Goal: Information Seeking & Learning: Check status

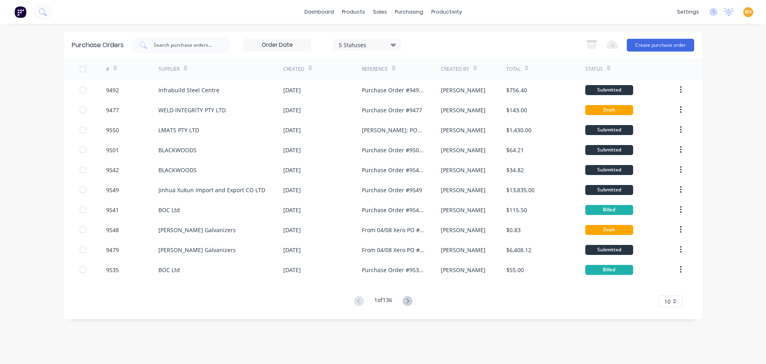
click at [181, 47] on input "text" at bounding box center [186, 45] width 66 height 8
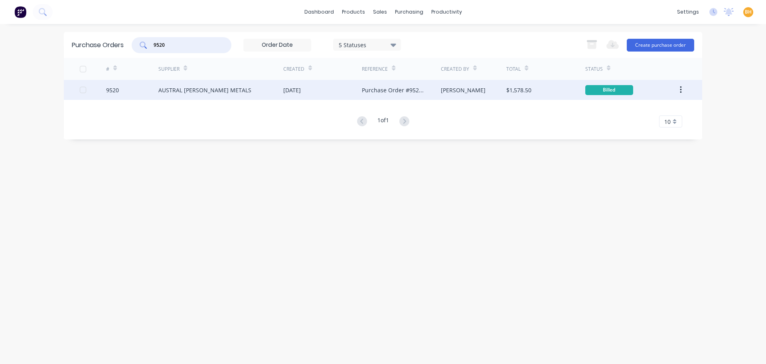
type input "9520"
click at [178, 86] on div "AUSTRAL [PERSON_NAME] METALS" at bounding box center [204, 90] width 93 height 8
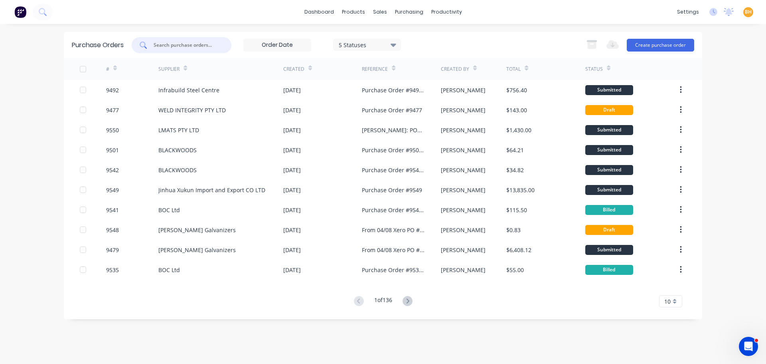
drag, startPoint x: 164, startPoint y: 43, endPoint x: 164, endPoint y: 47, distance: 4.0
click at [164, 47] on input "text" at bounding box center [186, 45] width 66 height 8
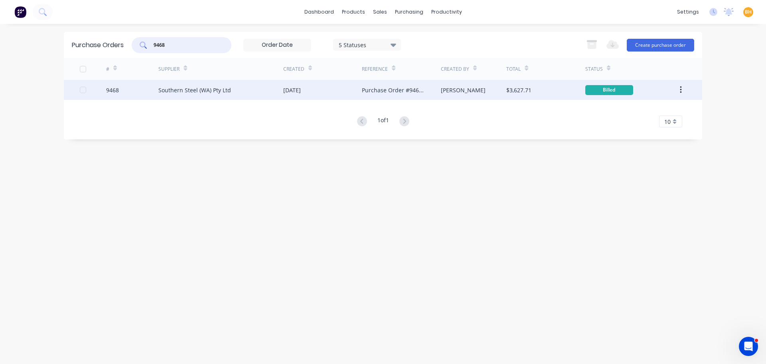
type input "9468"
click at [202, 93] on div "Southern Steel (WA) Pty Ltd" at bounding box center [194, 90] width 73 height 8
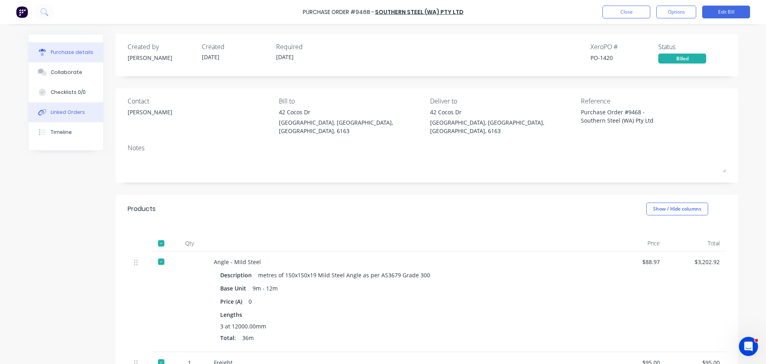
click at [53, 117] on button "Linked Orders" at bounding box center [65, 112] width 75 height 20
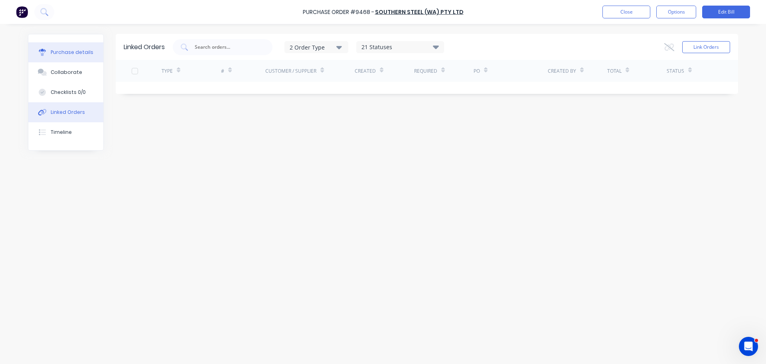
click at [54, 52] on div "Purchase details" at bounding box center [72, 52] width 43 height 7
type textarea "x"
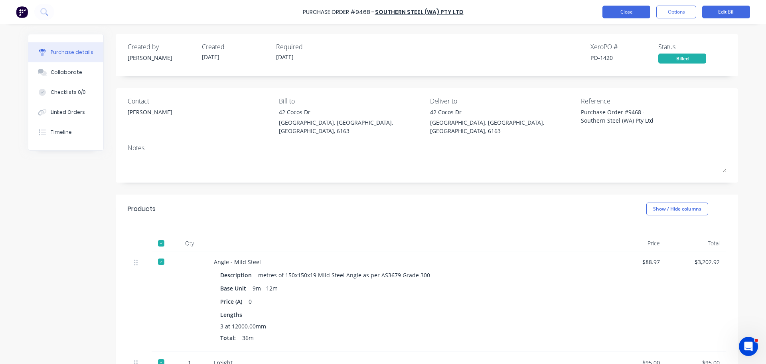
click at [620, 13] on button "Close" at bounding box center [627, 12] width 48 height 13
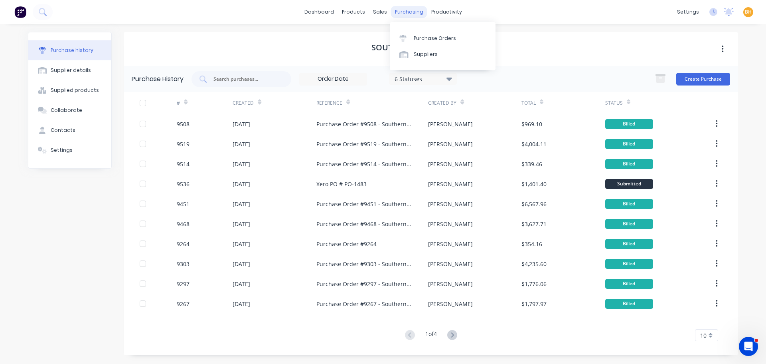
click at [408, 15] on div "purchasing" at bounding box center [409, 12] width 36 height 12
click at [404, 11] on div "purchasing" at bounding box center [409, 12] width 36 height 12
click at [414, 35] on div "Purchase Orders" at bounding box center [435, 38] width 42 height 7
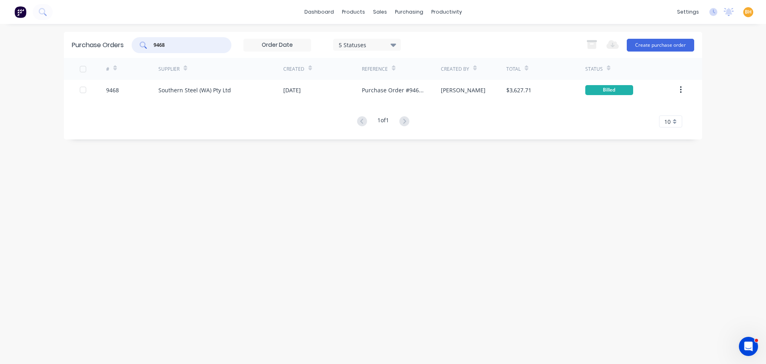
click at [182, 45] on input "9468" at bounding box center [186, 45] width 66 height 8
click at [126, 203] on div "Purchase Orders 9468 5 Statuses 5 Statuses Export to Excel (XLSX) Create purcha…" at bounding box center [383, 194] width 638 height 324
click at [177, 43] on input "9468" at bounding box center [186, 45] width 66 height 8
type input "9475"
click at [193, 158] on div "Purchase Orders 9475 5 Statuses 5 Statuses Export to Excel (XLSX) Create purcha…" at bounding box center [383, 194] width 638 height 324
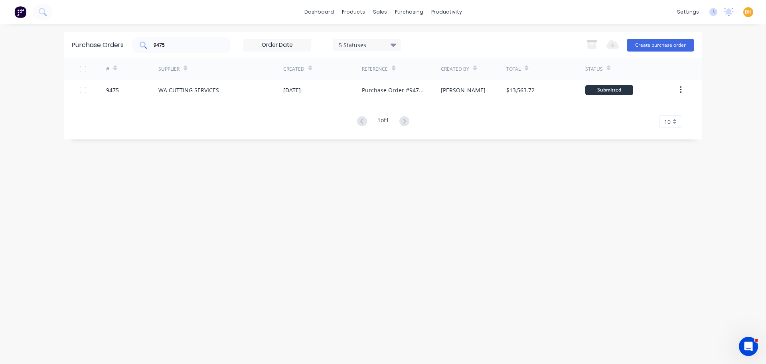
click at [177, 48] on input "9475" at bounding box center [186, 45] width 66 height 8
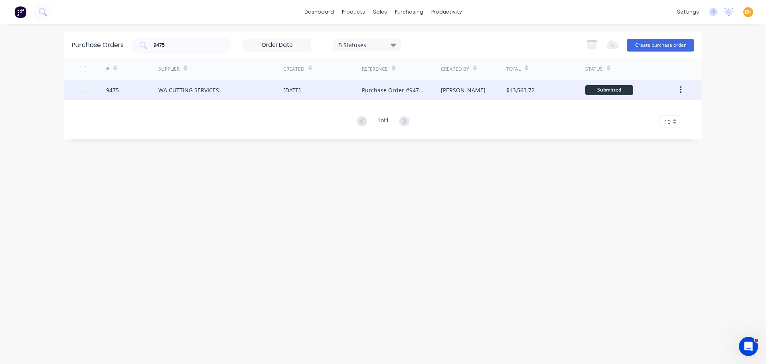
click at [215, 84] on div "WA CUTTING SERVICES" at bounding box center [220, 90] width 125 height 20
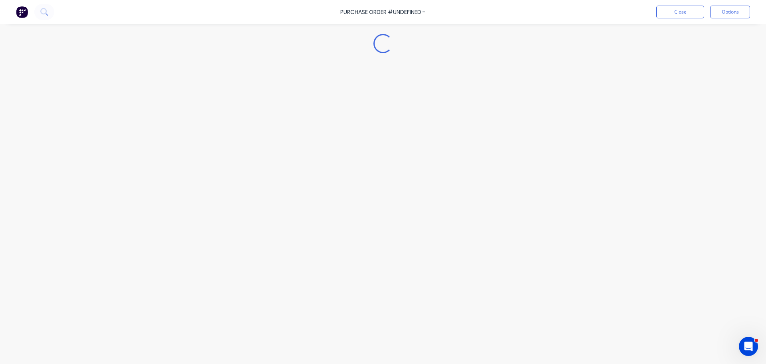
click at [215, 84] on div "Loading..." at bounding box center [383, 170] width 726 height 324
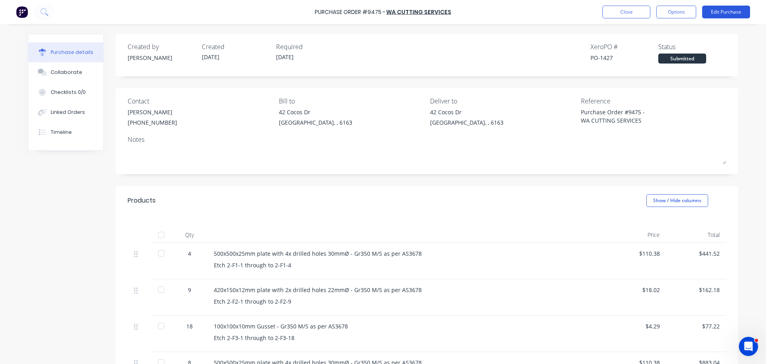
click at [728, 12] on button "Edit Purchase" at bounding box center [726, 12] width 48 height 13
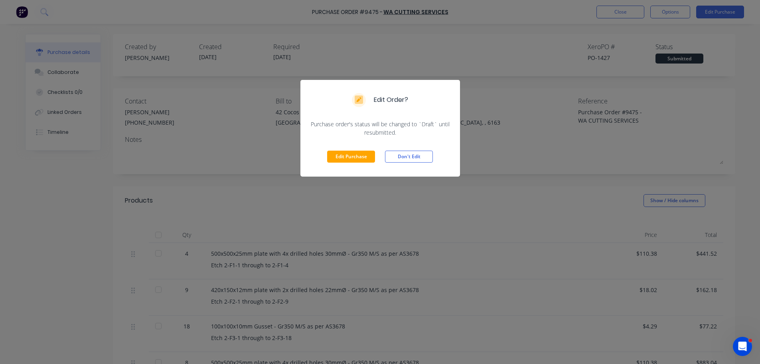
click at [597, 40] on div "Edit Order? Purchase order's status will be changed to `Draft` until resubmitte…" at bounding box center [380, 182] width 760 height 364
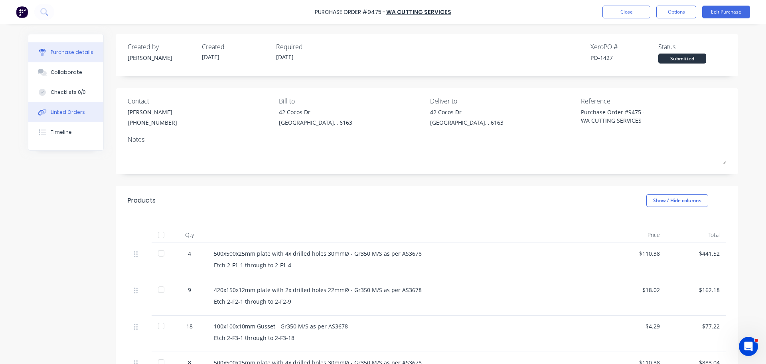
click at [42, 109] on icon at bounding box center [44, 112] width 6 height 6
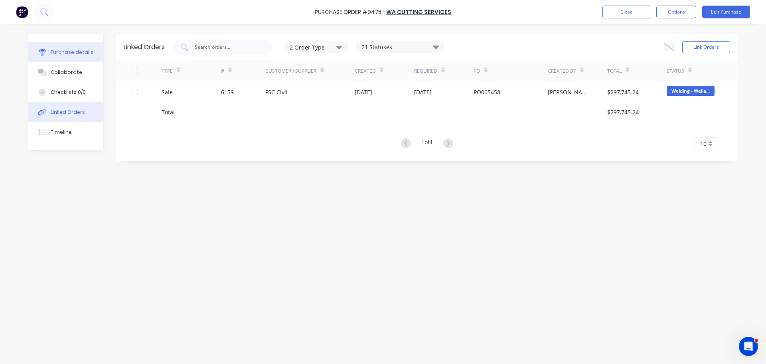
click at [42, 48] on button "Purchase details" at bounding box center [65, 52] width 75 height 20
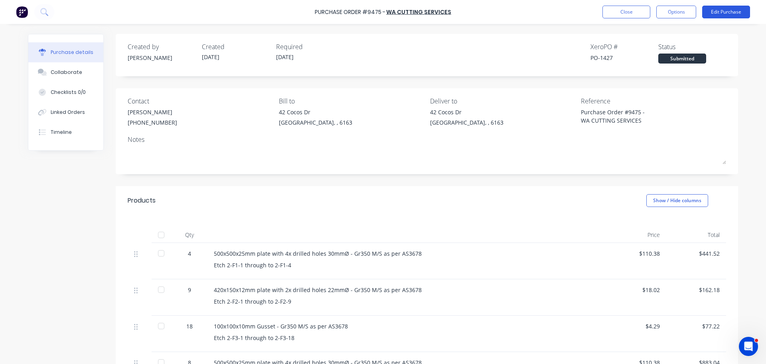
click at [731, 10] on button "Edit Purchase" at bounding box center [726, 12] width 48 height 13
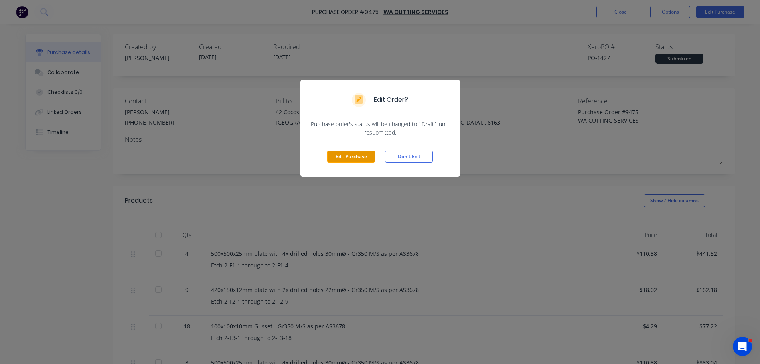
click at [343, 158] on button "Edit Purchase" at bounding box center [351, 156] width 48 height 12
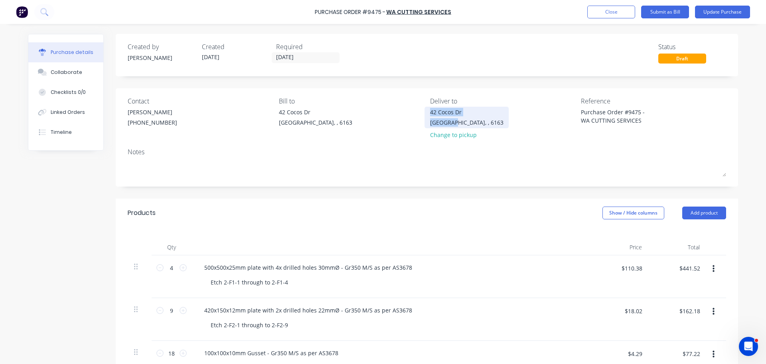
click at [450, 117] on div "[STREET_ADDRESS][PERSON_NAME]" at bounding box center [466, 117] width 73 height 19
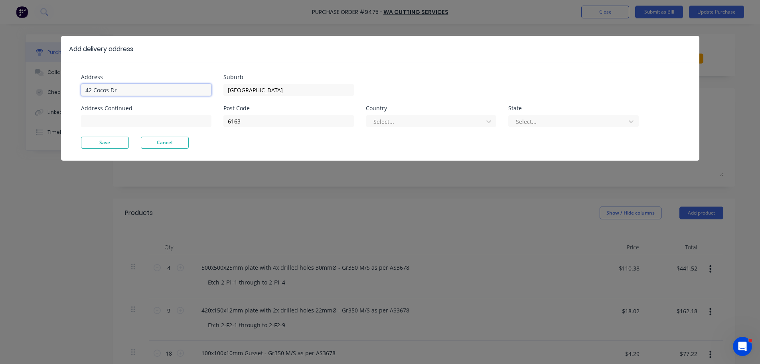
type textarea "x"
click at [119, 90] on input "42 Cocos Dr" at bounding box center [146, 90] width 130 height 12
type input "4"
type input "[STREET_ADDRESS]"
click at [105, 142] on button "Save" at bounding box center [105, 142] width 48 height 12
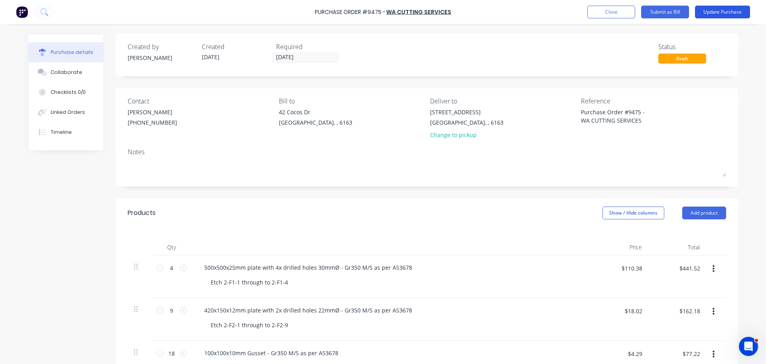
click at [719, 7] on button "Update Purchase" at bounding box center [722, 12] width 55 height 13
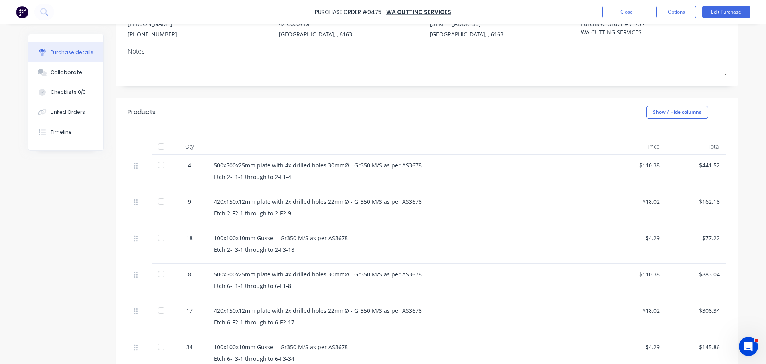
scroll to position [74, 0]
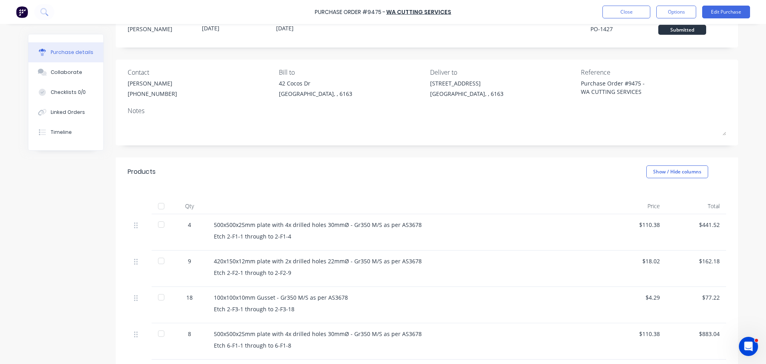
scroll to position [0, 0]
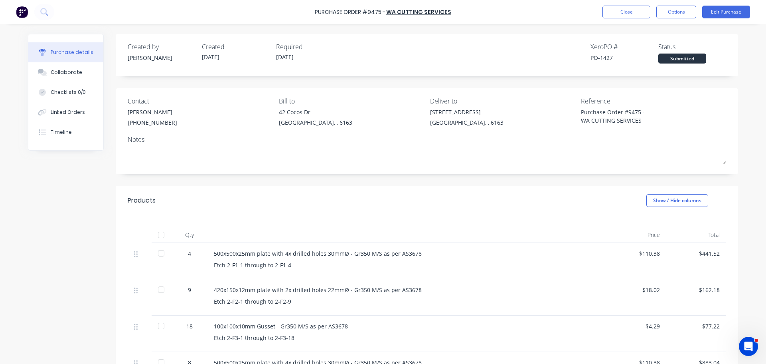
click at [742, 180] on div "Purchase details Collaborate Checklists 0/0 Linked Orders Timeline Created by […" at bounding box center [383, 170] width 726 height 324
type textarea "x"
click at [587, 278] on div "500x500x25mm plate with 4x drilled holes 30mmØ - Gr350 M/S as per AS3678 Etch 2…" at bounding box center [406, 261] width 399 height 36
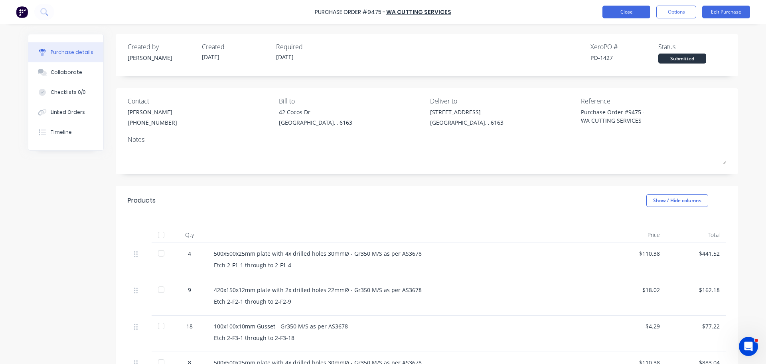
click at [620, 11] on button "Close" at bounding box center [627, 12] width 48 height 13
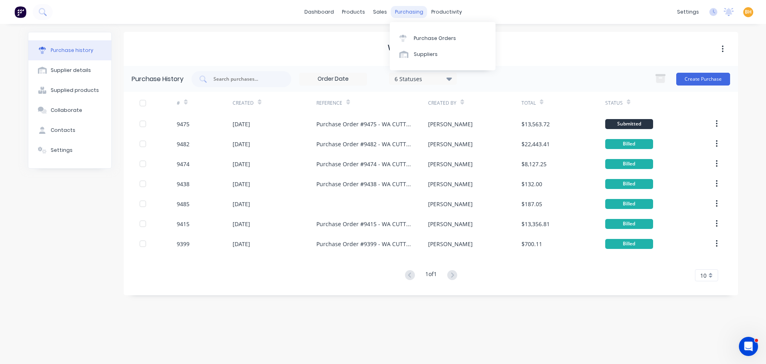
click at [405, 11] on div "purchasing" at bounding box center [409, 12] width 36 height 12
click at [429, 43] on link "Purchase Orders" at bounding box center [443, 38] width 106 height 16
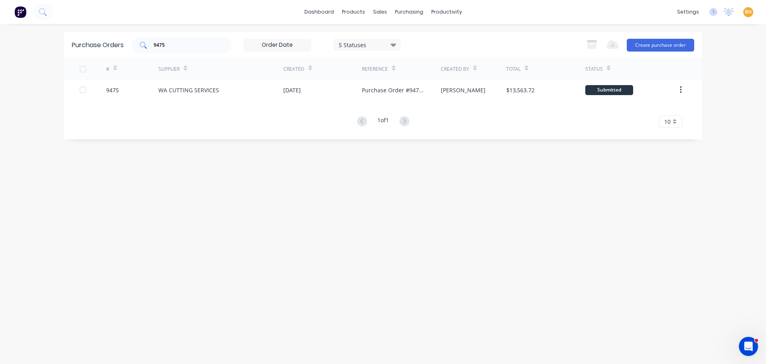
click at [178, 42] on input "9475" at bounding box center [186, 45] width 66 height 8
type input "9"
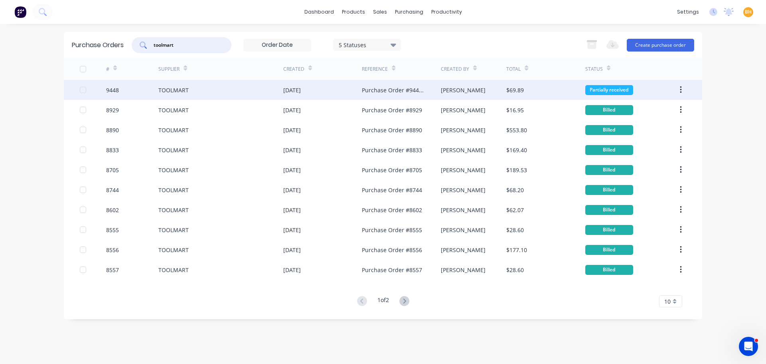
type input "toolmart"
click at [163, 93] on div "TOOLMART" at bounding box center [173, 90] width 30 height 8
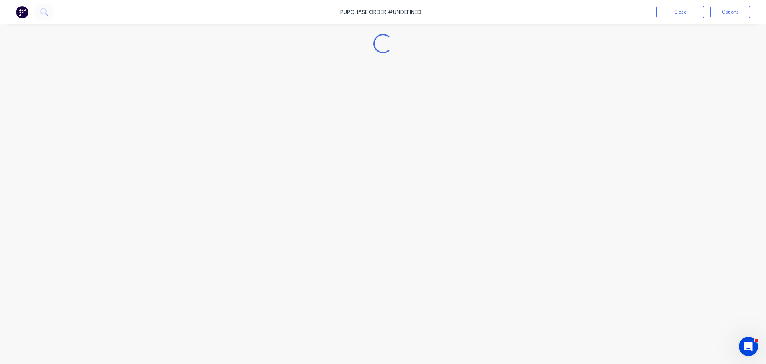
type textarea "x"
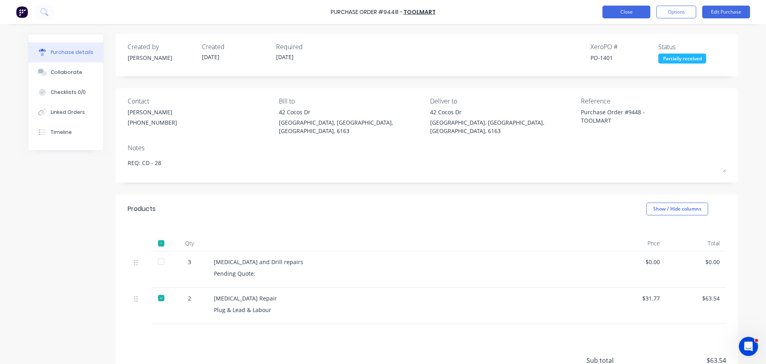
click at [634, 7] on button "Close" at bounding box center [627, 12] width 48 height 13
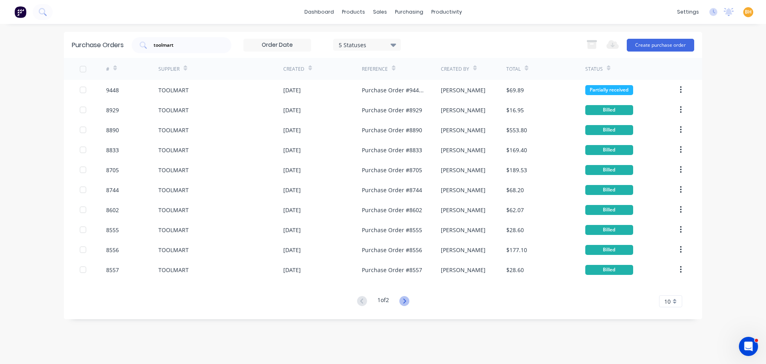
click at [407, 301] on icon at bounding box center [404, 301] width 10 height 10
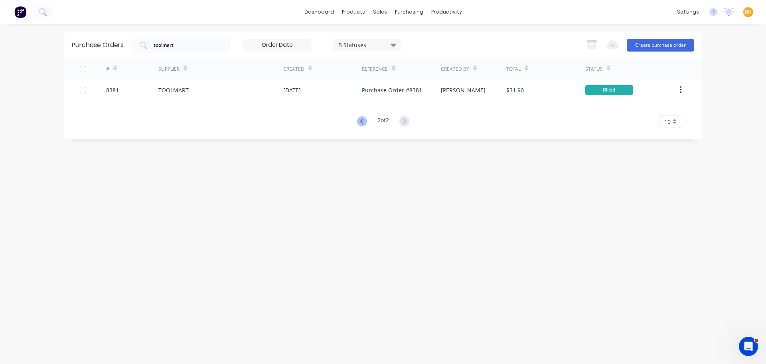
click at [359, 119] on icon at bounding box center [362, 121] width 10 height 10
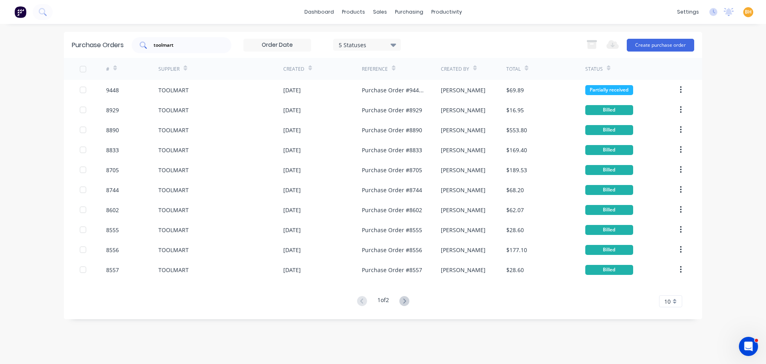
click at [190, 45] on input "toolmart" at bounding box center [186, 45] width 66 height 8
type input "t"
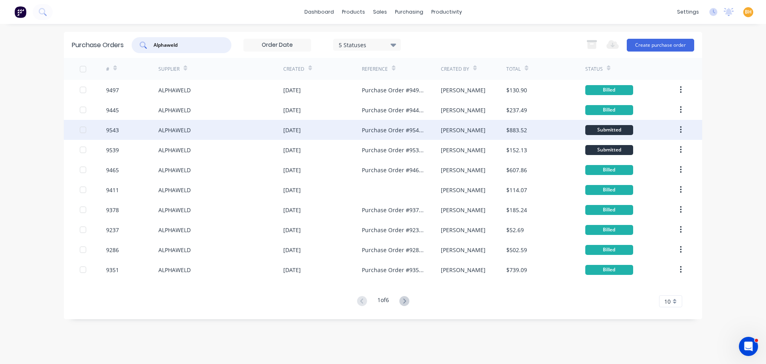
type input "Alphaweld"
click at [202, 134] on div "ALPHAWELD" at bounding box center [220, 130] width 125 height 20
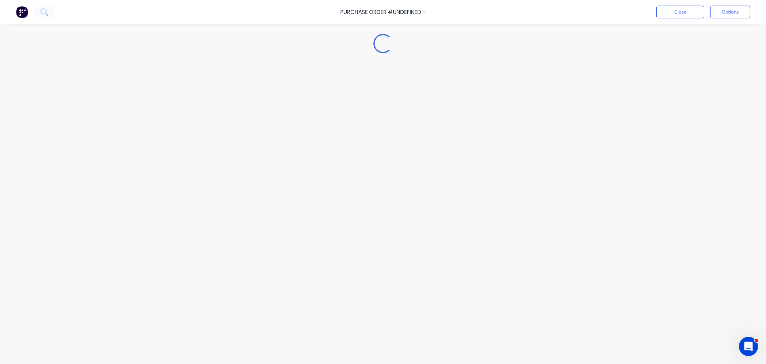
click at [202, 134] on div "Loading..." at bounding box center [383, 170] width 726 height 324
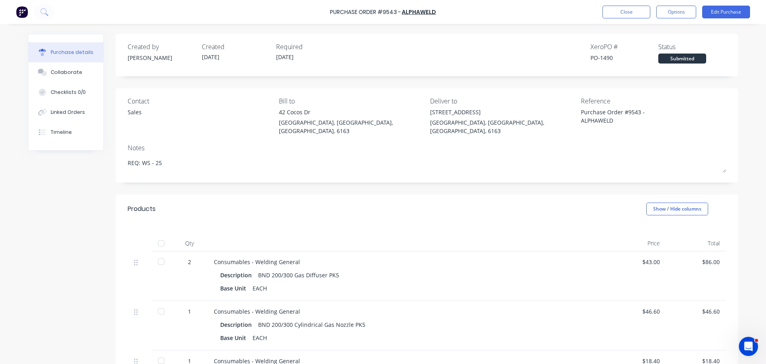
click at [616, 10] on button "Close" at bounding box center [627, 12] width 48 height 13
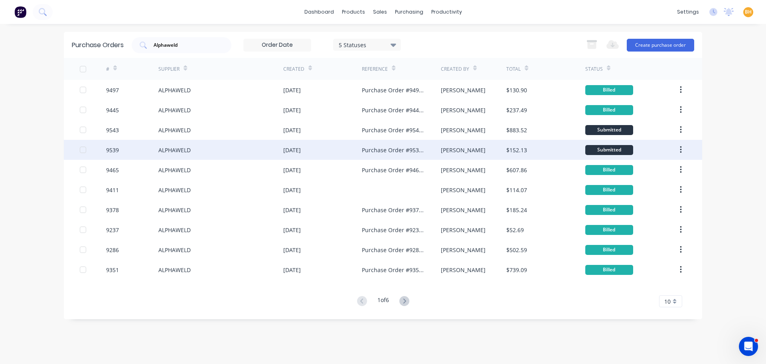
click at [175, 145] on div "ALPHAWELD" at bounding box center [220, 150] width 125 height 20
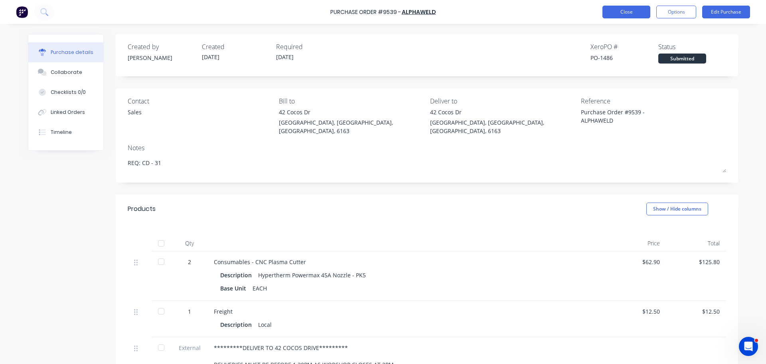
click at [640, 14] on button "Close" at bounding box center [627, 12] width 48 height 13
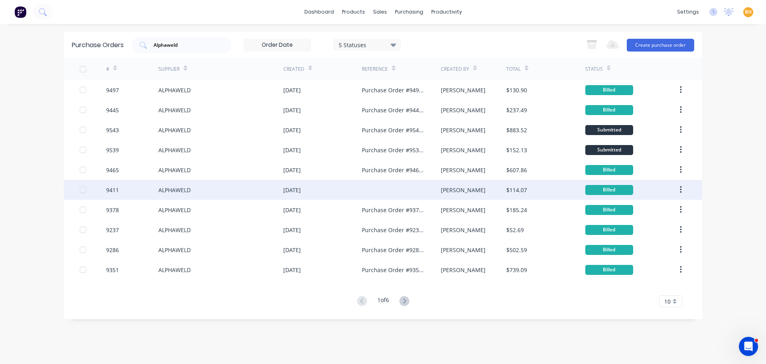
click at [275, 182] on div "ALPHAWELD" at bounding box center [220, 190] width 125 height 20
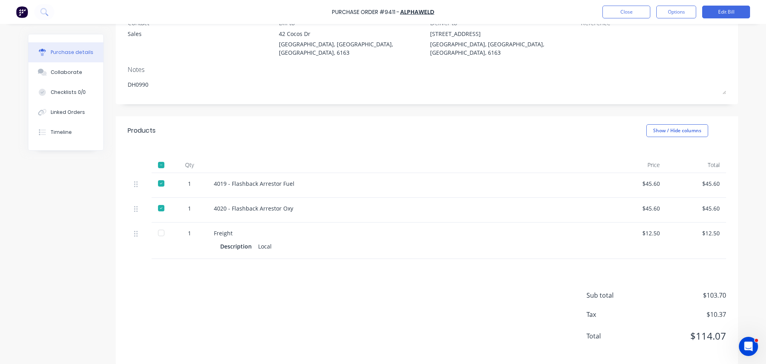
scroll to position [79, 0]
click at [160, 224] on div at bounding box center [161, 232] width 16 height 16
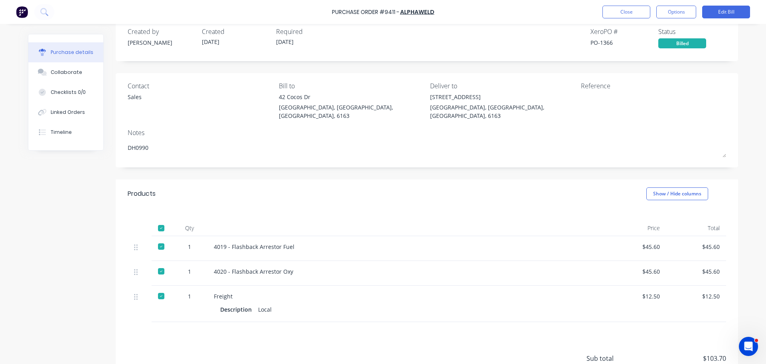
scroll to position [0, 0]
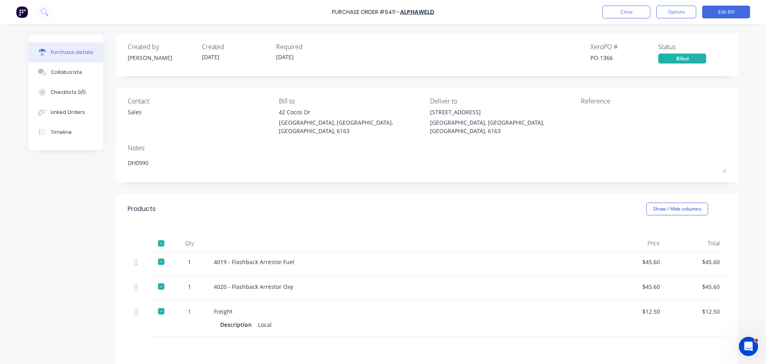
type textarea "x"
click at [636, 14] on button "Close" at bounding box center [627, 12] width 48 height 13
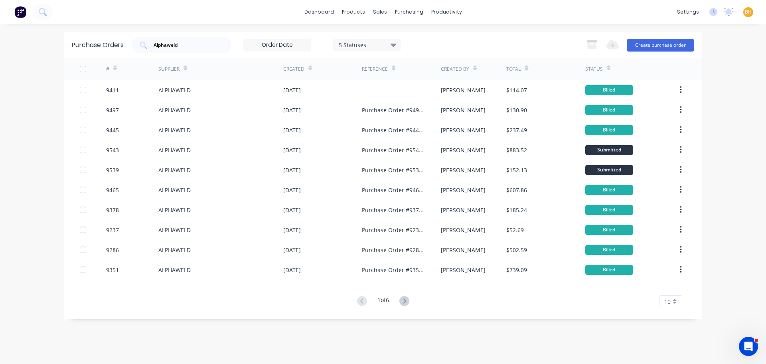
click at [403, 305] on button at bounding box center [404, 301] width 15 height 12
click at [403, 304] on icon at bounding box center [404, 301] width 10 height 10
click at [405, 302] on icon at bounding box center [404, 301] width 10 height 10
click at [409, 302] on icon at bounding box center [404, 301] width 10 height 10
click at [407, 303] on icon at bounding box center [404, 301] width 10 height 10
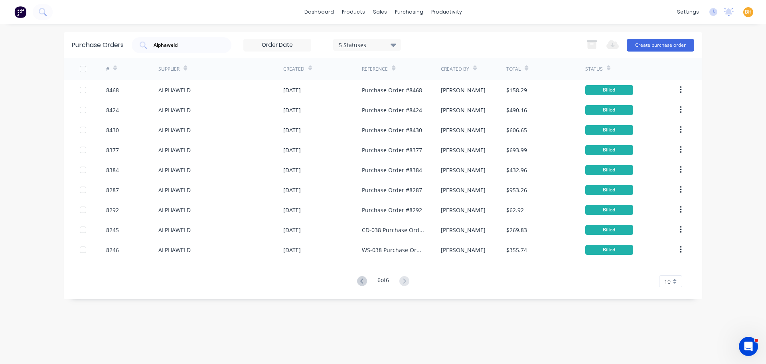
click at [361, 275] on div "# Supplier Created Reference Created By Total Status 8468 ALPHAWELD [DATE] Purc…" at bounding box center [383, 172] width 638 height 229
click at [358, 283] on icon at bounding box center [362, 281] width 10 height 10
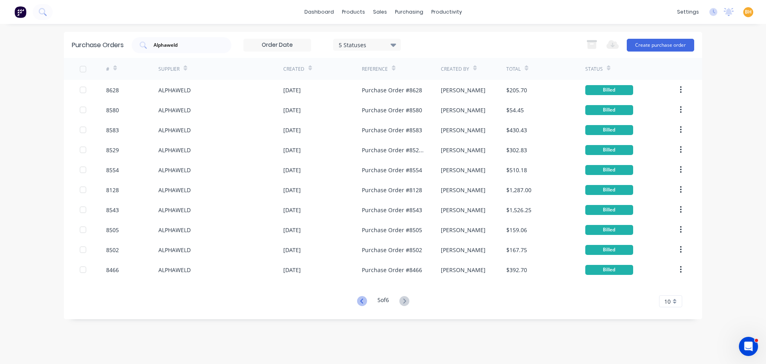
click at [361, 301] on icon at bounding box center [362, 301] width 10 height 10
click at [364, 299] on icon at bounding box center [362, 301] width 10 height 10
click at [360, 299] on icon at bounding box center [361, 300] width 3 height 5
click at [363, 303] on icon at bounding box center [362, 301] width 10 height 10
click at [220, 49] on div "Alphaweld" at bounding box center [182, 45] width 100 height 16
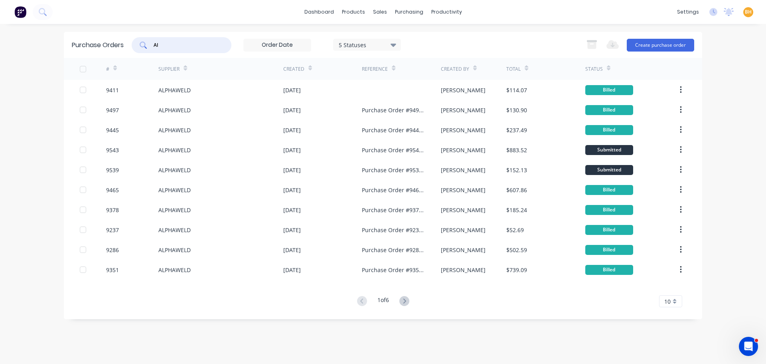
type input "A"
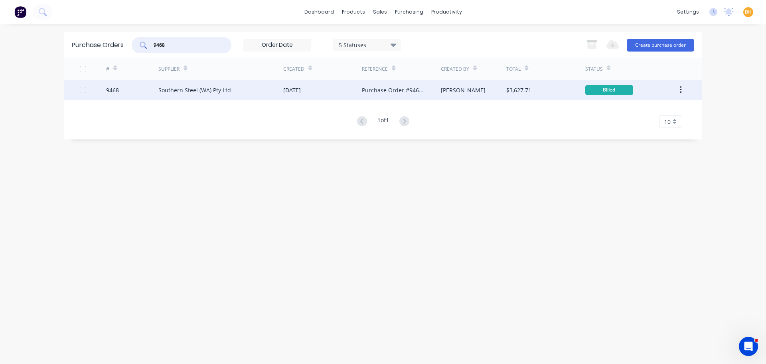
type input "9468"
click at [184, 91] on div "Southern Steel (WA) Pty Ltd" at bounding box center [194, 90] width 73 height 8
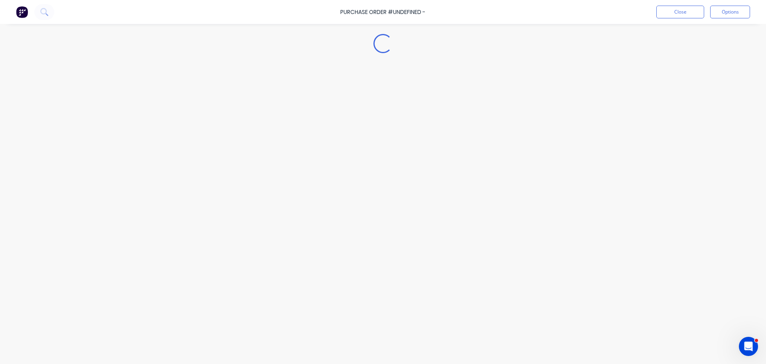
type textarea "x"
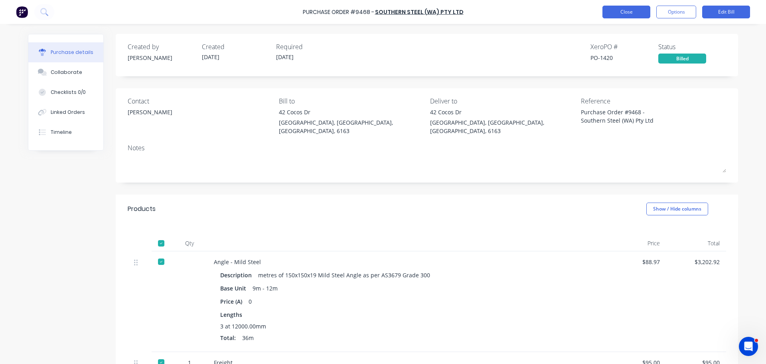
click at [624, 8] on button "Close" at bounding box center [627, 12] width 48 height 13
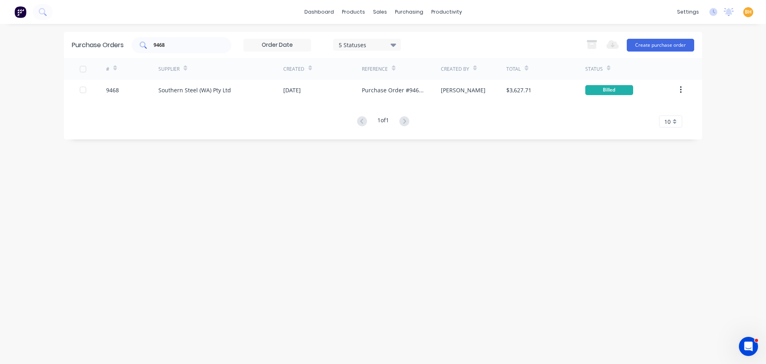
click at [201, 47] on input "9468" at bounding box center [186, 45] width 66 height 8
click at [238, 32] on div "dashboard products sales purchasing productivity dashboard products Product Cat…" at bounding box center [383, 182] width 766 height 364
click at [408, 16] on div "purchasing" at bounding box center [409, 12] width 36 height 12
click at [420, 35] on div "Purchase Orders" at bounding box center [435, 38] width 42 height 7
click at [248, 200] on div "Purchase Orders 9468 5 Statuses 5 Statuses Export to Excel (XLSX) Create purcha…" at bounding box center [383, 194] width 638 height 324
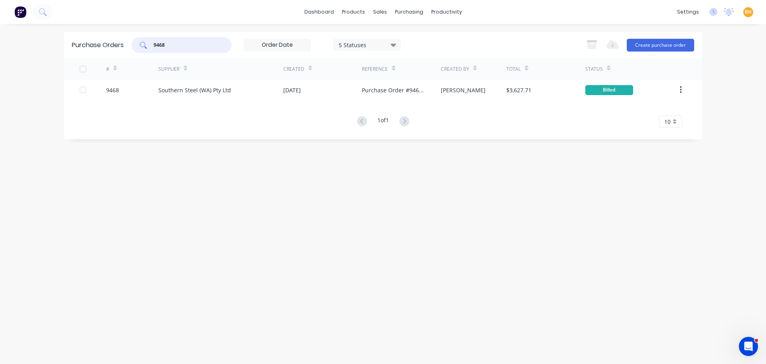
click at [189, 45] on input "9468" at bounding box center [186, 45] width 66 height 8
type input "9"
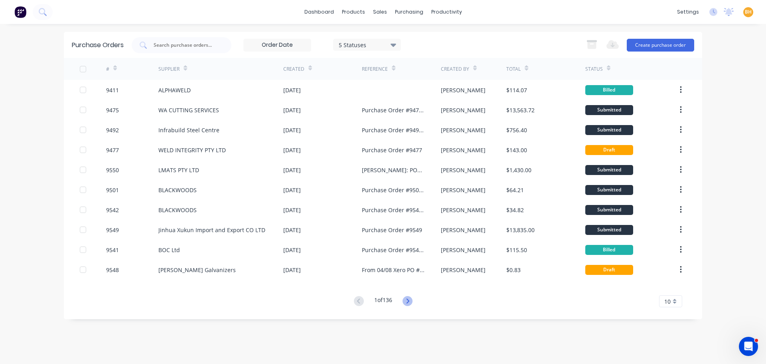
click at [411, 304] on icon at bounding box center [408, 301] width 10 height 10
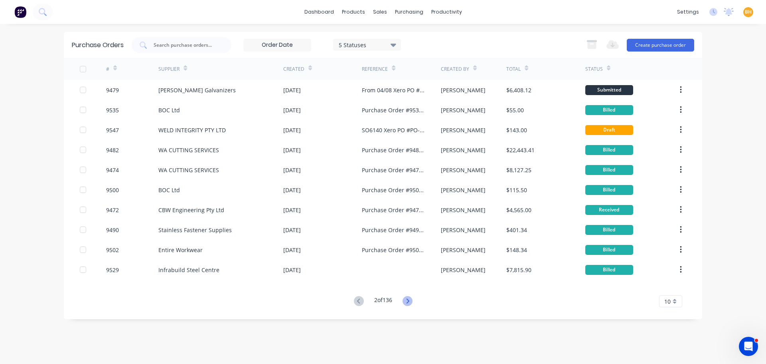
click at [409, 303] on icon at bounding box center [408, 301] width 10 height 10
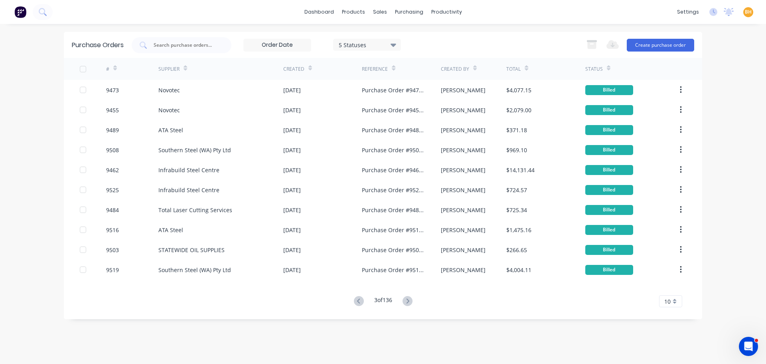
click at [409, 303] on icon at bounding box center [408, 301] width 10 height 10
click at [411, 301] on icon at bounding box center [408, 301] width 10 height 10
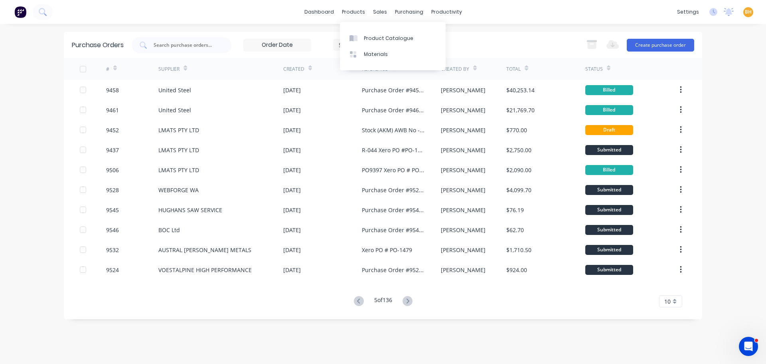
click at [512, 46] on div "5 Statuses 5 Statuses Export to Excel (XLSX) Create purchase order" at bounding box center [413, 45] width 563 height 16
click at [393, 43] on icon at bounding box center [394, 44] width 6 height 9
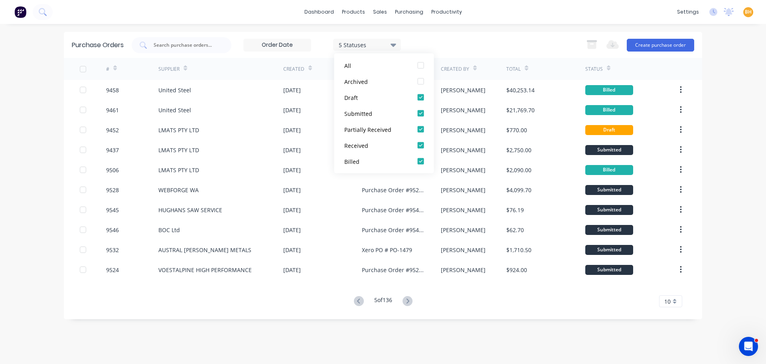
click at [476, 35] on div "Purchase Orders 5 Statuses 5 Statuses Export to Excel (XLSX) Create purchase or…" at bounding box center [383, 45] width 638 height 26
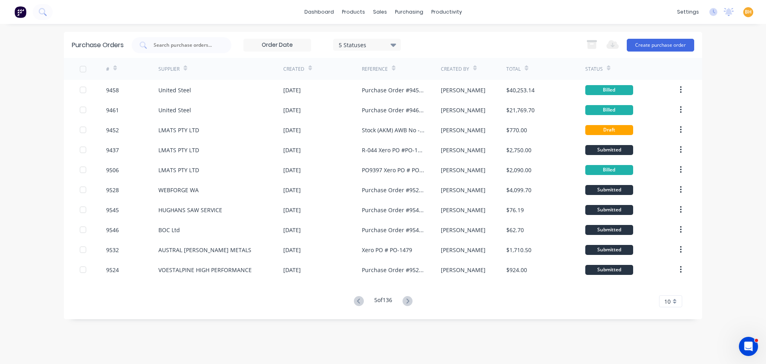
click at [405, 296] on button at bounding box center [407, 301] width 15 height 12
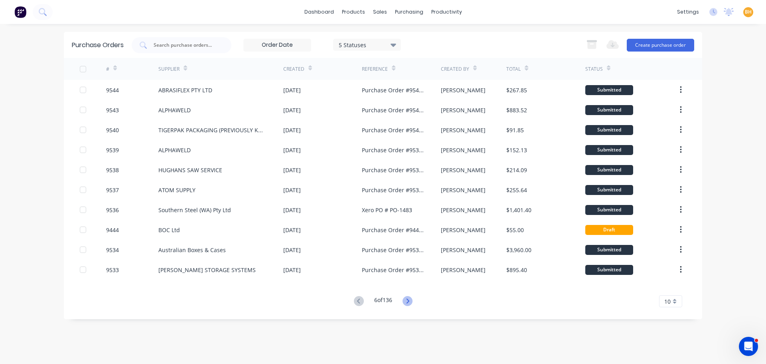
click at [408, 301] on icon at bounding box center [408, 301] width 10 height 10
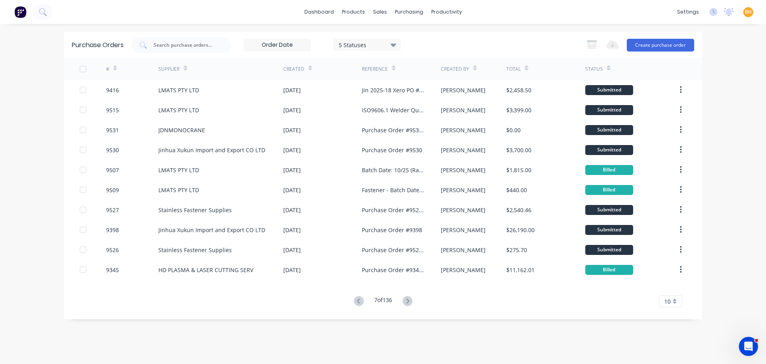
click at [411, 299] on icon at bounding box center [408, 301] width 10 height 10
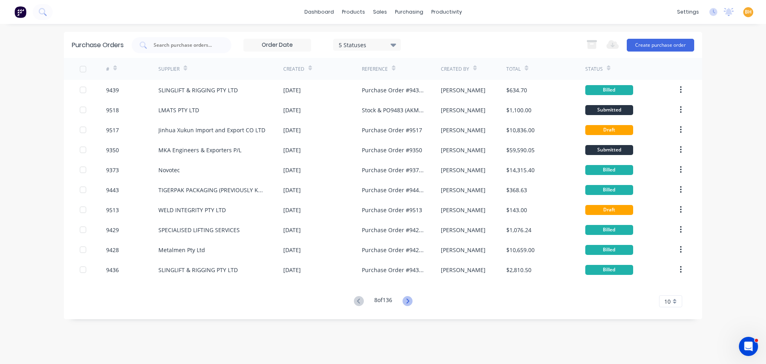
click at [409, 300] on icon at bounding box center [407, 300] width 3 height 5
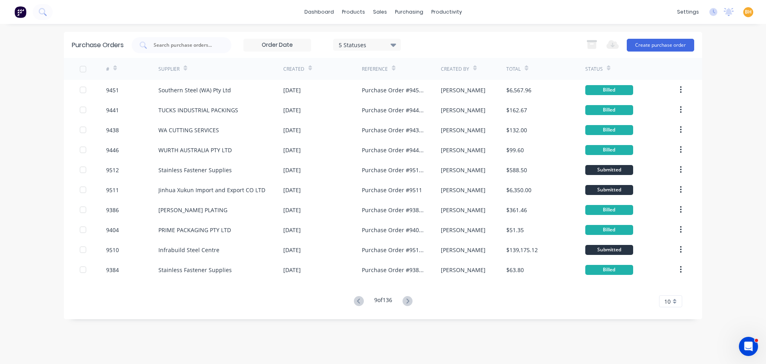
click at [409, 300] on icon at bounding box center [407, 300] width 3 height 5
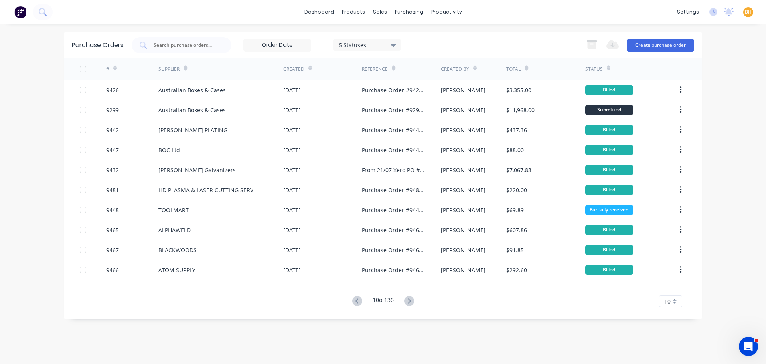
click at [399, 43] on div "5 Statuses" at bounding box center [367, 45] width 68 height 12
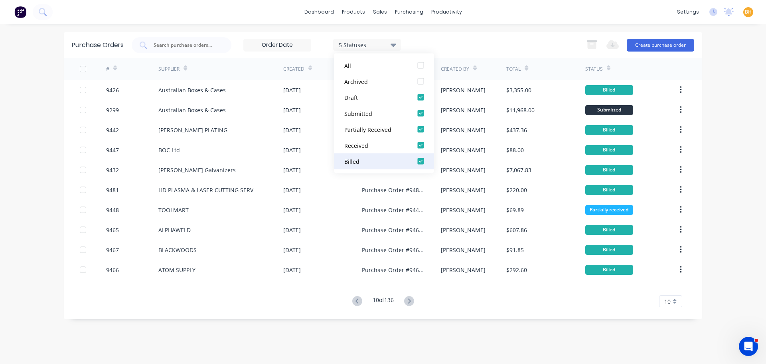
click at [419, 159] on div at bounding box center [421, 161] width 16 height 16
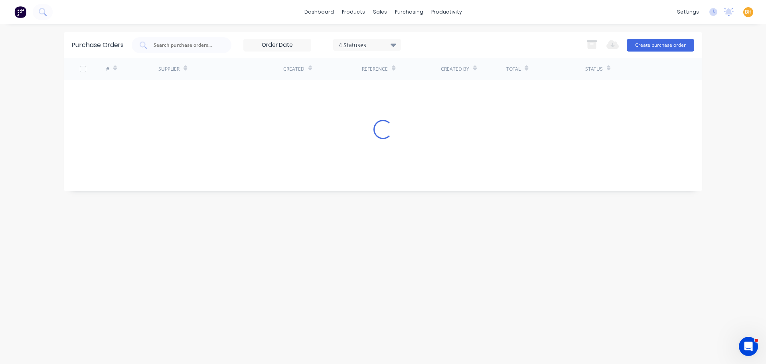
click at [455, 39] on div "4 Statuses 4 Statuses Export to Excel (XLSX) Create purchase order" at bounding box center [413, 45] width 563 height 16
click at [164, 52] on div at bounding box center [182, 45] width 100 height 16
click at [202, 44] on input "text" at bounding box center [186, 45] width 66 height 8
click at [396, 42] on icon at bounding box center [394, 44] width 6 height 9
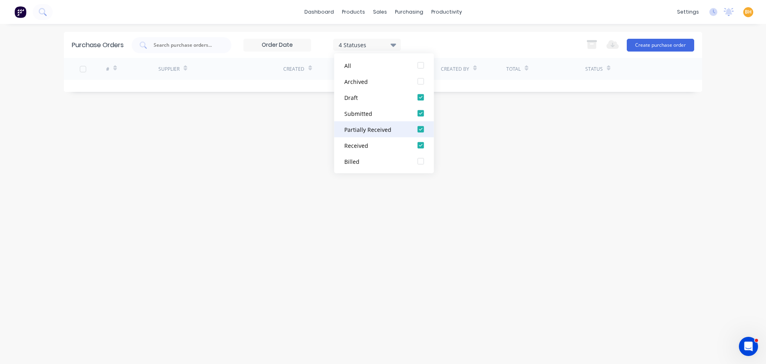
click at [422, 126] on div at bounding box center [421, 129] width 16 height 16
click at [422, 109] on div at bounding box center [421, 113] width 16 height 16
click at [279, 142] on div "Purchase Orders 2 Statuses 2 Statuses Export to Excel (XLSX) Create purchase or…" at bounding box center [383, 194] width 638 height 324
click at [394, 42] on icon at bounding box center [394, 44] width 6 height 9
click at [418, 97] on div at bounding box center [421, 97] width 16 height 16
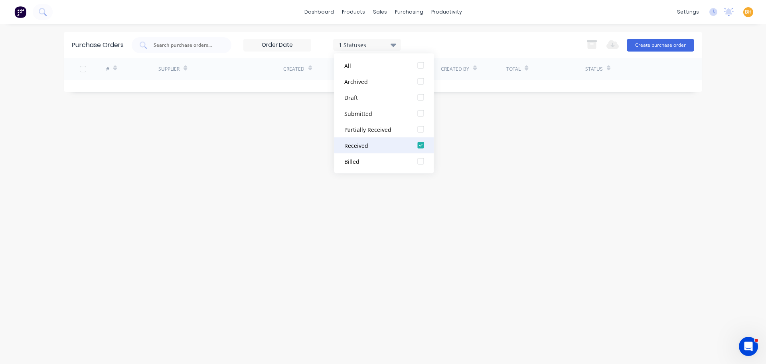
click at [418, 144] on div at bounding box center [421, 145] width 16 height 16
click at [302, 167] on div "Purchase Orders Status Status Export to Excel (XLSX) Create purchase order # Su…" at bounding box center [383, 194] width 638 height 324
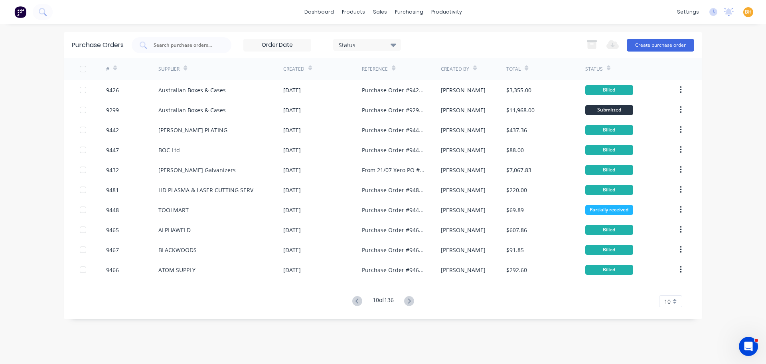
click at [397, 41] on div "Status" at bounding box center [367, 45] width 68 height 12
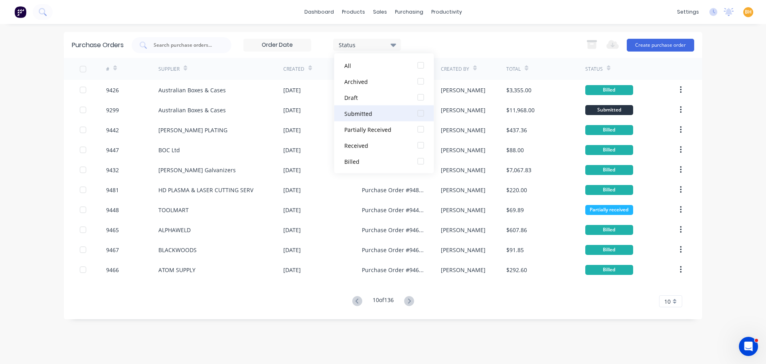
click at [423, 113] on div at bounding box center [421, 113] width 16 height 16
click at [216, 323] on div "Purchase Orders 1 Statuses 1 Statuses Export to Excel (XLSX) Create purchase or…" at bounding box center [383, 194] width 638 height 324
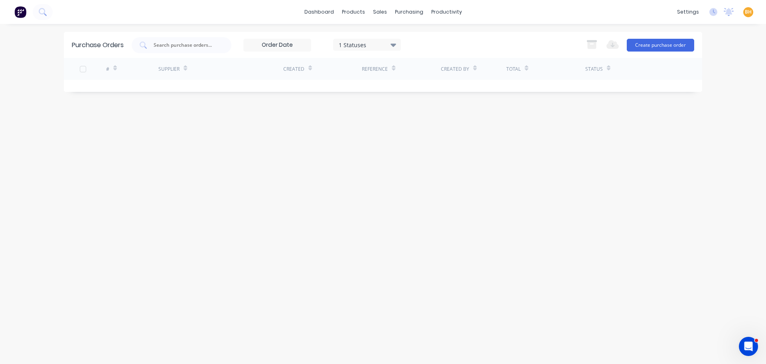
click at [307, 49] on input at bounding box center [277, 45] width 67 height 12
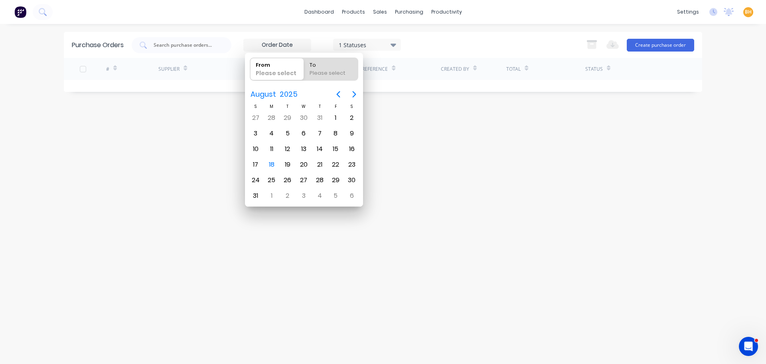
click at [449, 190] on div "Purchase Orders 1 Statuses 1 Statuses Export to Excel (XLSX) Create purchase or…" at bounding box center [383, 194] width 638 height 324
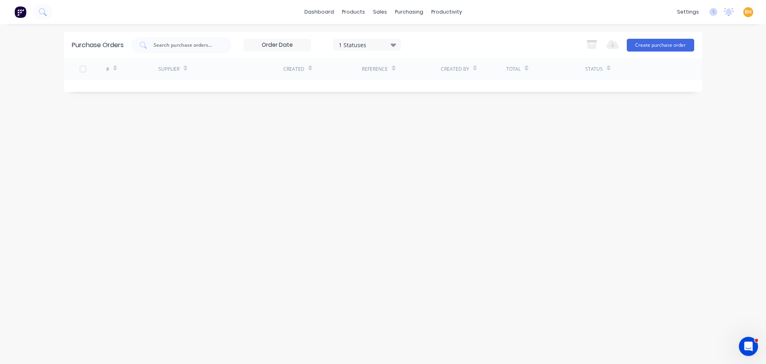
click at [426, 41] on div "1 Statuses 1 Statuses Export to Excel (XLSX) Create purchase order" at bounding box center [413, 45] width 563 height 16
click at [397, 46] on div "1 Statuses" at bounding box center [367, 45] width 68 height 12
click at [423, 65] on div at bounding box center [421, 65] width 16 height 16
click at [274, 154] on div "Purchase Orders 7 Statuses 7 Statuses Export to Excel (XLSX) Create purchase or…" at bounding box center [383, 194] width 638 height 324
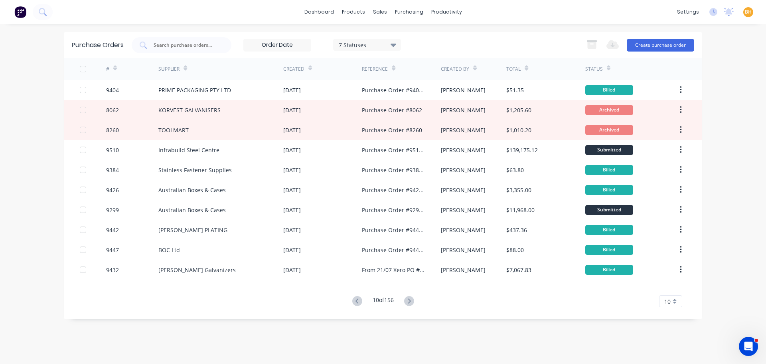
click at [396, 41] on icon at bounding box center [394, 44] width 6 height 9
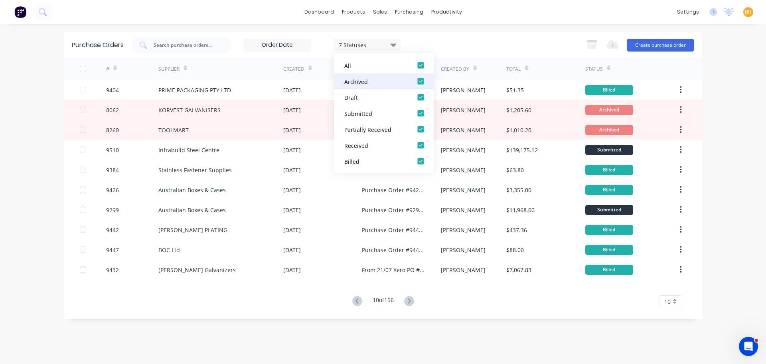
click at [419, 80] on div at bounding box center [421, 81] width 16 height 16
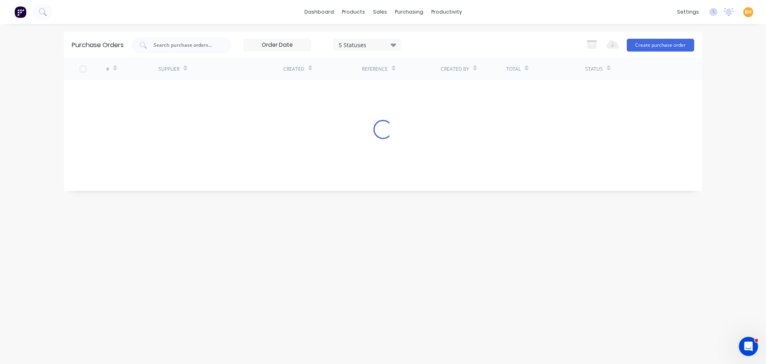
click at [254, 329] on div "Purchase Orders 5 Statuses 5 Statuses Export to Excel (XLSX) Create purchase or…" at bounding box center [383, 194] width 638 height 324
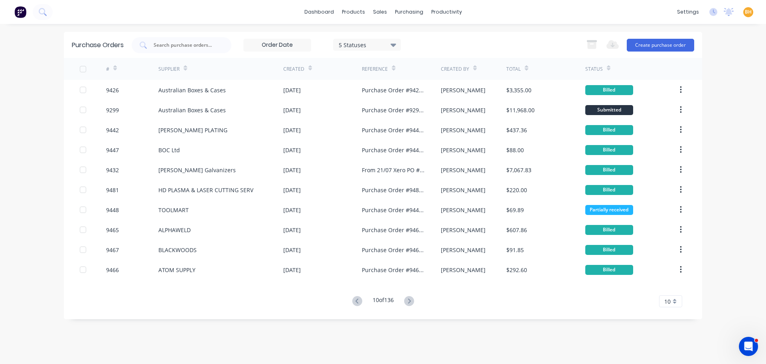
click at [396, 44] on icon at bounding box center [394, 44] width 6 height 3
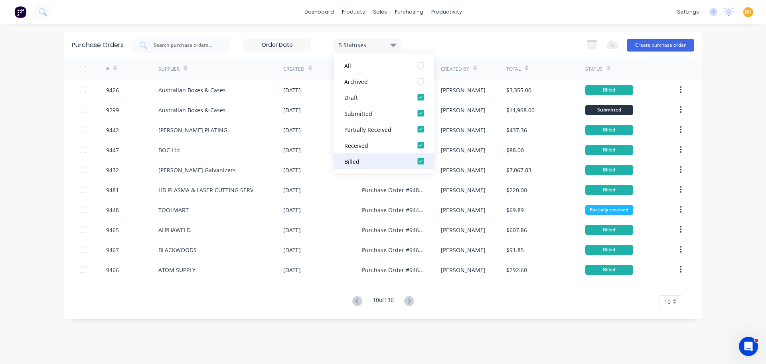
click at [423, 160] on div at bounding box center [421, 161] width 16 height 16
click at [257, 334] on div "Purchase Orders 4 Statuses 4 Statuses Export to Excel (XLSX) Create purchase or…" at bounding box center [383, 194] width 638 height 324
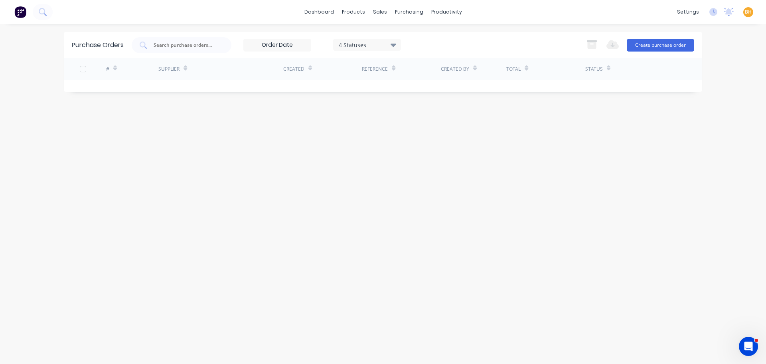
click at [395, 40] on div "4 Statuses" at bounding box center [367, 45] width 68 height 12
click at [424, 156] on div at bounding box center [421, 161] width 16 height 16
click at [320, 230] on div "Purchase Orders 5 Statuses 5 Statuses Export to Excel (XLSX) Create purchase or…" at bounding box center [383, 194] width 638 height 324
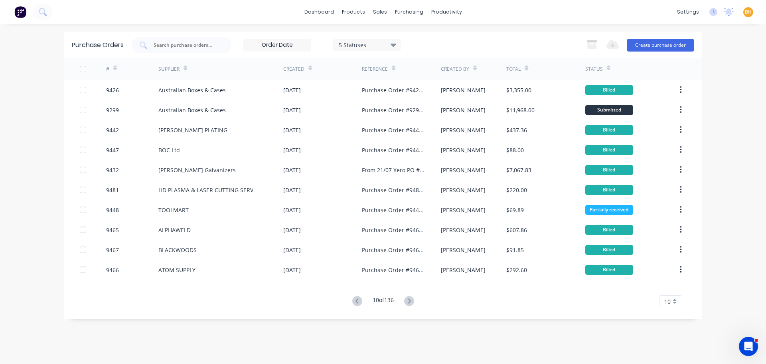
click at [395, 43] on icon at bounding box center [394, 44] width 6 height 3
click at [279, 326] on div "Purchase Orders 5 Statuses 5 Statuses Export to Excel (XLSX) Create purchase or…" at bounding box center [383, 194] width 638 height 324
click at [354, 299] on icon at bounding box center [357, 301] width 10 height 10
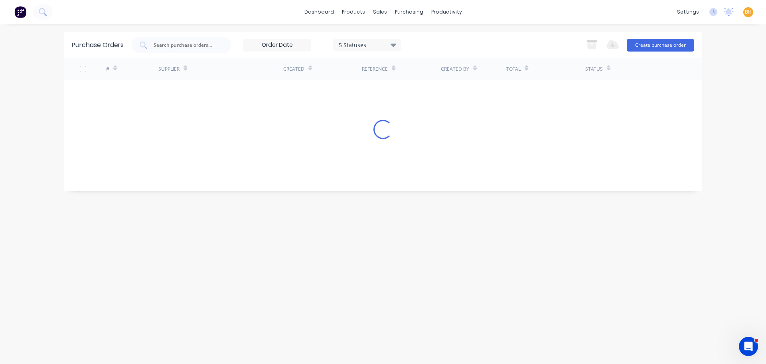
click at [354, 299] on div "Purchase Orders 5 Statuses 5 Statuses Export to Excel (XLSX) Create purchase or…" at bounding box center [383, 194] width 638 height 324
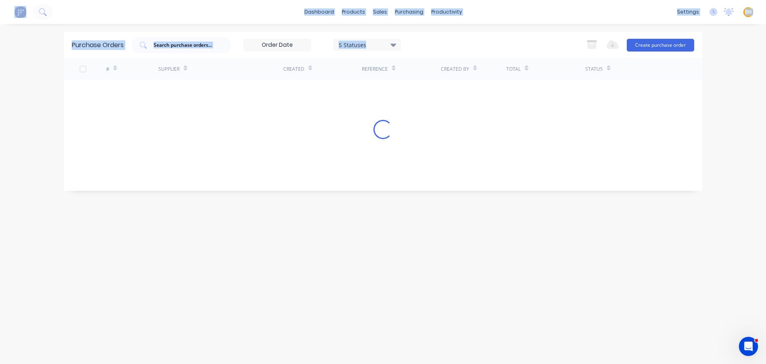
click at [354, 299] on div "Purchase Orders 5 Statuses 5 Statuses Export to Excel (XLSX) Create purchase or…" at bounding box center [383, 194] width 638 height 324
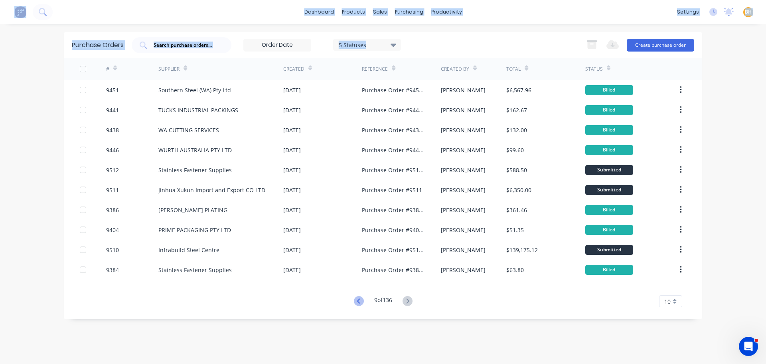
click at [354, 299] on icon at bounding box center [359, 301] width 10 height 10
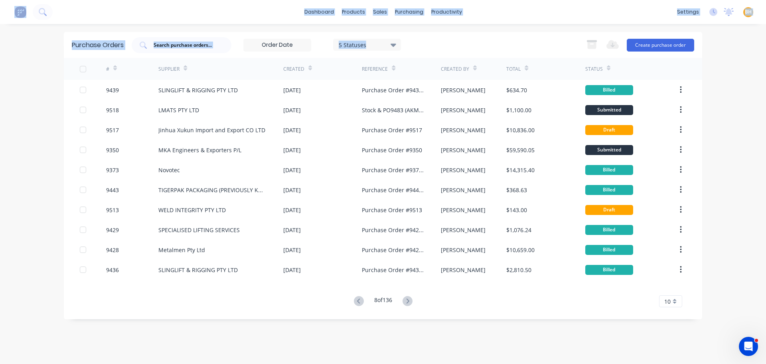
click at [282, 308] on div "Purchase Orders 5 Statuses 5 Statuses Export to Excel (XLSX) Create purchase or…" at bounding box center [383, 175] width 638 height 287
click at [279, 336] on div "Purchase Orders 5 Statuses 5 Statuses Export to Excel (XLSX) Create purchase or…" at bounding box center [383, 194] width 638 height 324
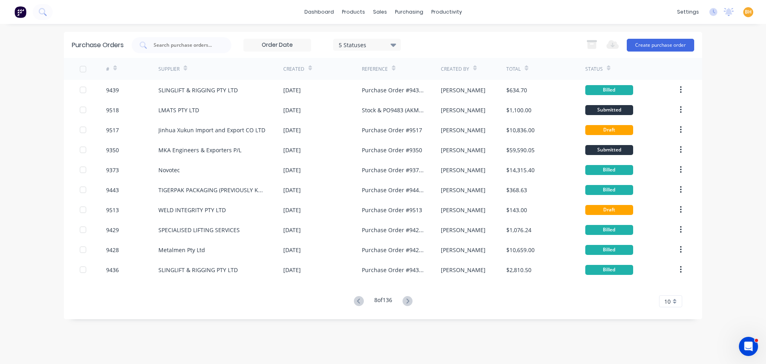
click at [399, 44] on div "5 Statuses" at bounding box center [367, 45] width 68 height 12
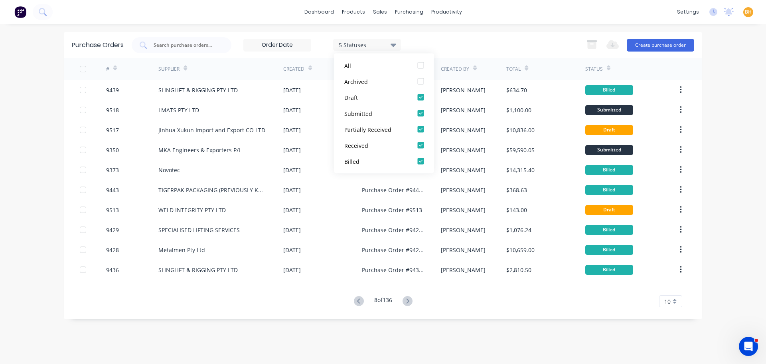
click at [299, 341] on div "Purchase Orders 5 Statuses 5 Statuses Export to Excel (XLSX) Create purchase or…" at bounding box center [383, 194] width 638 height 324
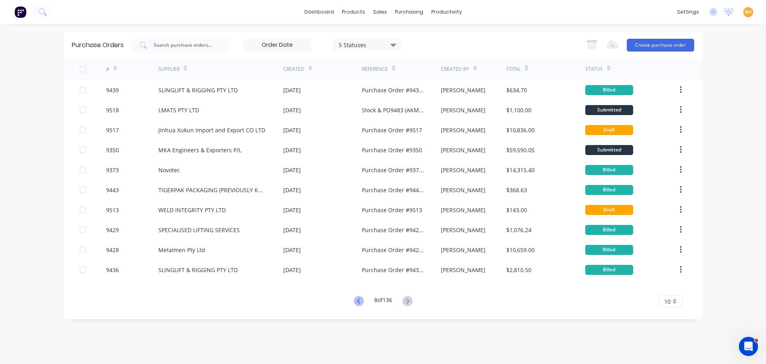
click at [358, 302] on icon at bounding box center [358, 300] width 3 height 5
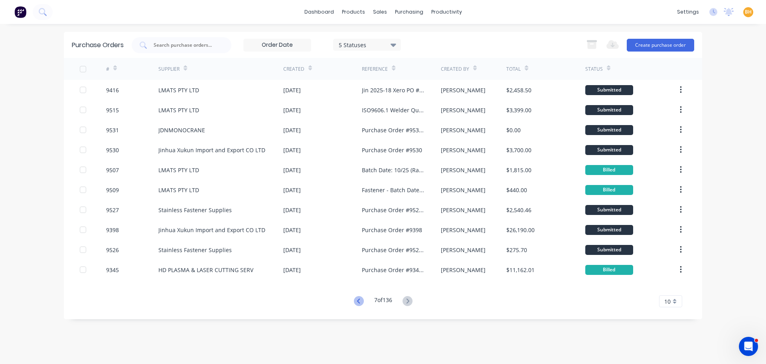
click at [361, 300] on icon at bounding box center [359, 301] width 10 height 10
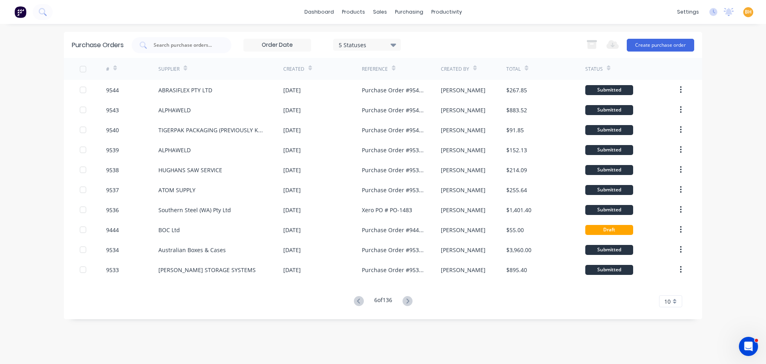
click at [361, 300] on icon at bounding box center [359, 301] width 10 height 10
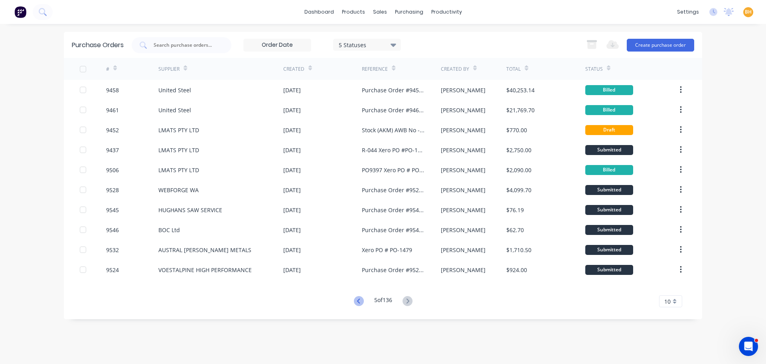
click at [357, 300] on icon at bounding box center [359, 301] width 10 height 10
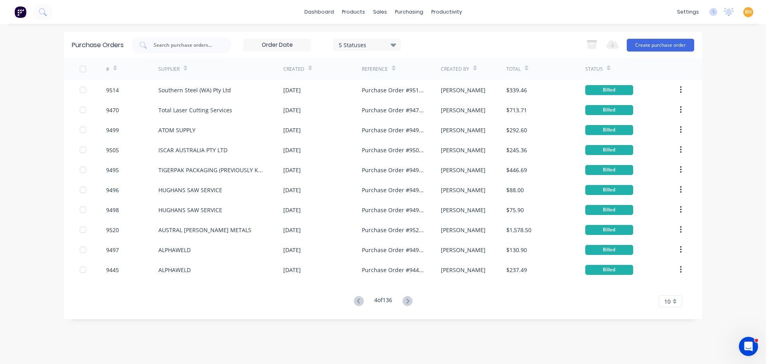
click at [357, 300] on icon at bounding box center [359, 301] width 10 height 10
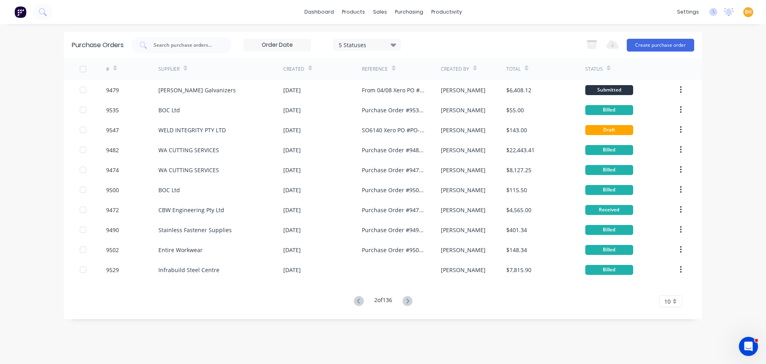
click at [341, 322] on div "Purchase Orders 5 Statuses 5 Statuses Export to Excel (XLSX) Create purchase or…" at bounding box center [383, 194] width 638 height 324
click at [359, 298] on icon at bounding box center [359, 301] width 10 height 10
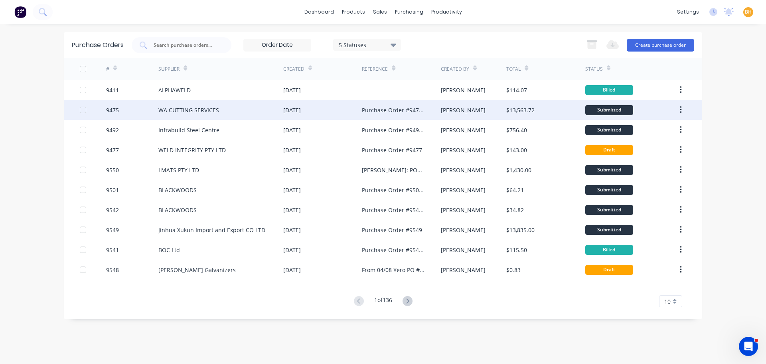
click at [200, 108] on div "WA CUTTING SERVICES" at bounding box center [188, 110] width 61 height 8
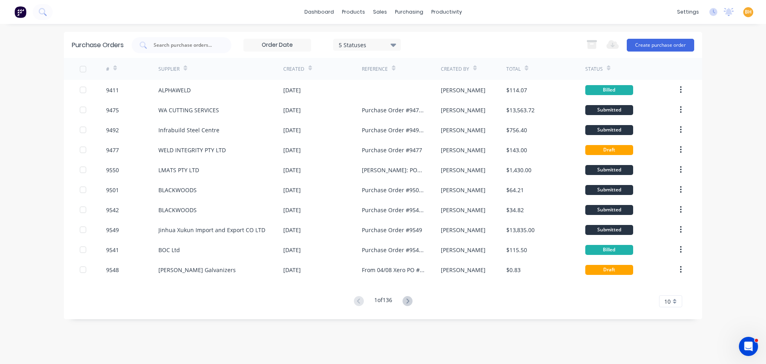
drag, startPoint x: 570, startPoint y: 323, endPoint x: 559, endPoint y: 310, distance: 16.5
click at [570, 320] on div "Purchase Orders 5 Statuses 5 Statuses Export to Excel (XLSX) Create purchase or…" at bounding box center [383, 194] width 638 height 324
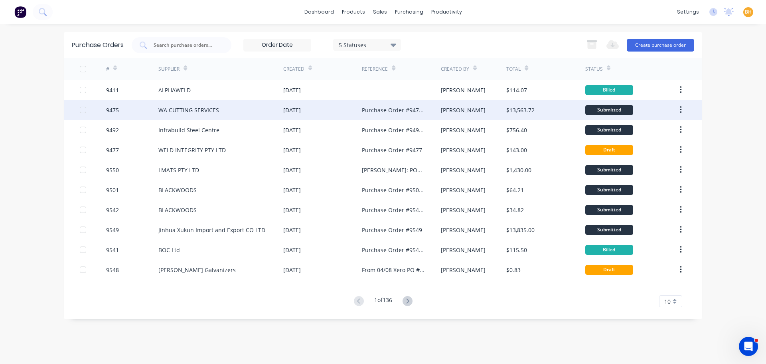
click at [298, 106] on div "[DATE]" at bounding box center [292, 110] width 18 height 8
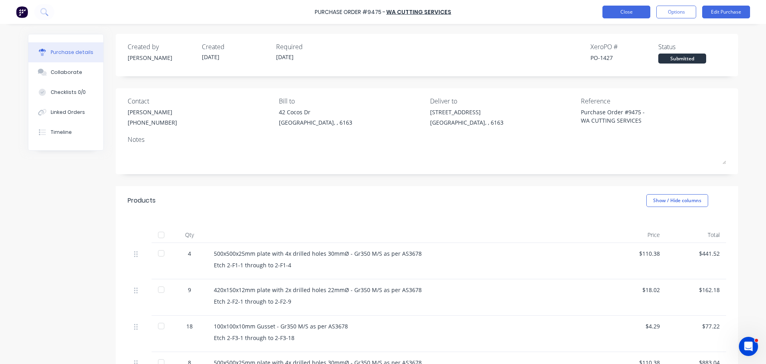
click at [617, 8] on button "Close" at bounding box center [627, 12] width 48 height 13
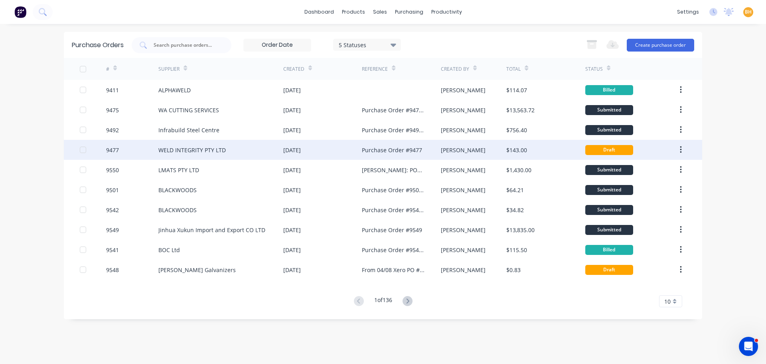
click at [301, 146] on div "[DATE]" at bounding box center [292, 150] width 18 height 8
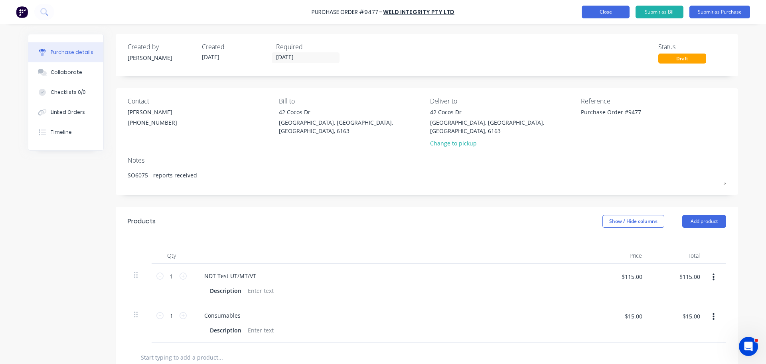
click at [620, 8] on button "Close" at bounding box center [606, 12] width 48 height 13
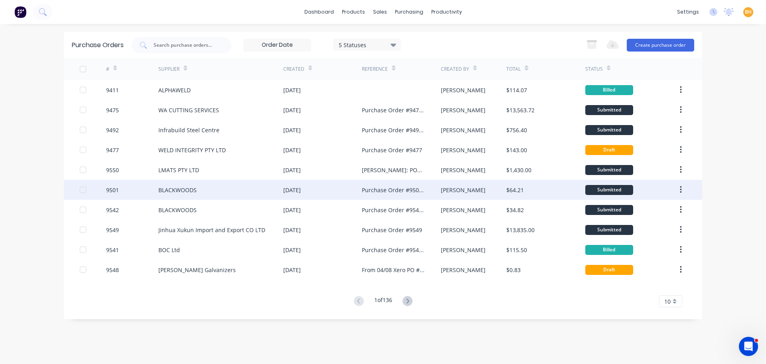
click at [261, 188] on div "BLACKWOODS" at bounding box center [220, 190] width 125 height 20
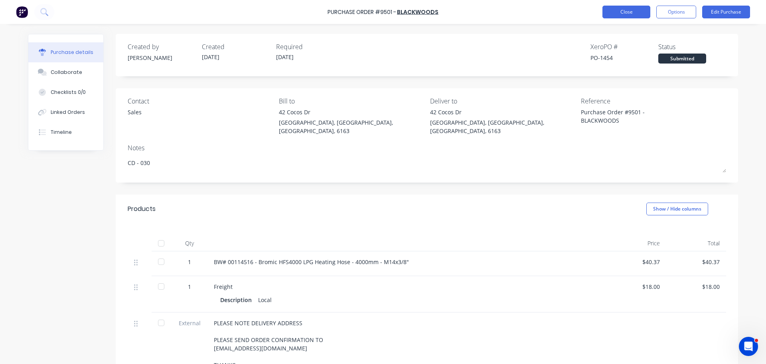
click at [617, 9] on button "Close" at bounding box center [627, 12] width 48 height 13
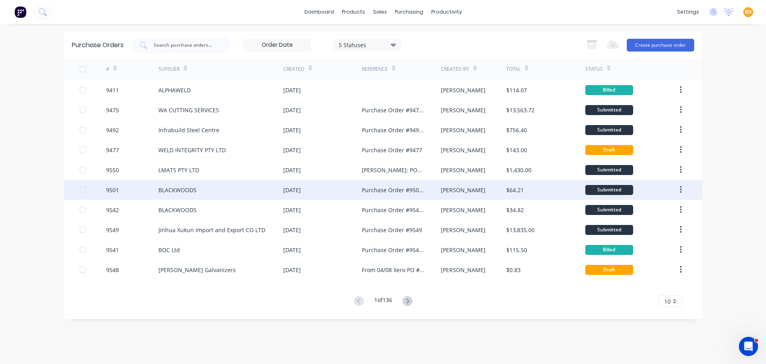
click at [182, 192] on div "BLACKWOODS" at bounding box center [177, 190] width 38 height 8
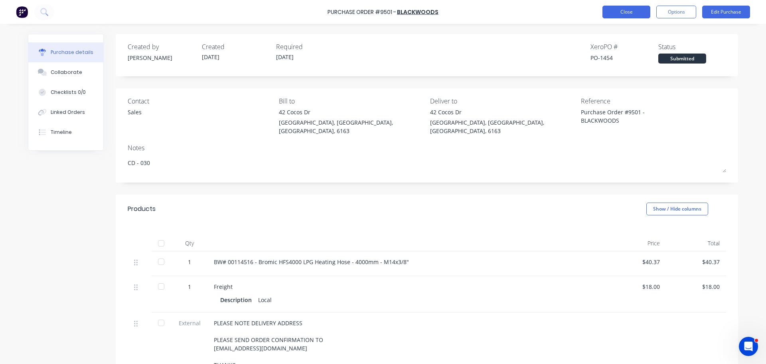
click at [634, 9] on button "Close" at bounding box center [627, 12] width 48 height 13
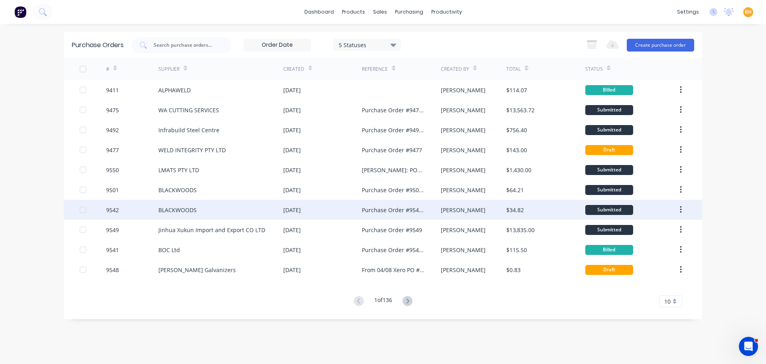
click at [213, 206] on div "BLACKWOODS" at bounding box center [220, 210] width 125 height 20
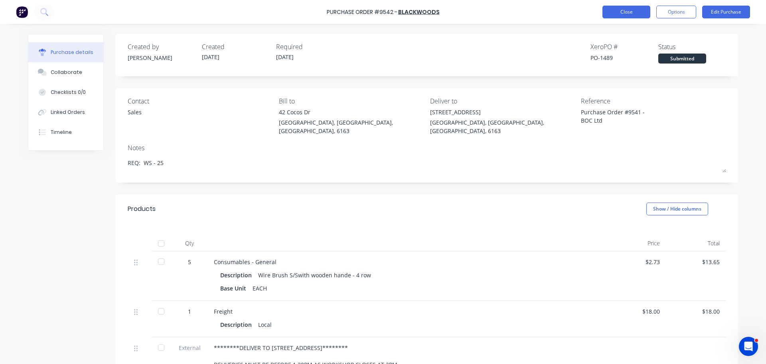
click at [625, 14] on button "Close" at bounding box center [627, 12] width 48 height 13
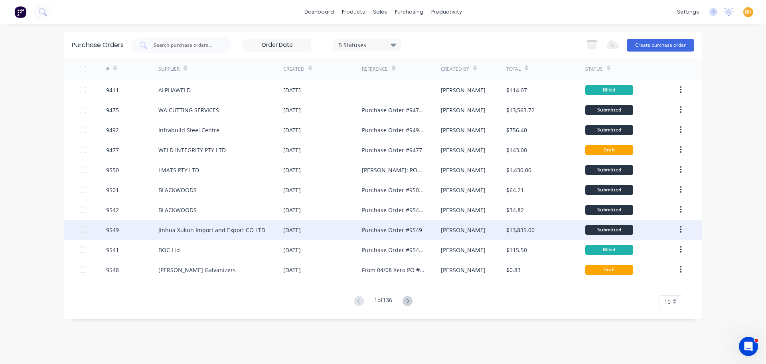
click at [221, 229] on div "Jinhua Xukun Import and Export CO LTD" at bounding box center [211, 229] width 107 height 8
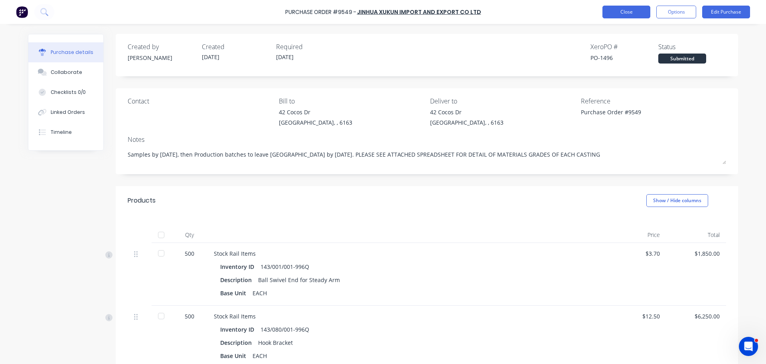
click at [611, 11] on button "Close" at bounding box center [627, 12] width 48 height 13
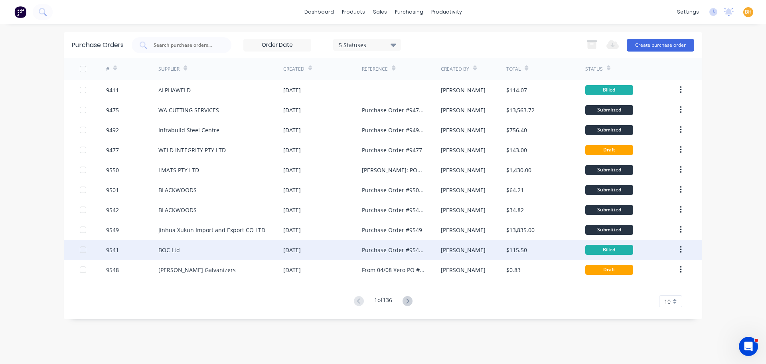
click at [237, 253] on div "BOC Ltd" at bounding box center [220, 249] width 125 height 20
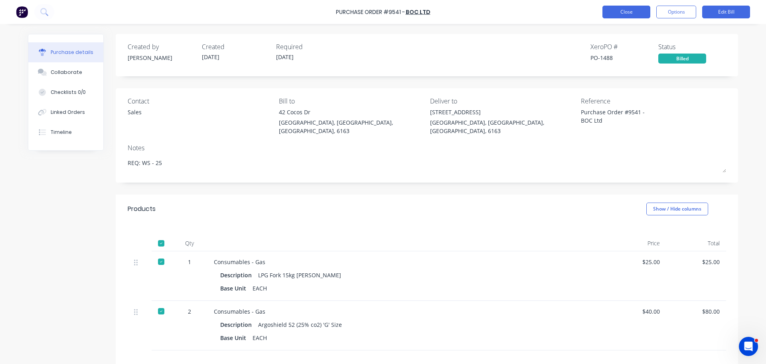
click at [624, 8] on button "Close" at bounding box center [627, 12] width 48 height 13
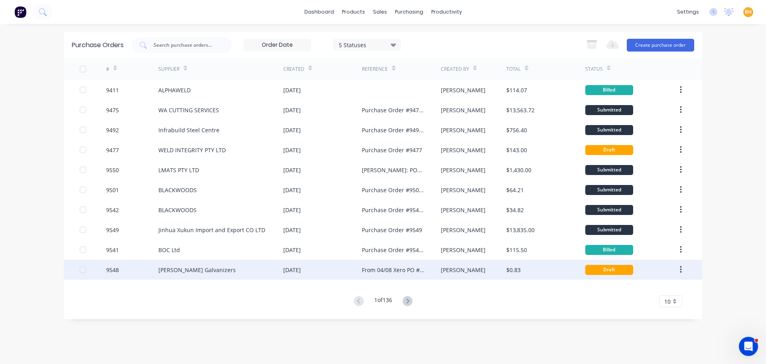
click at [211, 267] on div "[PERSON_NAME] Galvanizers" at bounding box center [196, 269] width 77 height 8
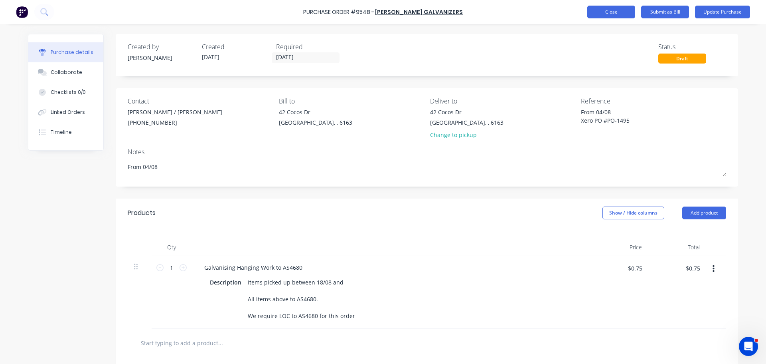
click at [601, 12] on button "Close" at bounding box center [611, 12] width 48 height 13
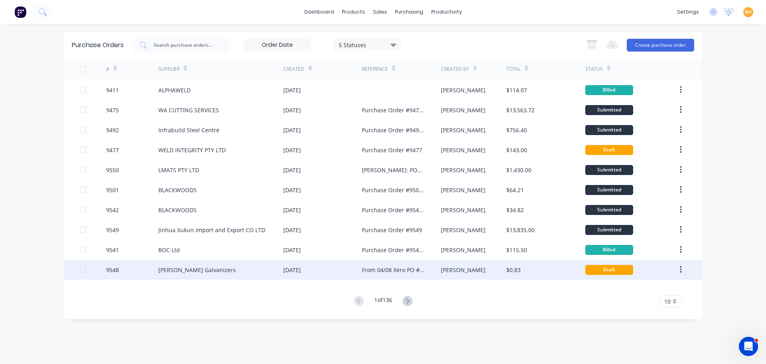
click at [301, 263] on div "[DATE]" at bounding box center [322, 269] width 79 height 20
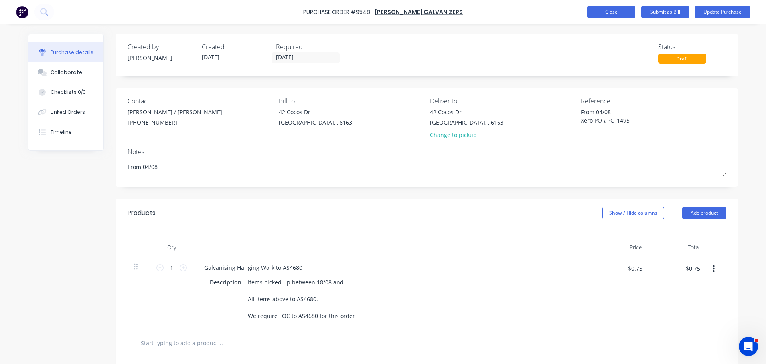
click at [599, 10] on button "Close" at bounding box center [611, 12] width 48 height 13
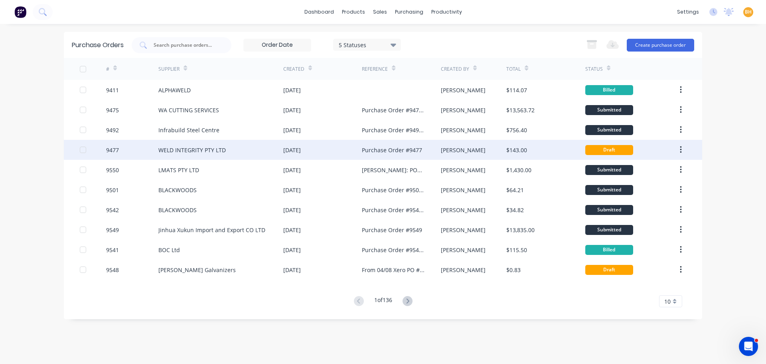
click at [181, 146] on div "WELD INTEGRITY PTY LTD" at bounding box center [191, 150] width 67 height 8
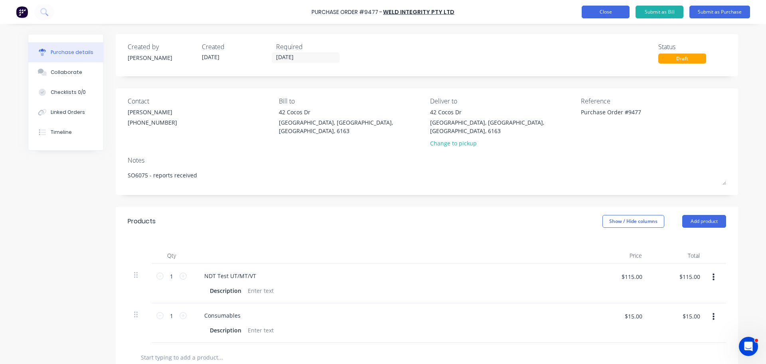
click at [601, 10] on button "Close" at bounding box center [606, 12] width 48 height 13
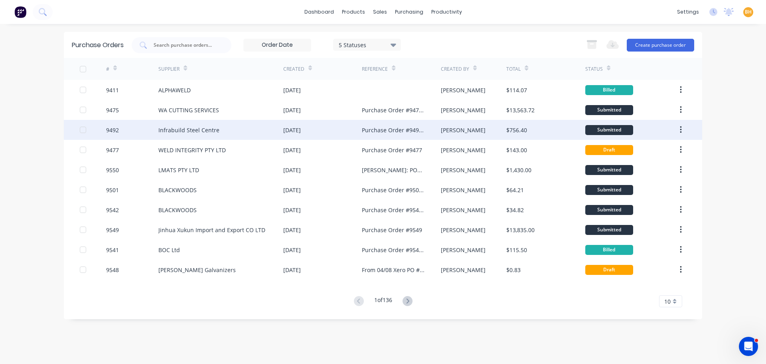
click at [166, 126] on div "Infrabuild Steel Centre" at bounding box center [188, 130] width 61 height 8
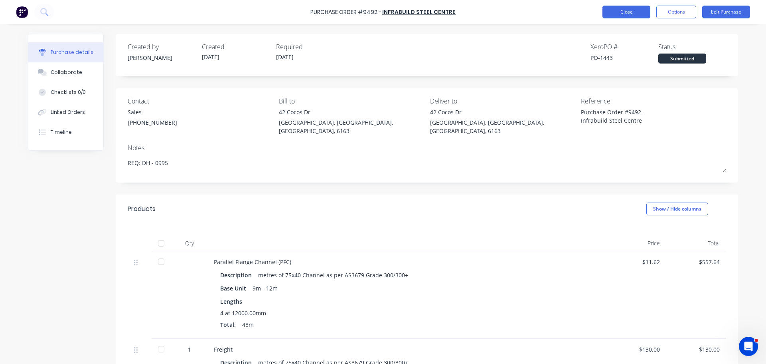
click at [630, 14] on button "Close" at bounding box center [627, 12] width 48 height 13
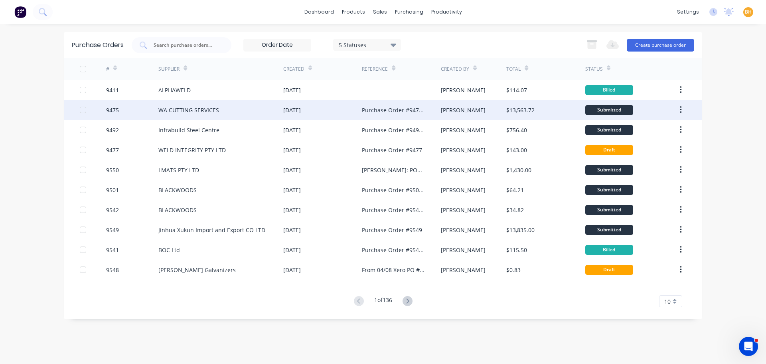
click at [194, 109] on div "WA CUTTING SERVICES" at bounding box center [188, 110] width 61 height 8
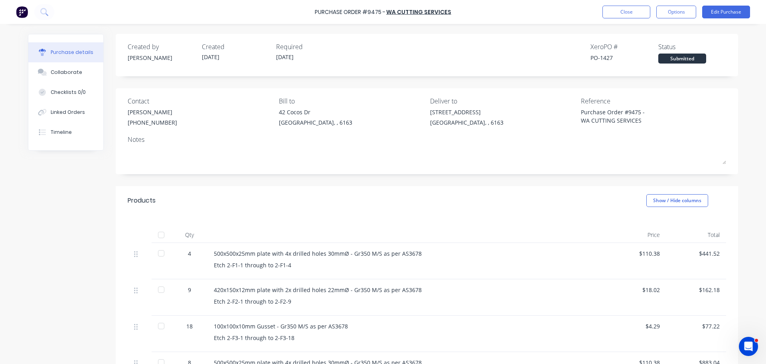
click at [622, 12] on button "Close" at bounding box center [627, 12] width 48 height 13
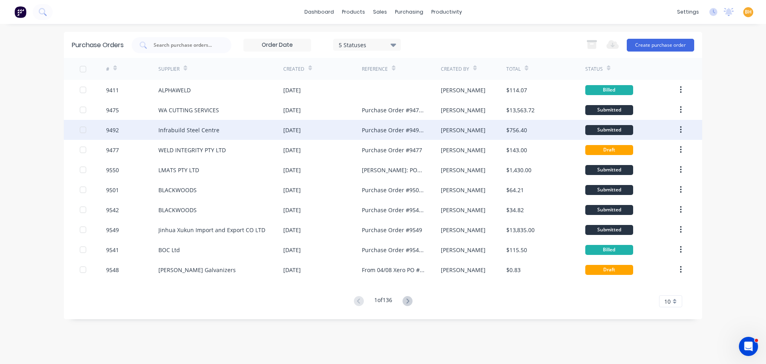
click at [220, 126] on div "Infrabuild Steel Centre" at bounding box center [220, 130] width 125 height 20
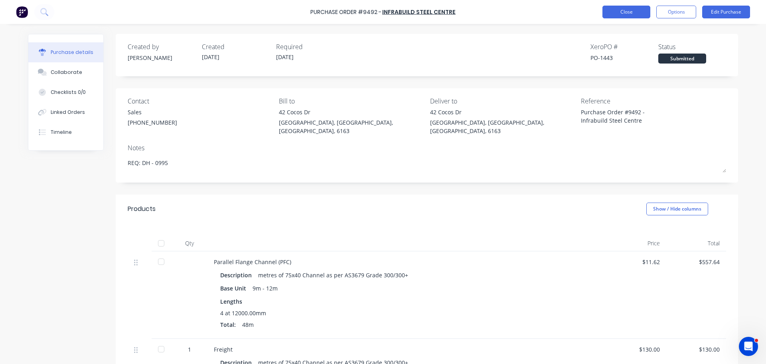
click at [634, 7] on button "Close" at bounding box center [627, 12] width 48 height 13
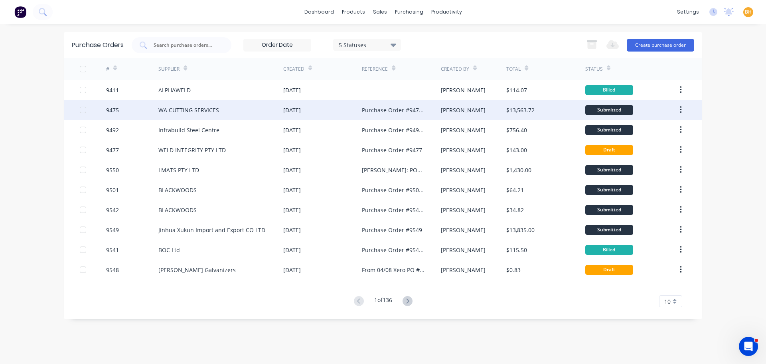
click at [238, 113] on div "WA CUTTING SERVICES" at bounding box center [220, 110] width 125 height 20
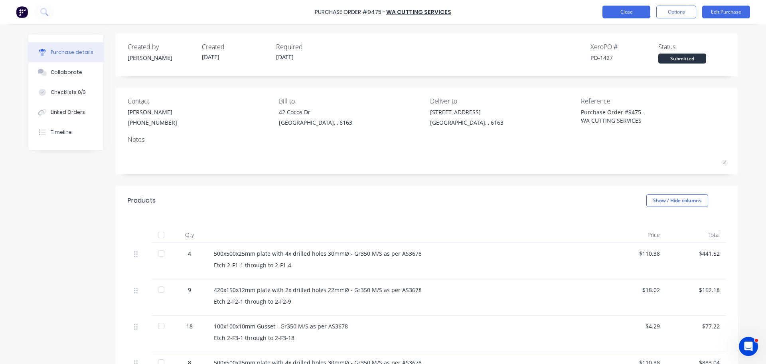
click at [623, 13] on button "Close" at bounding box center [627, 12] width 48 height 13
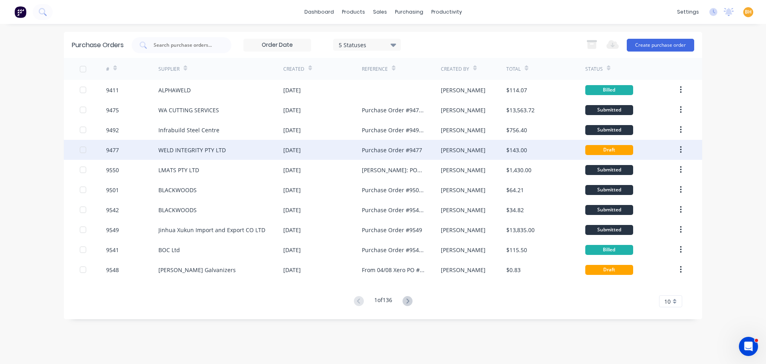
click at [224, 148] on div "WELD INTEGRITY PTY LTD" at bounding box center [191, 150] width 67 height 8
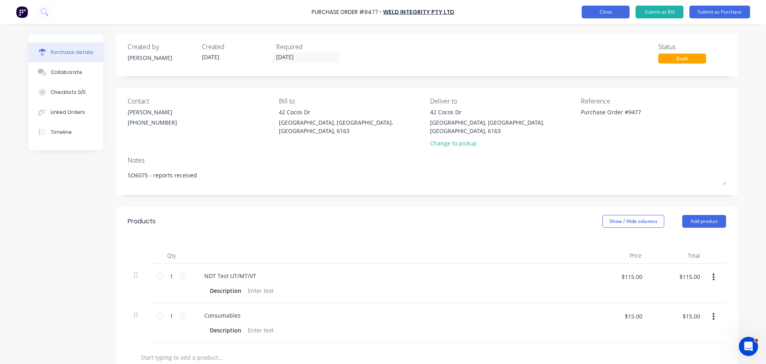
click at [605, 16] on button "Close" at bounding box center [606, 12] width 48 height 13
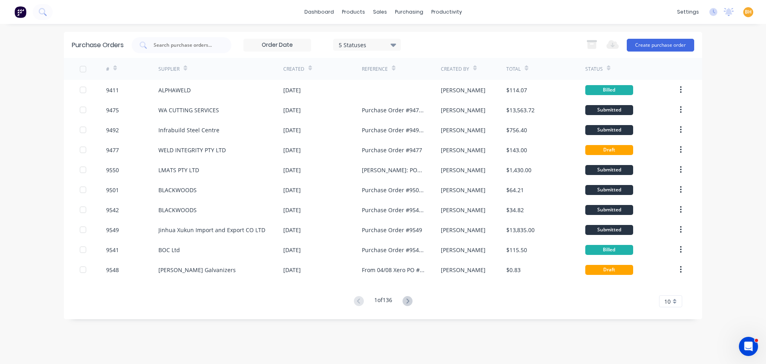
click at [408, 299] on g at bounding box center [408, 301] width 10 height 10
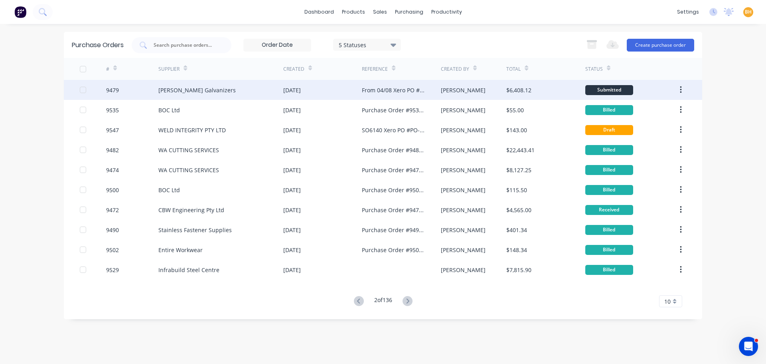
click at [301, 86] on div "[DATE]" at bounding box center [292, 90] width 18 height 8
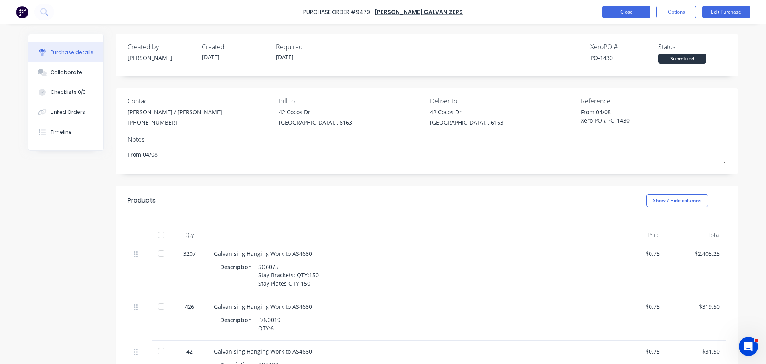
click at [616, 10] on button "Close" at bounding box center [627, 12] width 48 height 13
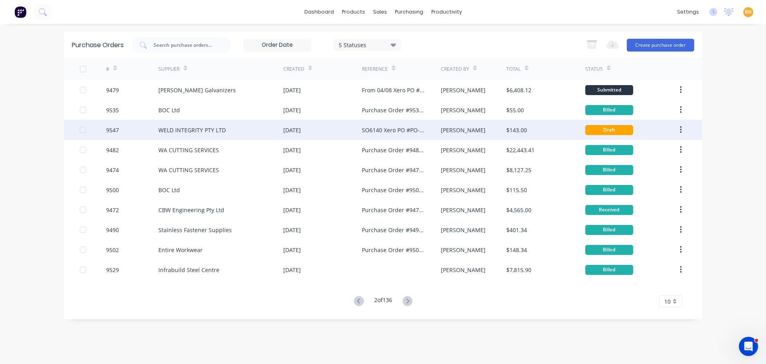
click at [246, 130] on div "WELD INTEGRITY PTY LTD" at bounding box center [220, 130] width 125 height 20
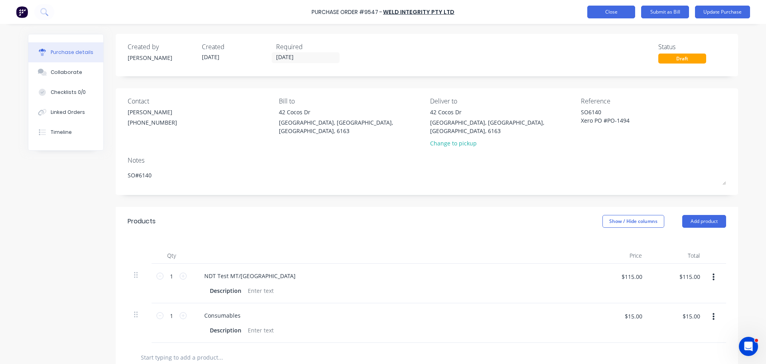
click at [599, 15] on button "Close" at bounding box center [611, 12] width 48 height 13
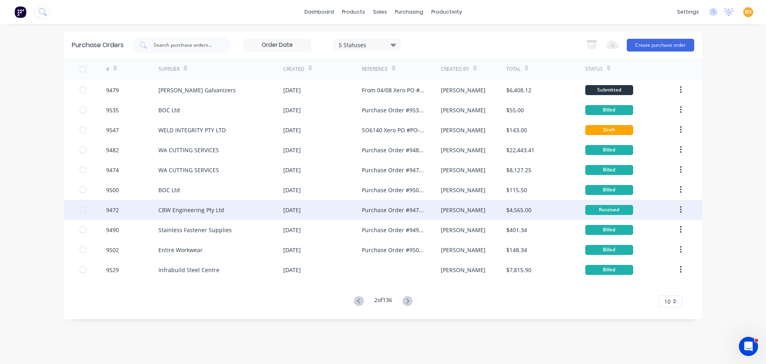
click at [422, 212] on div "Purchase Order #9472 - CBW Engineering Pty Ltd" at bounding box center [393, 209] width 63 height 8
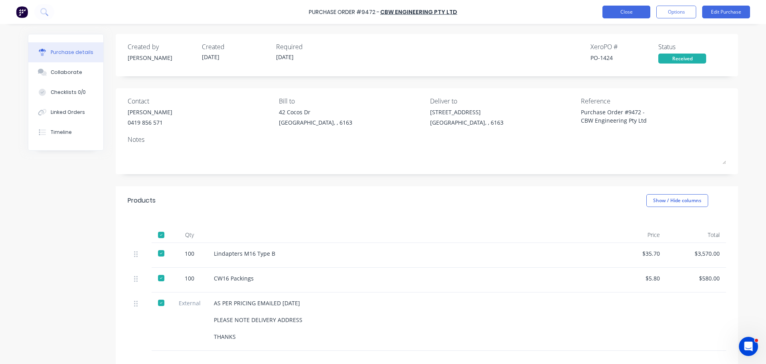
click at [637, 16] on button "Close" at bounding box center [627, 12] width 48 height 13
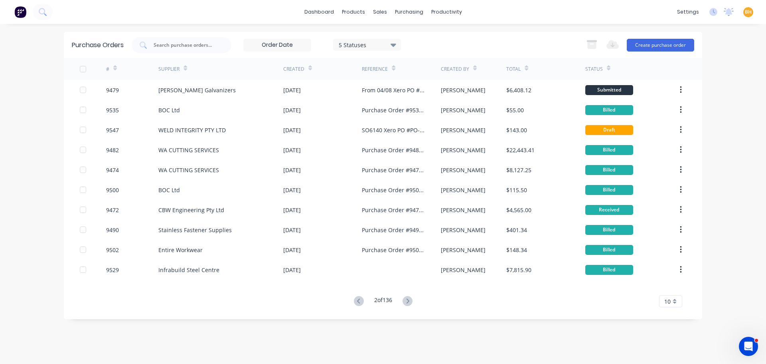
click at [407, 299] on icon at bounding box center [408, 301] width 10 height 10
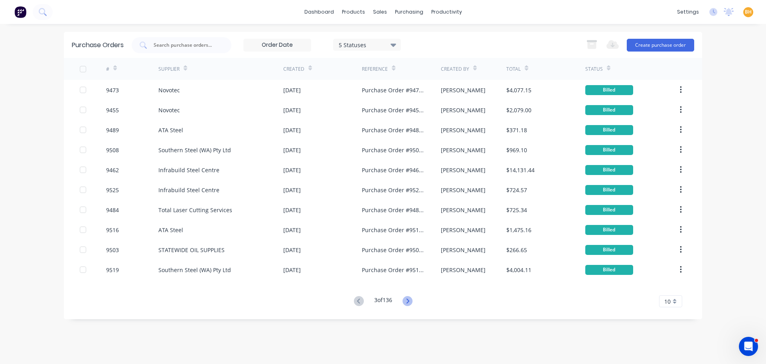
click at [409, 300] on icon at bounding box center [407, 300] width 3 height 5
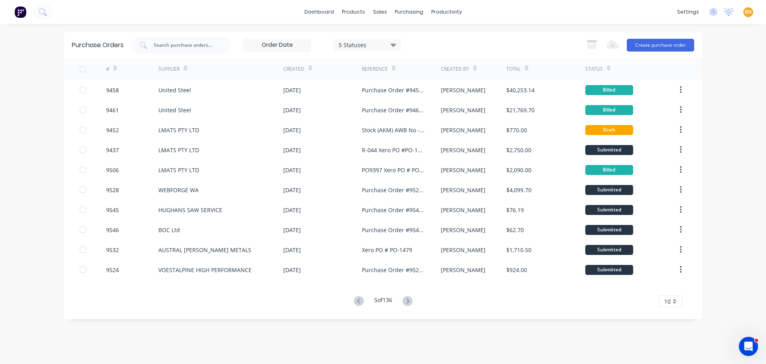
drag, startPoint x: 532, startPoint y: 340, endPoint x: 533, endPoint y: 347, distance: 6.9
click at [533, 340] on div "Purchase Orders 5 Statuses 5 Statuses Export to Excel (XLSX) Create purchase or…" at bounding box center [383, 194] width 638 height 324
click at [408, 300] on icon at bounding box center [408, 301] width 10 height 10
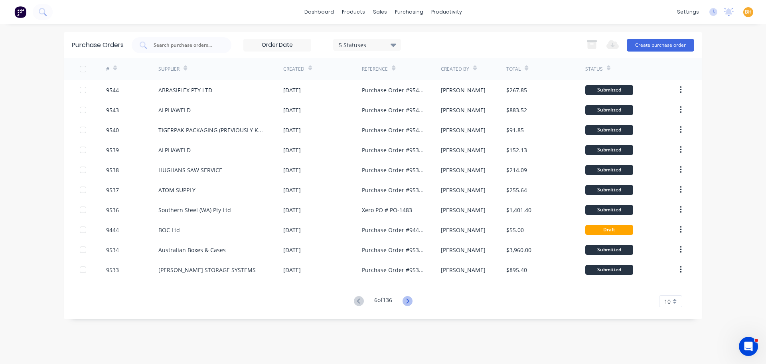
click at [410, 302] on icon at bounding box center [408, 301] width 10 height 10
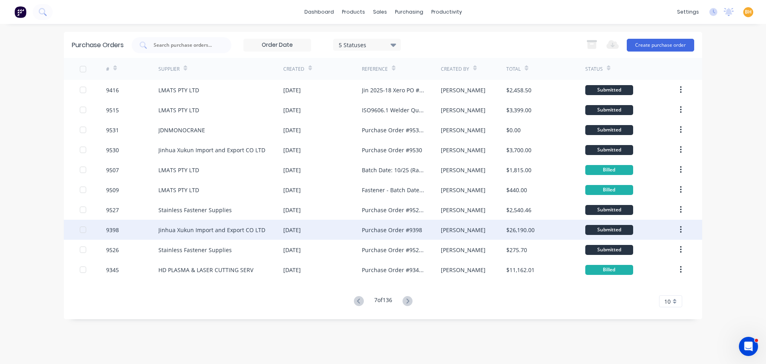
click at [339, 225] on div "[DATE]" at bounding box center [322, 229] width 79 height 20
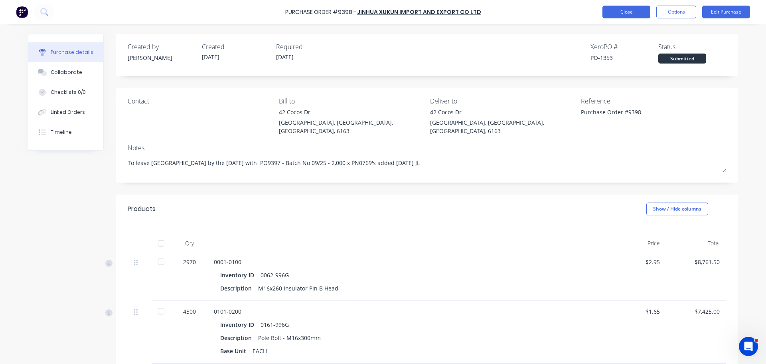
click at [606, 15] on button "Close" at bounding box center [627, 12] width 48 height 13
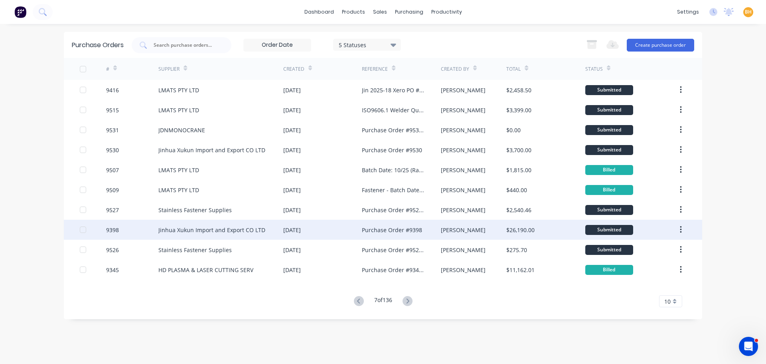
click at [313, 233] on div "[DATE]" at bounding box center [322, 229] width 79 height 20
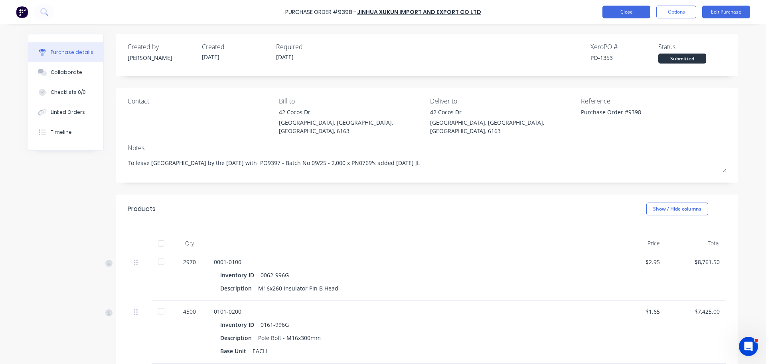
click at [626, 13] on button "Close" at bounding box center [627, 12] width 48 height 13
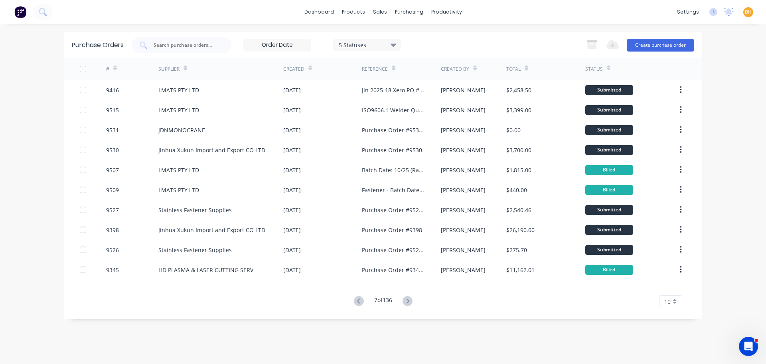
click at [412, 302] on icon at bounding box center [408, 301] width 10 height 10
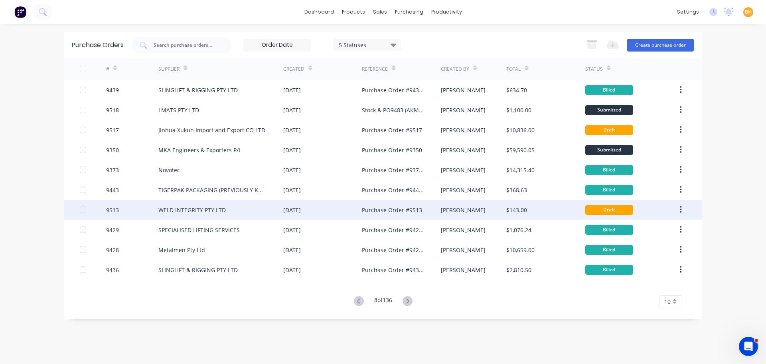
click at [324, 209] on div "[DATE]" at bounding box center [322, 210] width 79 height 20
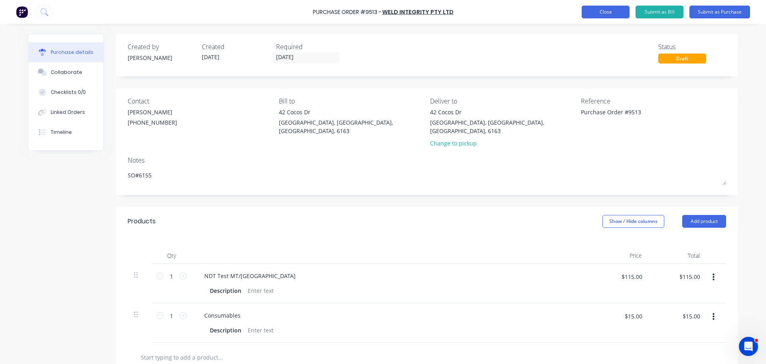
click at [596, 16] on button "Close" at bounding box center [606, 12] width 48 height 13
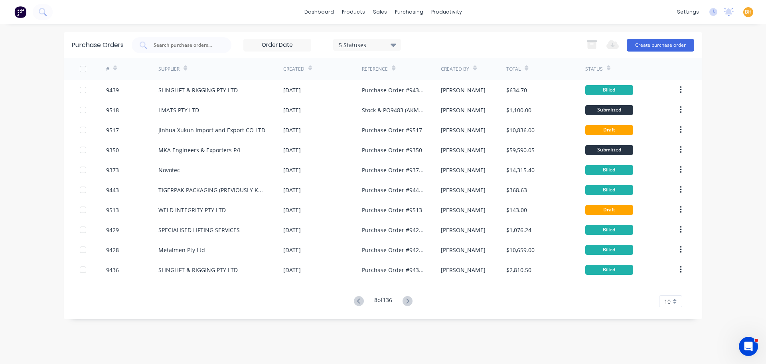
click at [393, 43] on icon at bounding box center [394, 44] width 6 height 3
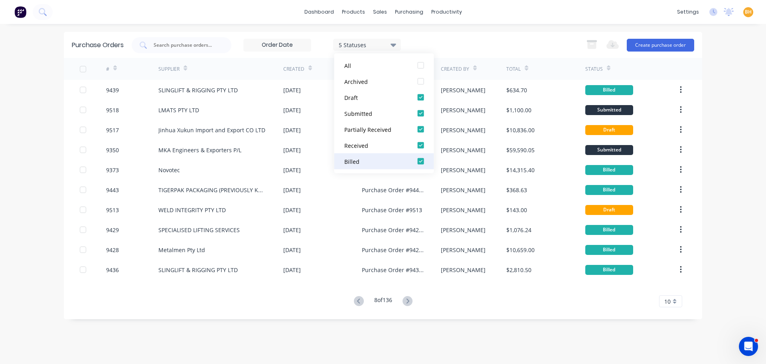
click at [421, 165] on div at bounding box center [421, 161] width 16 height 16
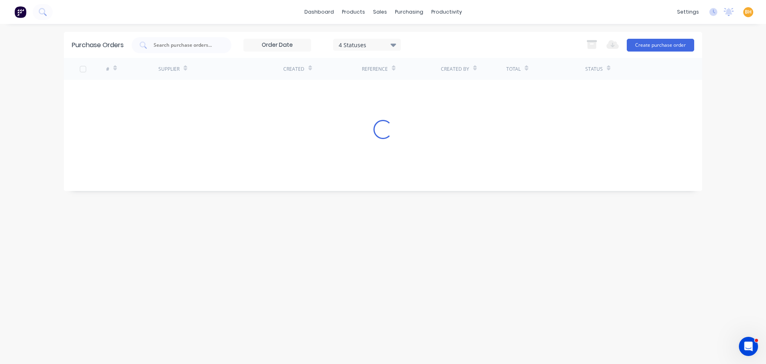
click at [297, 334] on div "Purchase Orders 4 Statuses 4 Statuses Export to Excel (XLSX) Create purchase or…" at bounding box center [383, 194] width 638 height 324
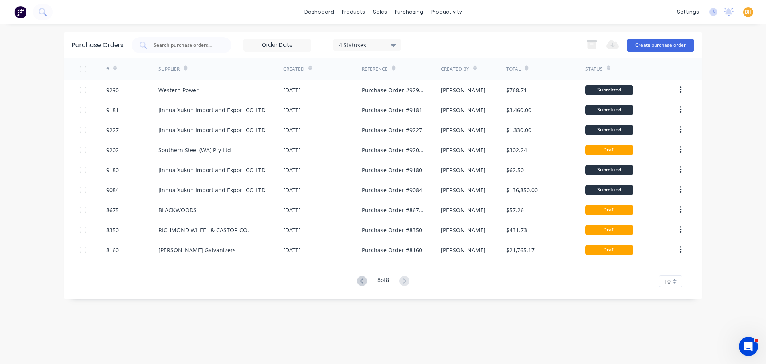
click at [358, 281] on icon at bounding box center [362, 281] width 10 height 10
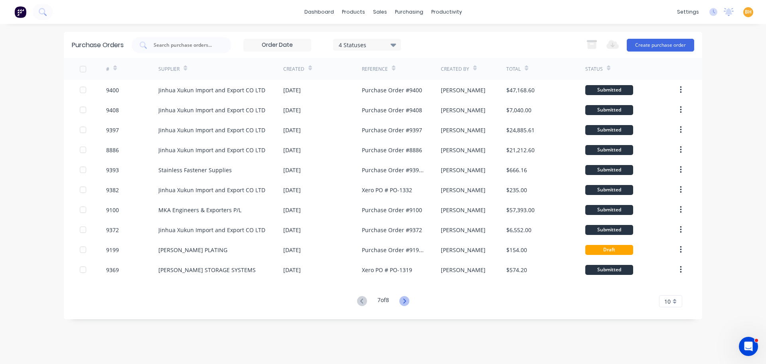
click at [407, 304] on icon at bounding box center [404, 301] width 10 height 10
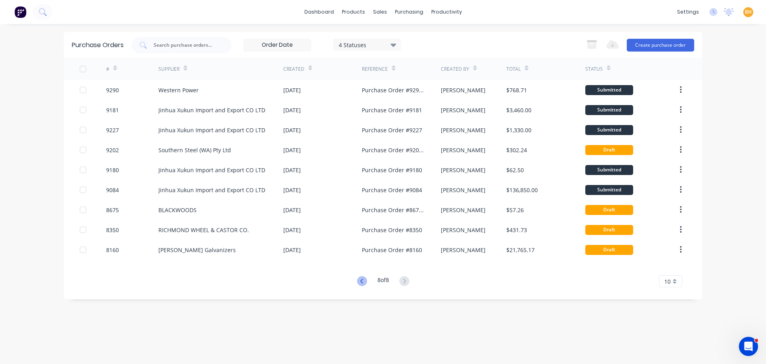
click at [363, 284] on icon at bounding box center [362, 281] width 10 height 10
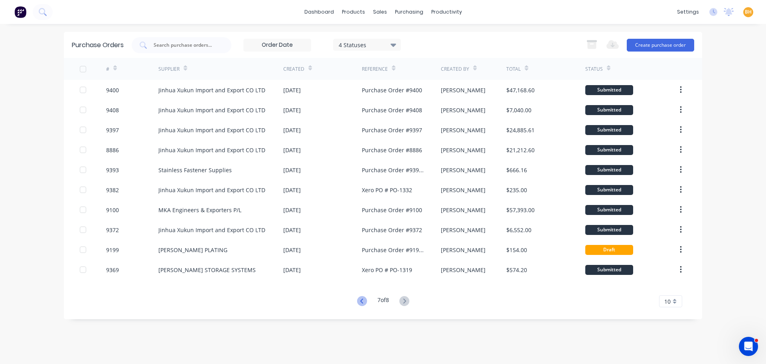
click at [362, 298] on icon at bounding box center [362, 301] width 10 height 10
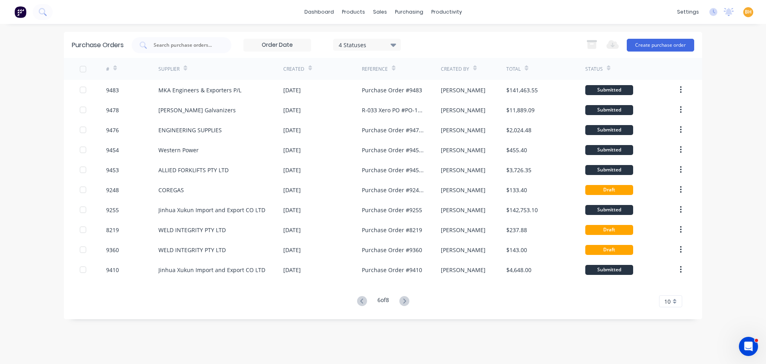
click at [361, 298] on icon at bounding box center [362, 301] width 10 height 10
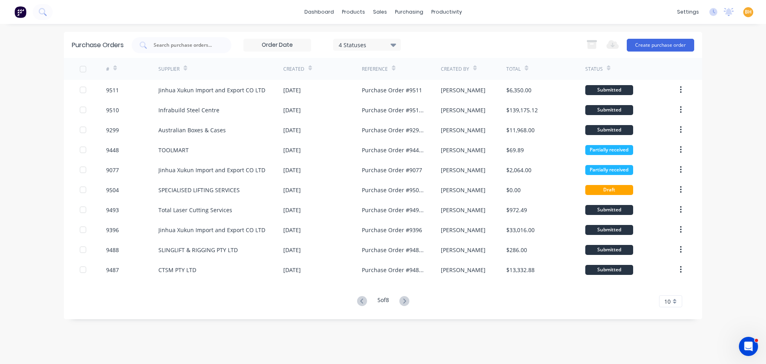
click at [361, 298] on icon at bounding box center [362, 301] width 10 height 10
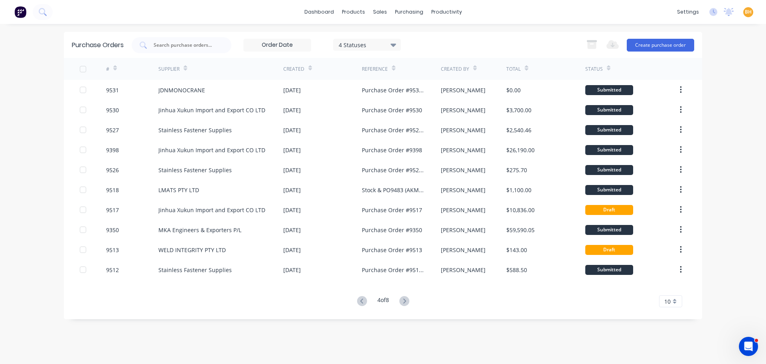
click at [360, 302] on icon at bounding box center [362, 301] width 10 height 10
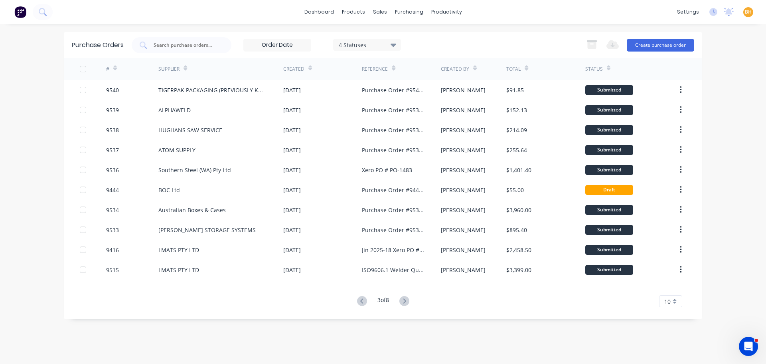
click at [360, 302] on icon at bounding box center [362, 301] width 10 height 10
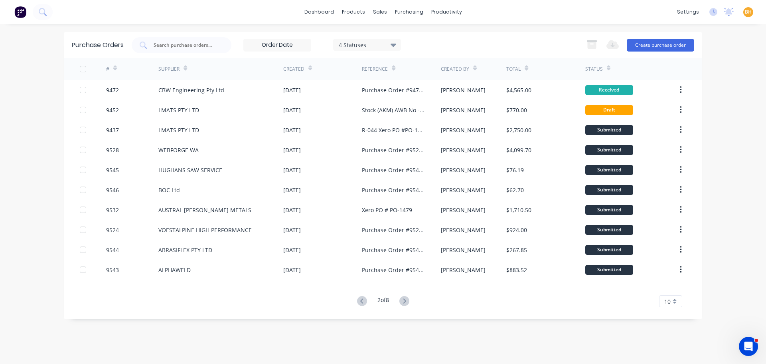
click at [360, 302] on icon at bounding box center [362, 301] width 10 height 10
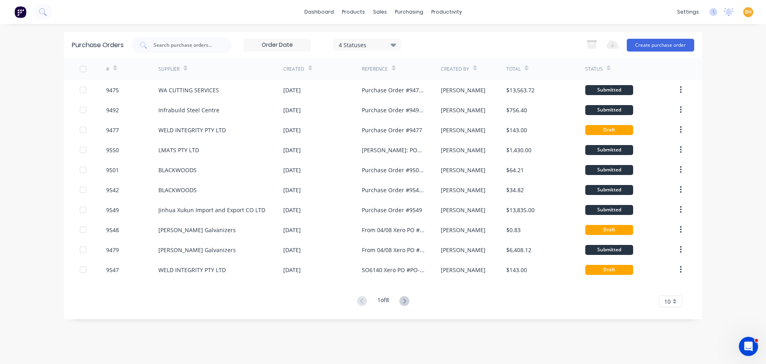
click at [407, 300] on icon at bounding box center [404, 301] width 10 height 10
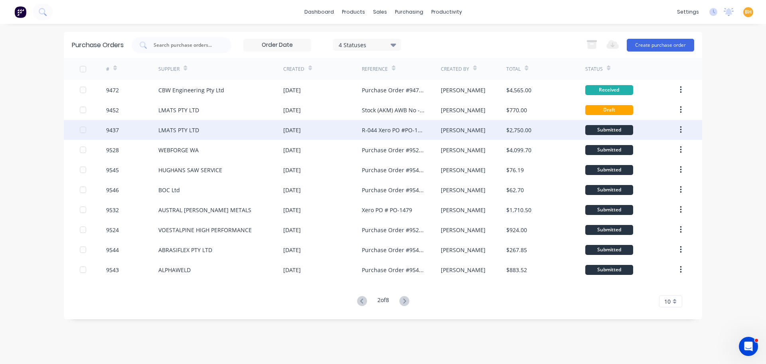
click at [353, 130] on div "[DATE]" at bounding box center [322, 130] width 79 height 20
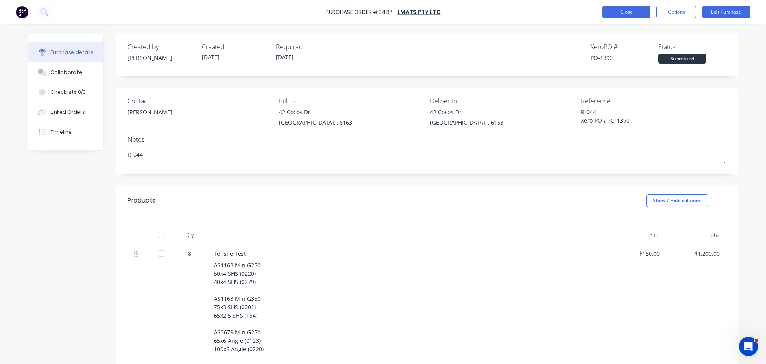
click at [634, 14] on button "Close" at bounding box center [627, 12] width 48 height 13
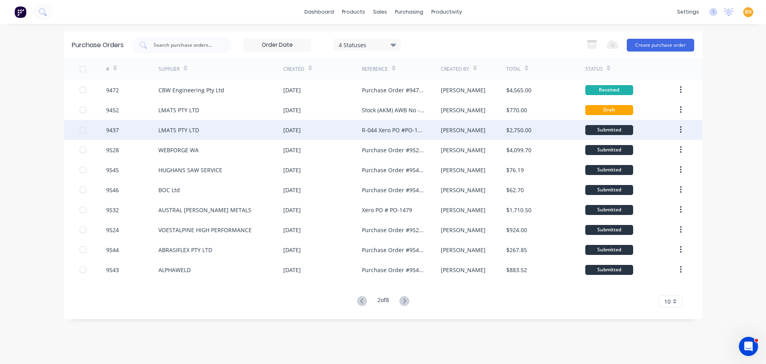
click at [313, 131] on div "[DATE]" at bounding box center [322, 130] width 79 height 20
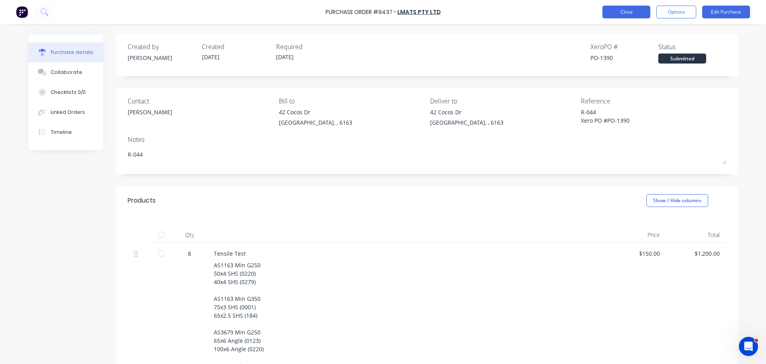
click at [624, 13] on button "Close" at bounding box center [627, 12] width 48 height 13
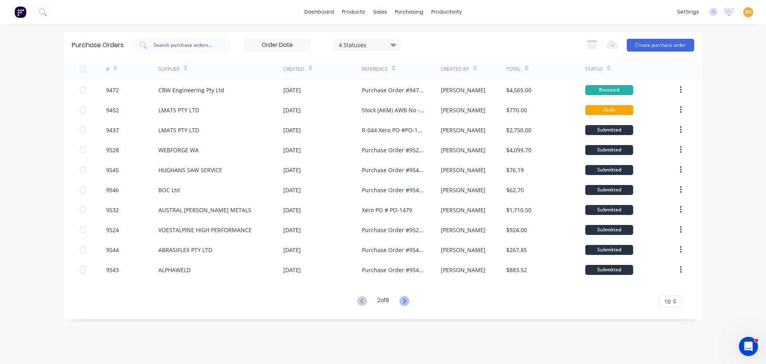
click at [404, 300] on icon at bounding box center [404, 301] width 10 height 10
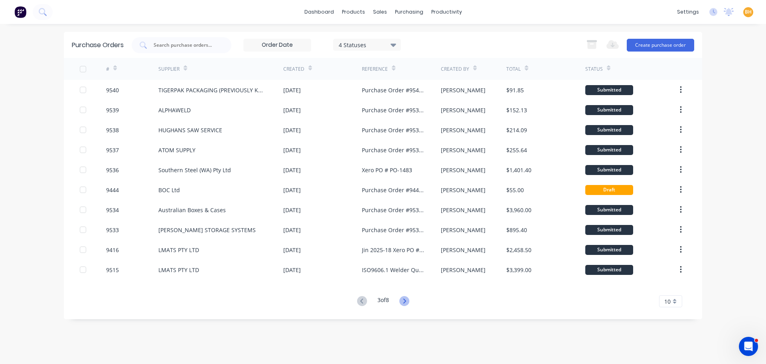
click at [409, 301] on icon at bounding box center [404, 301] width 10 height 10
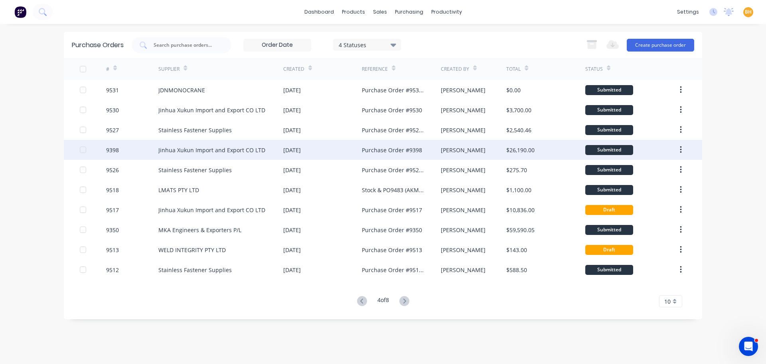
click at [324, 152] on div "[DATE]" at bounding box center [322, 150] width 79 height 20
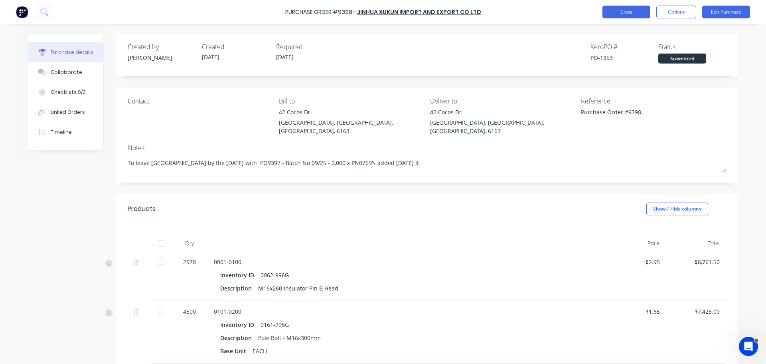
click at [617, 10] on button "Close" at bounding box center [627, 12] width 48 height 13
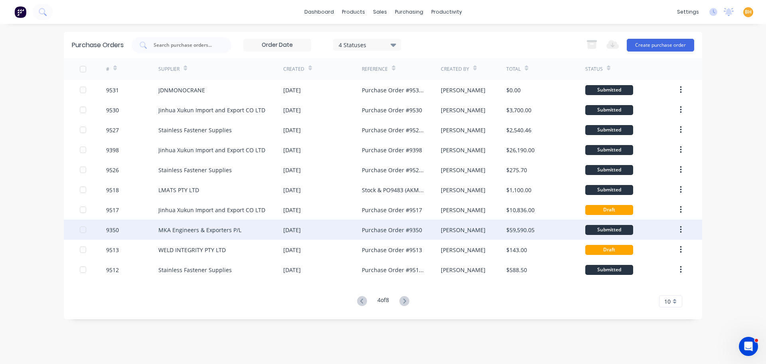
click at [319, 227] on div "[DATE]" at bounding box center [322, 229] width 79 height 20
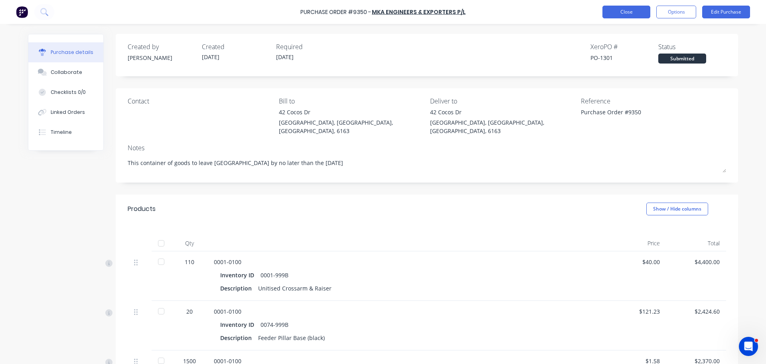
click at [610, 12] on button "Close" at bounding box center [627, 12] width 48 height 13
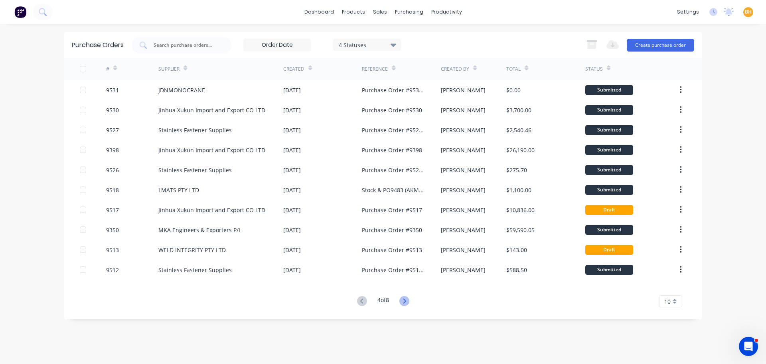
click at [404, 299] on icon at bounding box center [404, 301] width 10 height 10
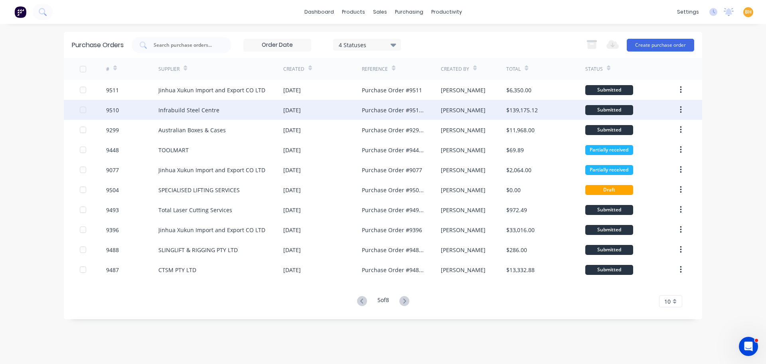
click at [314, 114] on div "[DATE]" at bounding box center [322, 110] width 79 height 20
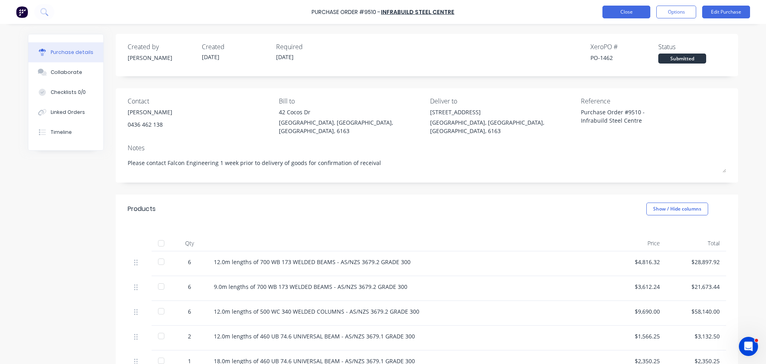
click at [636, 12] on button "Close" at bounding box center [627, 12] width 48 height 13
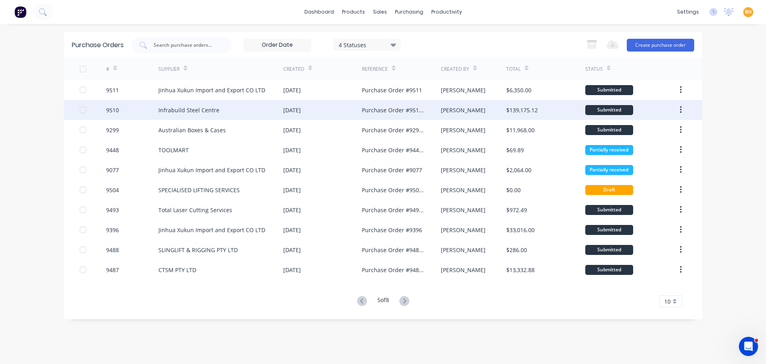
click at [301, 112] on div "[DATE]" at bounding box center [292, 110] width 18 height 8
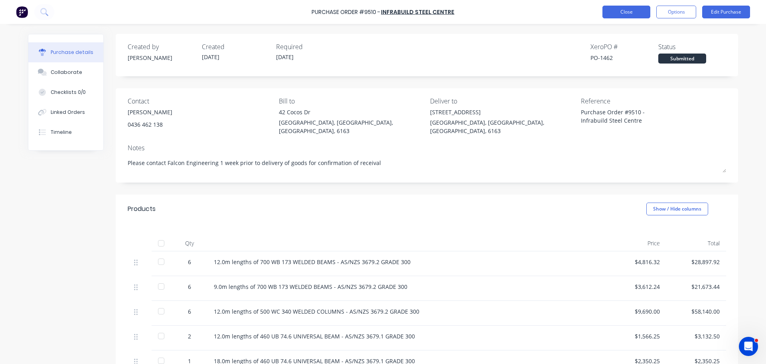
click at [626, 14] on button "Close" at bounding box center [627, 12] width 48 height 13
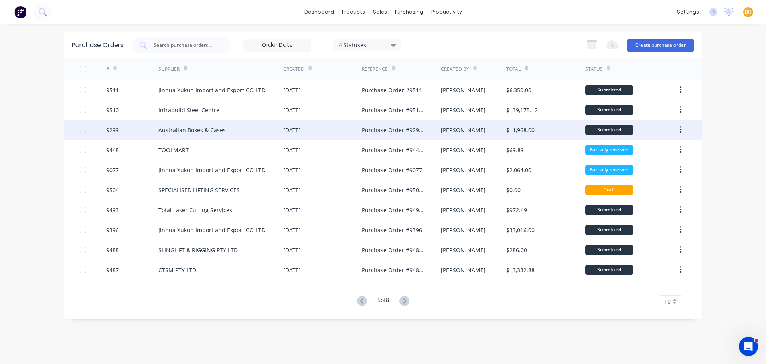
click at [224, 137] on div "Australian Boxes & Cases" at bounding box center [220, 130] width 125 height 20
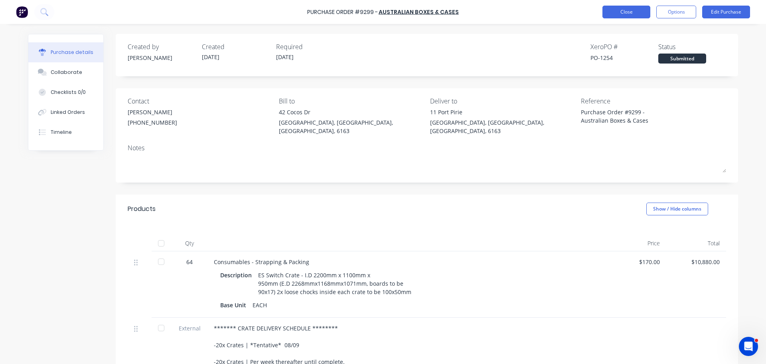
click at [628, 14] on button "Close" at bounding box center [627, 12] width 48 height 13
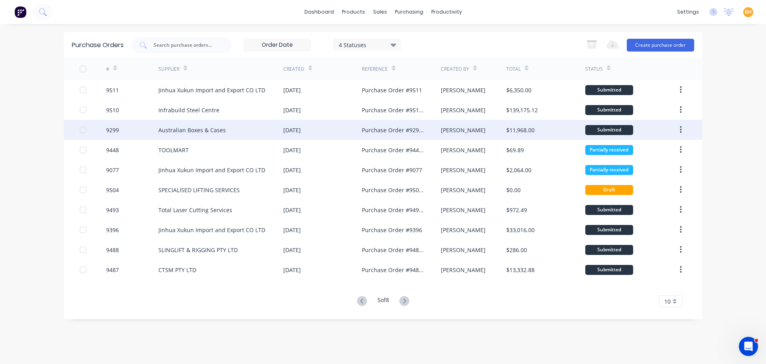
click at [211, 130] on div "Australian Boxes & Cases" at bounding box center [191, 130] width 67 height 8
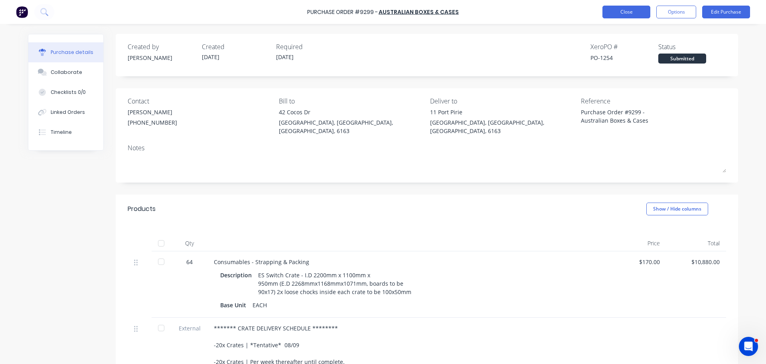
click at [624, 17] on button "Close" at bounding box center [627, 12] width 48 height 13
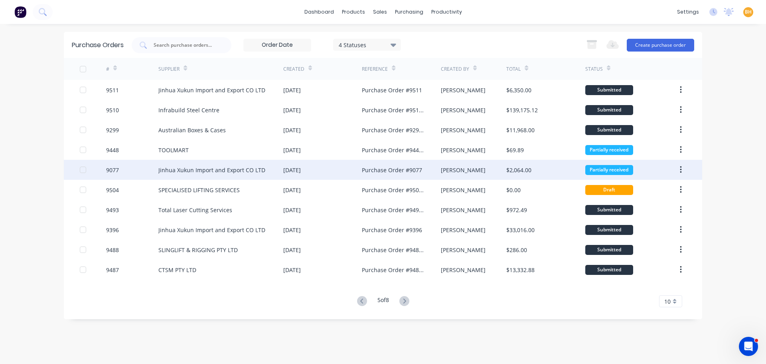
click at [253, 176] on div "Jinhua Xukun Import and Export CO LTD" at bounding box center [220, 170] width 125 height 20
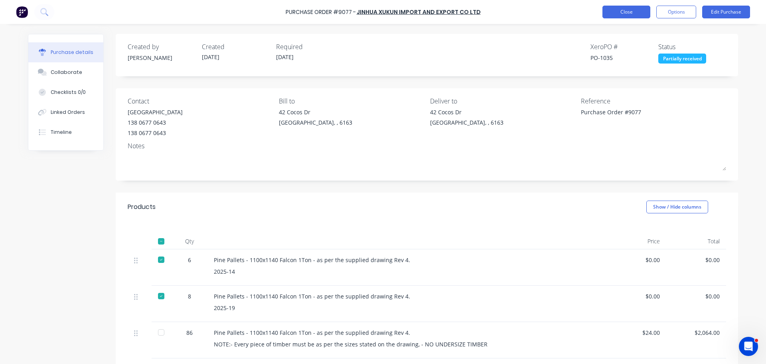
click at [623, 20] on div "Purchase Order #9077 - [PERSON_NAME] Import and Export CO LTD Close Options Edi…" at bounding box center [383, 12] width 766 height 24
click at [623, 15] on button "Close" at bounding box center [627, 12] width 48 height 13
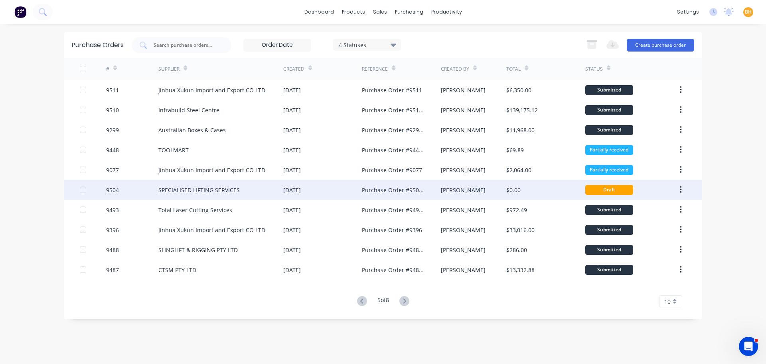
click at [230, 188] on div "SPECIALISED LIFTING SERVICES" at bounding box center [198, 190] width 81 height 8
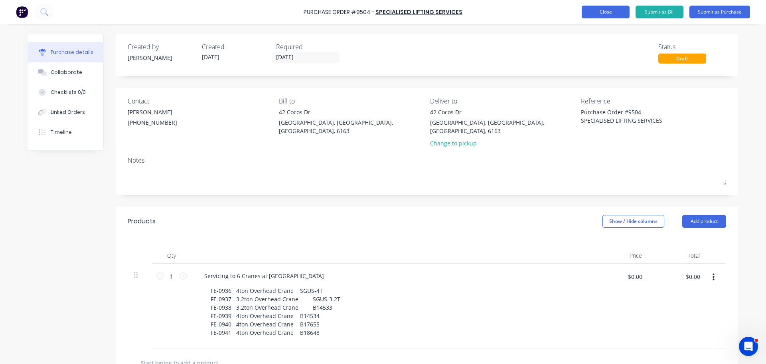
click at [590, 14] on button "Close" at bounding box center [606, 12] width 48 height 13
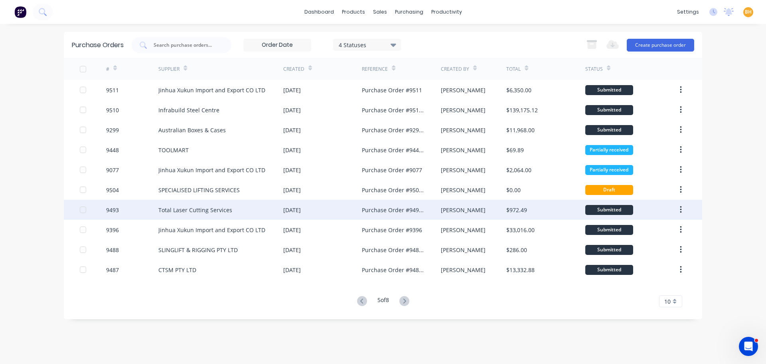
click at [243, 205] on div "Total Laser Cutting Services" at bounding box center [220, 210] width 125 height 20
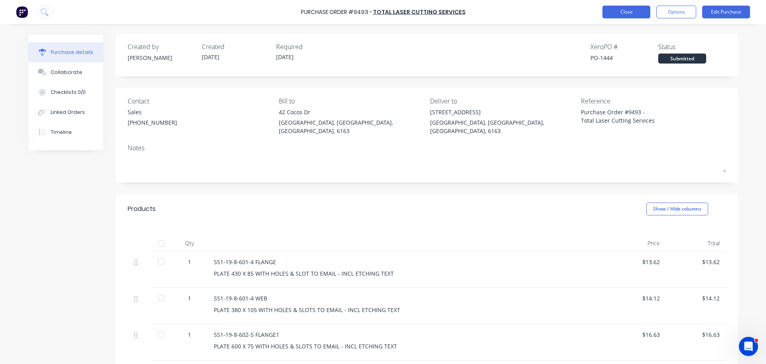
click at [608, 9] on button "Close" at bounding box center [627, 12] width 48 height 13
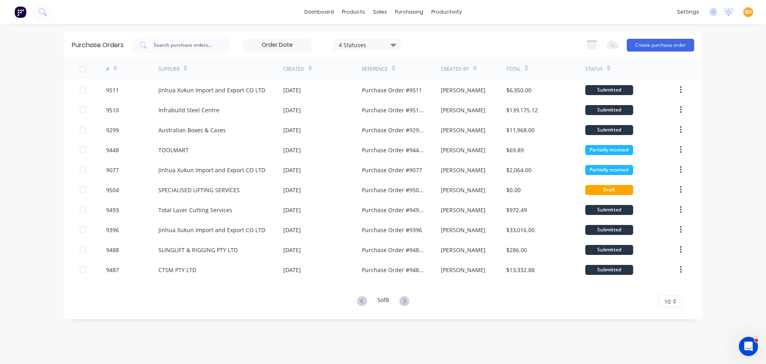
click at [394, 44] on icon at bounding box center [394, 44] width 6 height 3
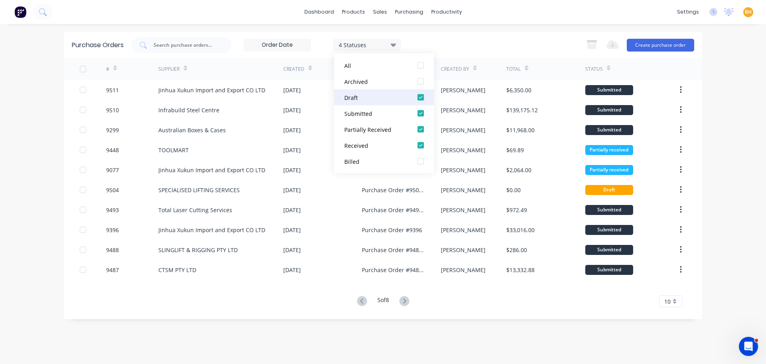
click at [417, 96] on div at bounding box center [421, 97] width 16 height 16
click at [276, 327] on div "Purchase Orders 3 Statuses 3 Statuses Export to Excel (XLSX) Create purchase or…" at bounding box center [383, 194] width 638 height 324
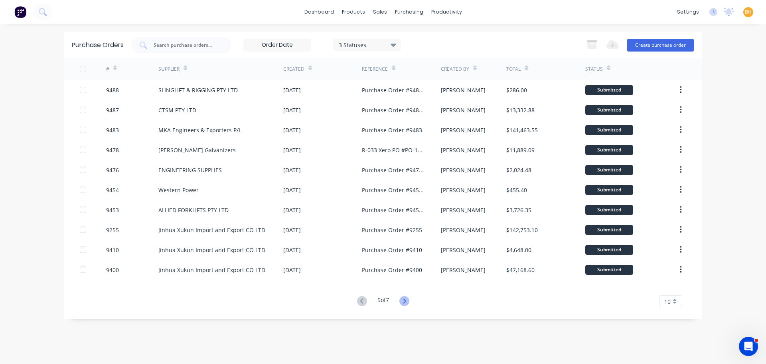
click at [403, 304] on icon at bounding box center [404, 301] width 10 height 10
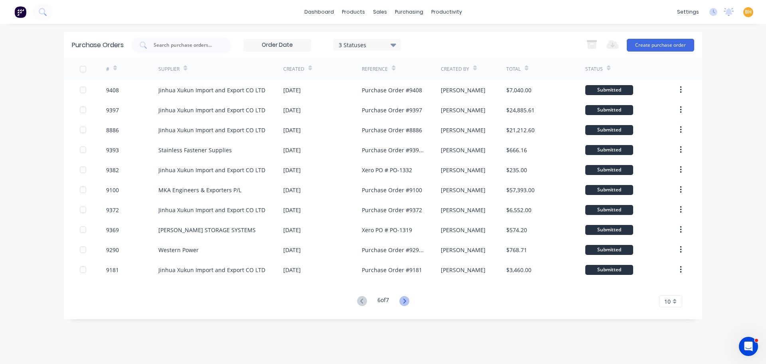
click at [405, 301] on icon at bounding box center [404, 301] width 10 height 10
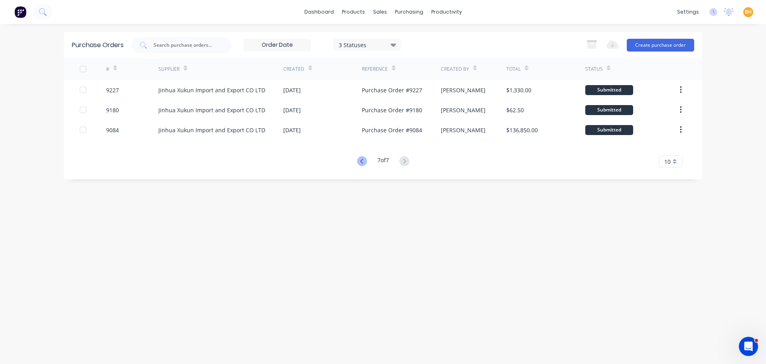
click at [359, 160] on icon at bounding box center [362, 161] width 10 height 10
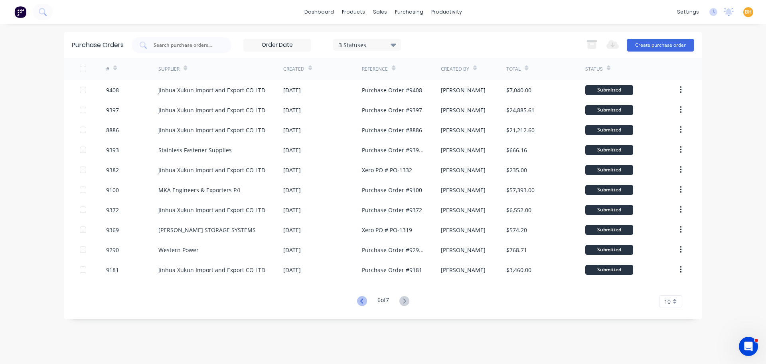
click at [360, 300] on icon at bounding box center [361, 300] width 3 height 5
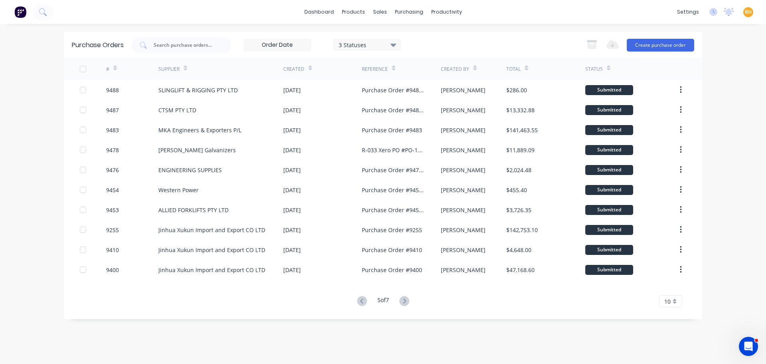
click at [359, 297] on icon at bounding box center [362, 301] width 10 height 10
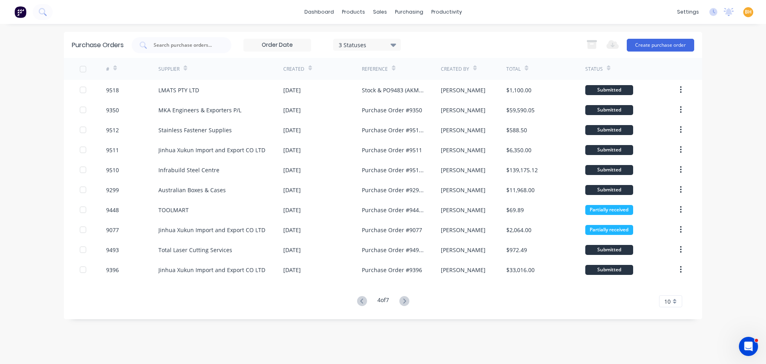
click at [360, 298] on icon at bounding box center [362, 301] width 10 height 10
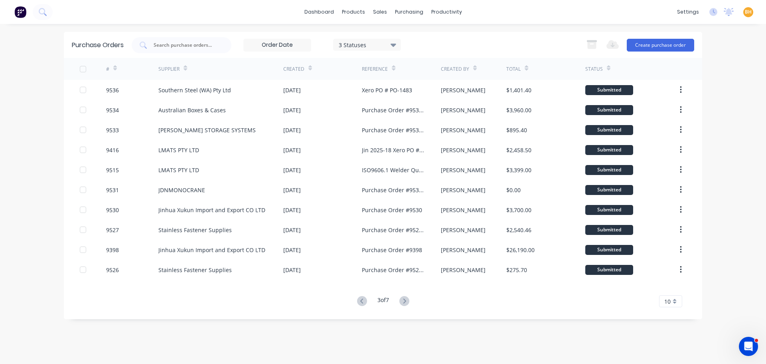
click at [396, 42] on icon at bounding box center [394, 44] width 6 height 9
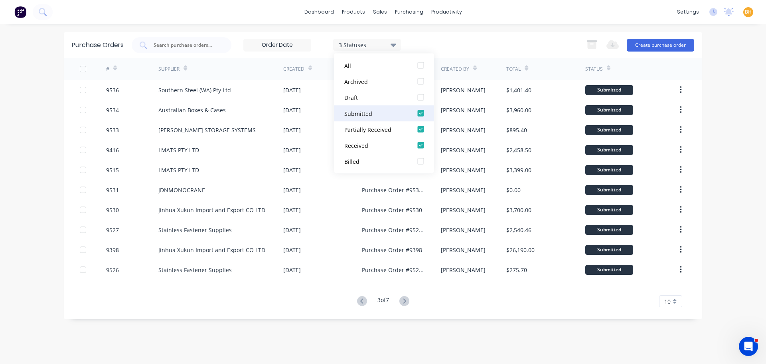
drag, startPoint x: 421, startPoint y: 97, endPoint x: 418, endPoint y: 113, distance: 17.0
click at [421, 97] on div at bounding box center [421, 97] width 16 height 16
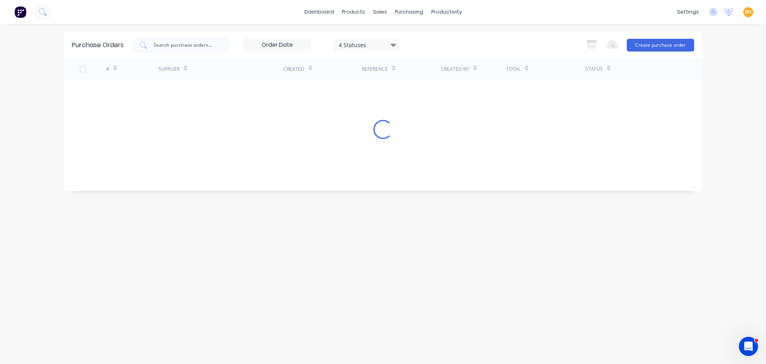
click at [300, 346] on div "Purchase Orders 4 Statuses 4 Statuses Export to Excel (XLSX) Create purchase or…" at bounding box center [383, 194] width 638 height 324
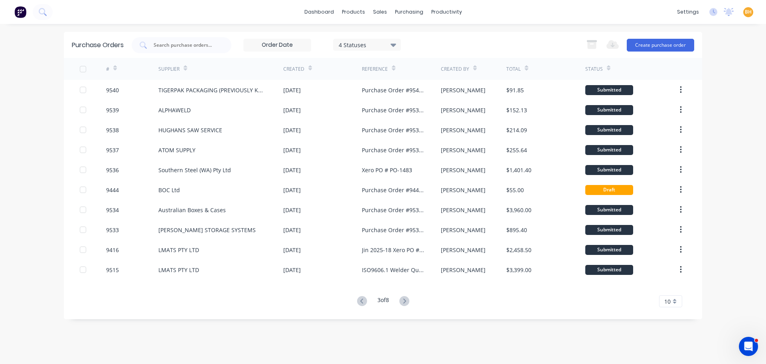
click at [406, 301] on icon at bounding box center [404, 301] width 10 height 10
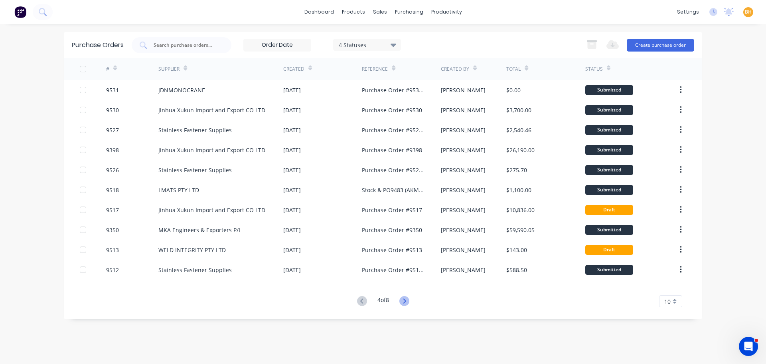
click at [408, 302] on icon at bounding box center [404, 301] width 10 height 10
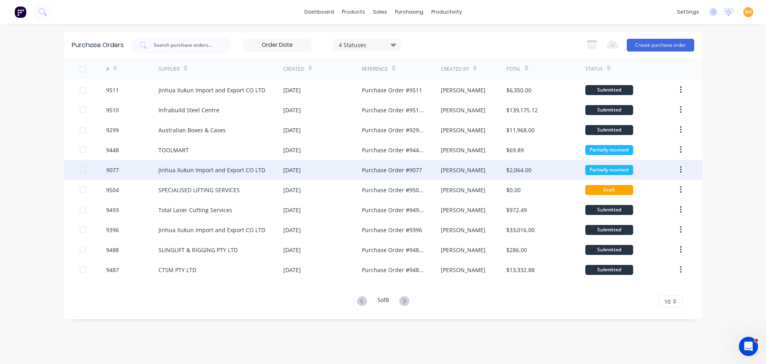
click at [239, 166] on div "Jinhua Xukun Import and Export CO LTD" at bounding box center [211, 170] width 107 height 8
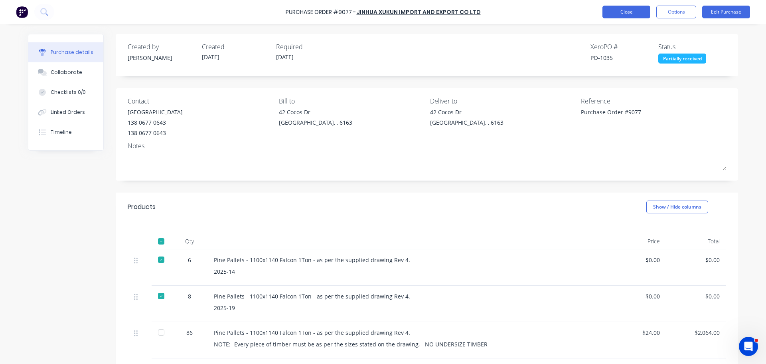
click at [609, 11] on button "Close" at bounding box center [627, 12] width 48 height 13
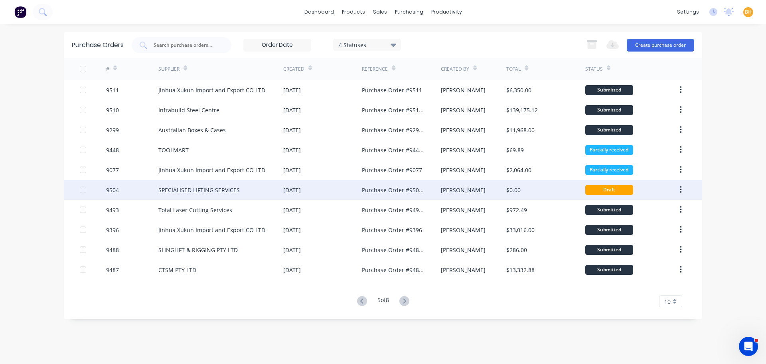
click at [244, 192] on div "SPECIALISED LIFTING SERVICES" at bounding box center [220, 190] width 125 height 20
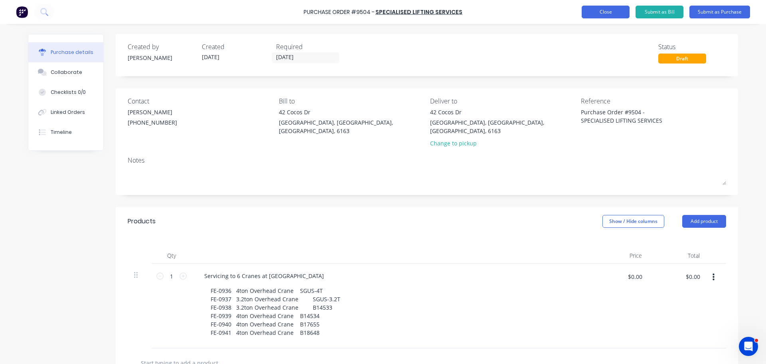
click at [616, 9] on button "Close" at bounding box center [606, 12] width 48 height 13
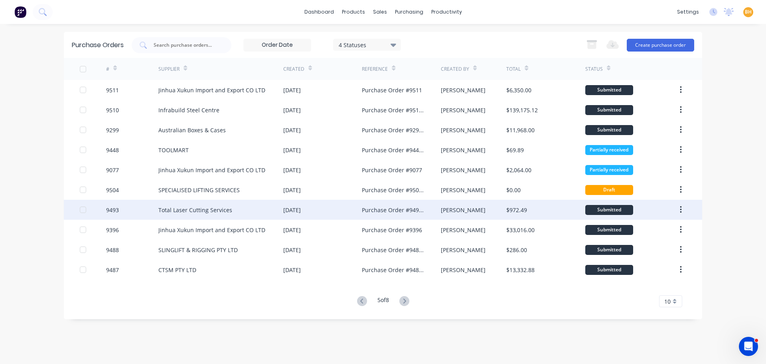
click at [316, 213] on div "[DATE]" at bounding box center [322, 210] width 79 height 20
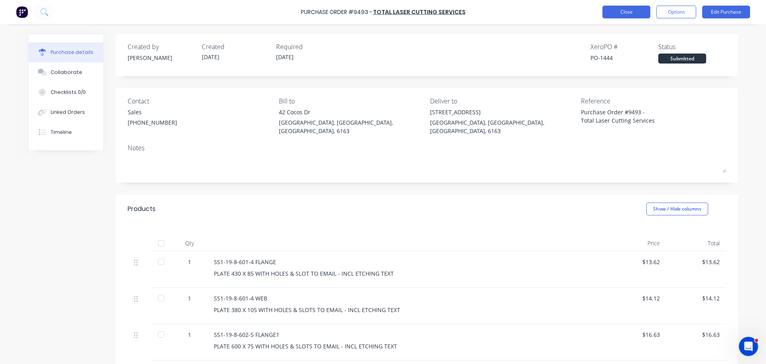
click at [611, 12] on button "Close" at bounding box center [627, 12] width 48 height 13
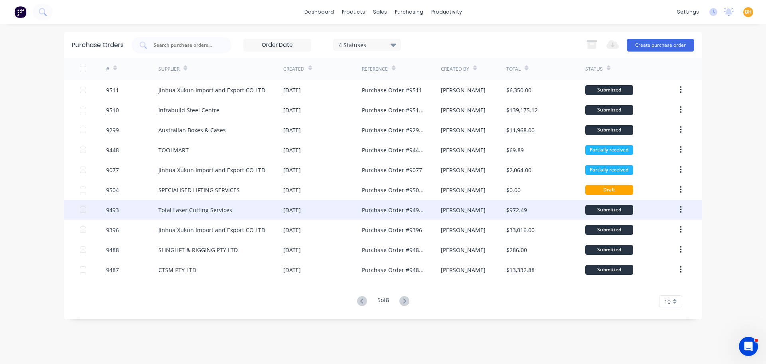
click at [253, 207] on div "Total Laser Cutting Services" at bounding box center [220, 210] width 125 height 20
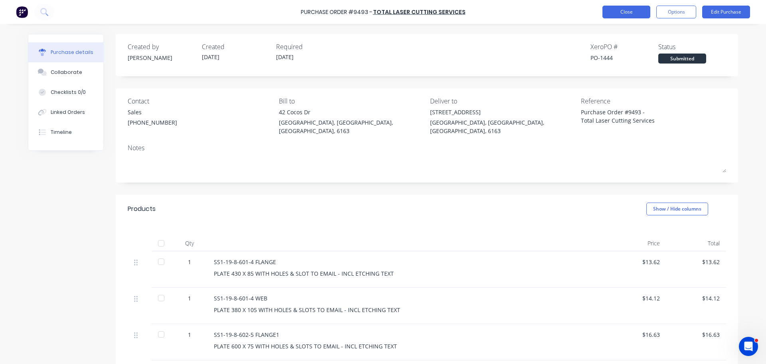
click at [625, 9] on button "Close" at bounding box center [627, 12] width 48 height 13
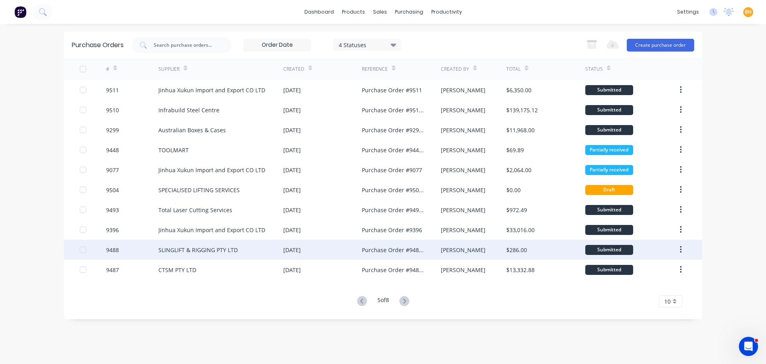
click at [187, 250] on div "SLINGLIFT & RIGGING PTY LTD" at bounding box center [197, 249] width 79 height 8
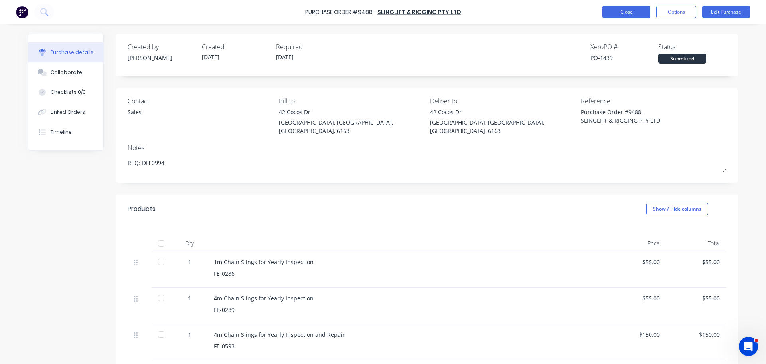
click at [625, 11] on button "Close" at bounding box center [627, 12] width 48 height 13
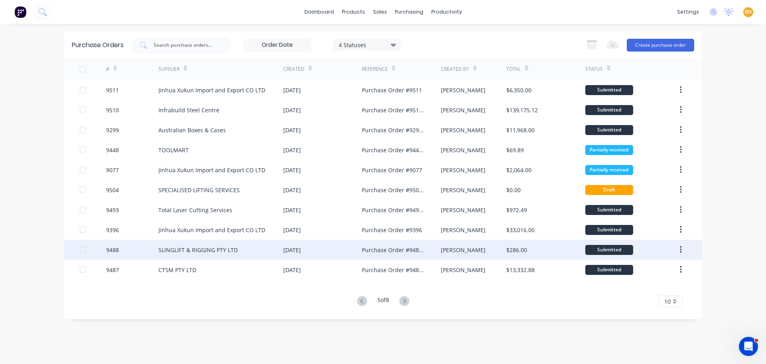
click at [182, 252] on div "SLINGLIFT & RIGGING PTY LTD" at bounding box center [197, 249] width 79 height 8
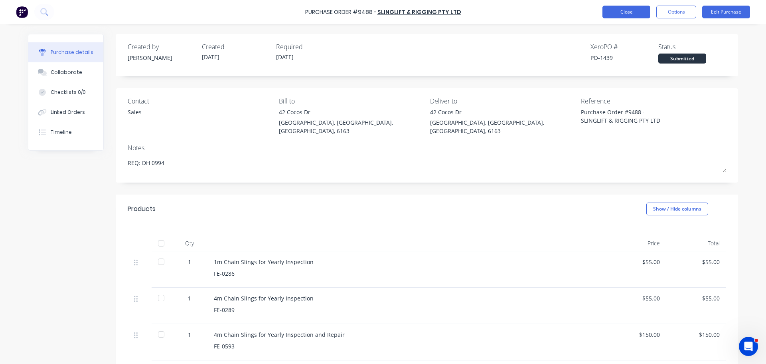
click at [636, 11] on button "Close" at bounding box center [627, 12] width 48 height 13
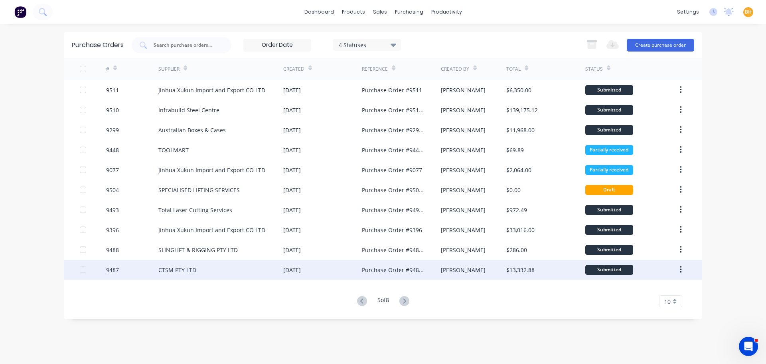
click at [204, 261] on div "CTSM PTY LTD" at bounding box center [220, 269] width 125 height 20
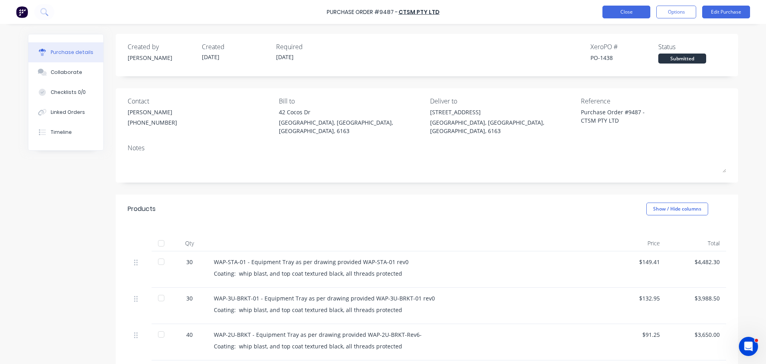
click at [630, 6] on button "Close" at bounding box center [627, 12] width 48 height 13
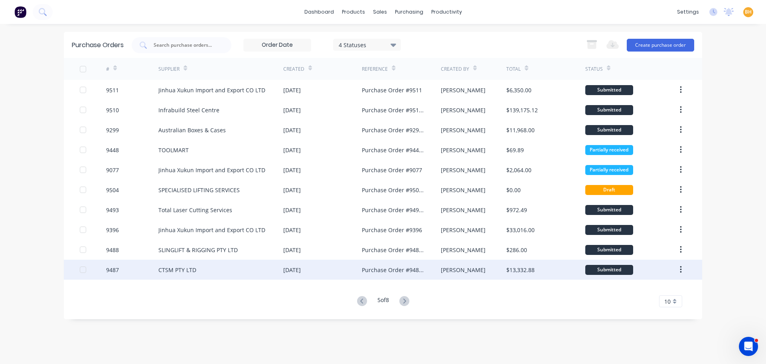
click at [186, 270] on div "CTSM PTY LTD" at bounding box center [177, 269] width 38 height 8
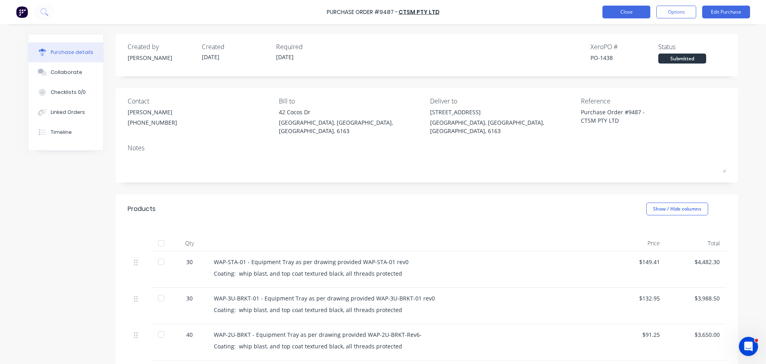
click at [608, 11] on button "Close" at bounding box center [627, 12] width 48 height 13
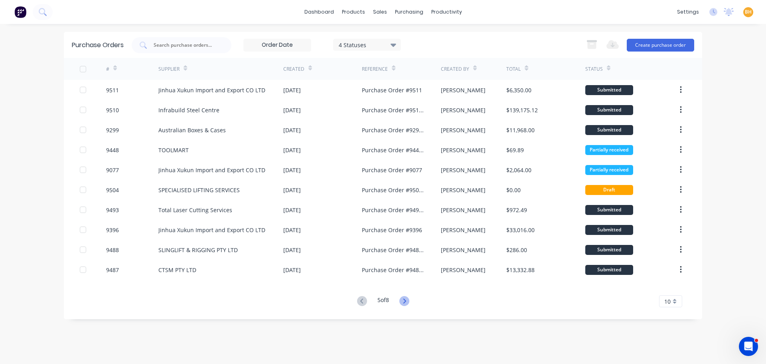
click at [404, 302] on icon at bounding box center [404, 301] width 10 height 10
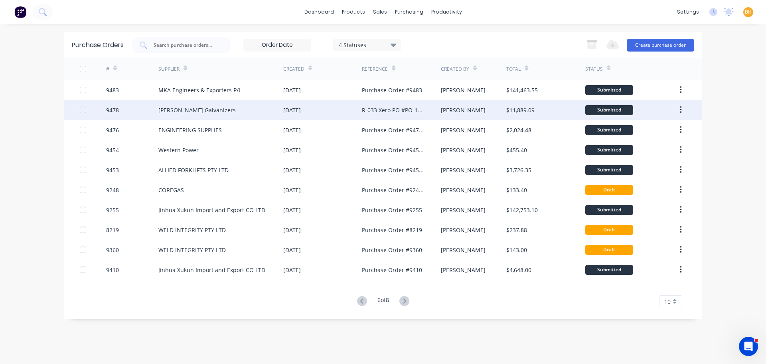
click at [285, 110] on div "[DATE]" at bounding box center [292, 110] width 18 height 8
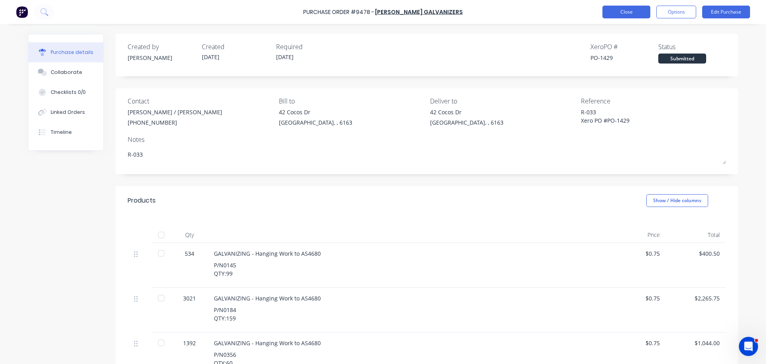
click at [630, 7] on button "Close" at bounding box center [627, 12] width 48 height 13
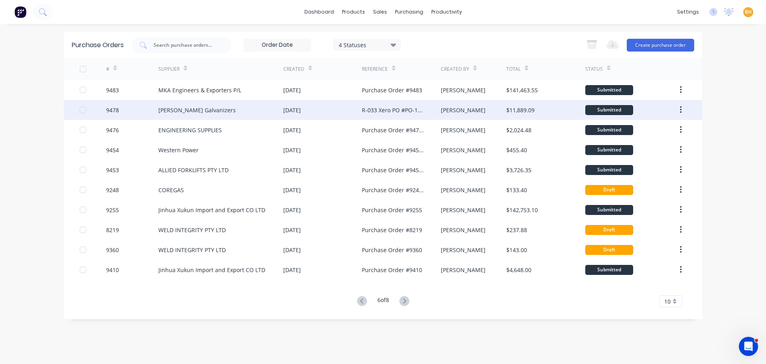
click at [255, 111] on div "[PERSON_NAME] Galvanizers" at bounding box center [220, 110] width 125 height 20
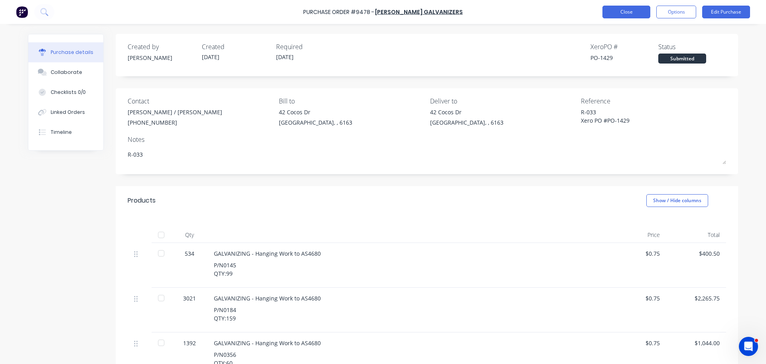
click at [646, 8] on button "Close" at bounding box center [627, 12] width 48 height 13
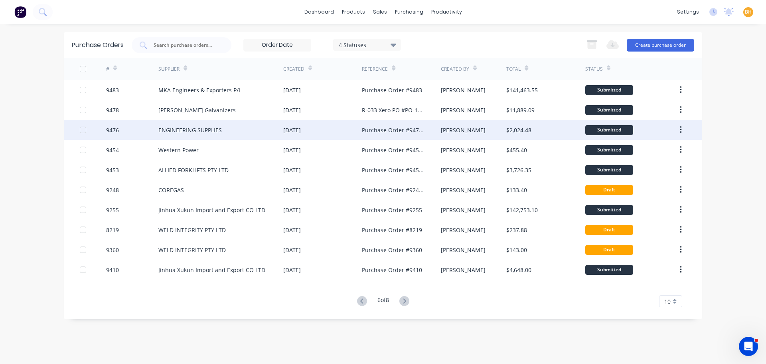
click at [232, 137] on div "ENGINEERING SUPPLIES" at bounding box center [220, 130] width 125 height 20
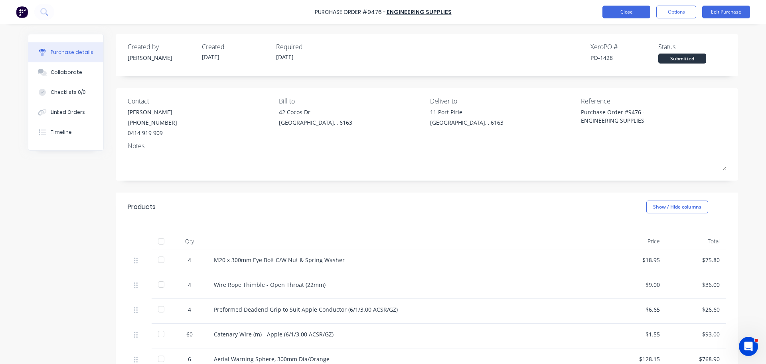
click at [622, 13] on button "Close" at bounding box center [627, 12] width 48 height 13
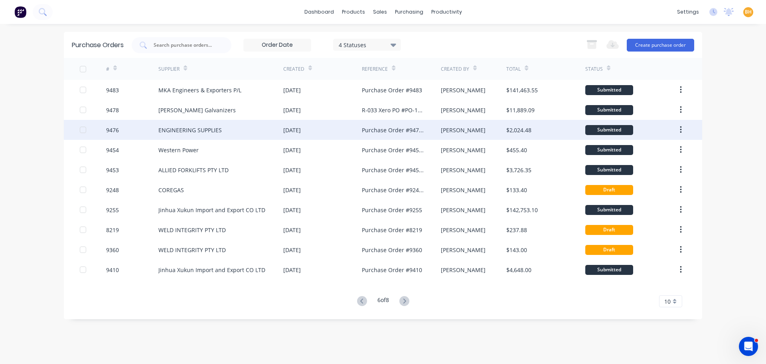
click at [181, 130] on div "ENGINEERING SUPPLIES" at bounding box center [189, 130] width 63 height 8
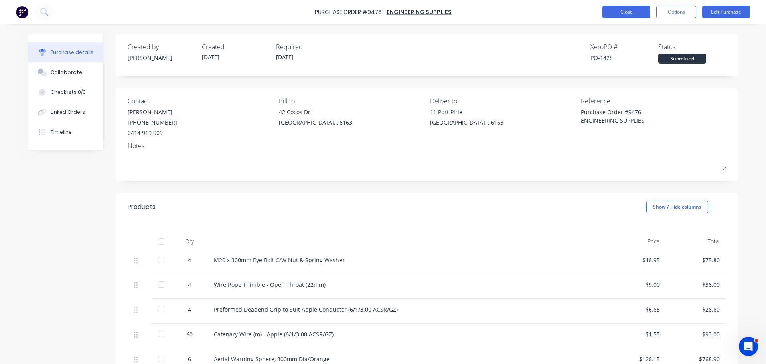
click at [623, 10] on button "Close" at bounding box center [627, 12] width 48 height 13
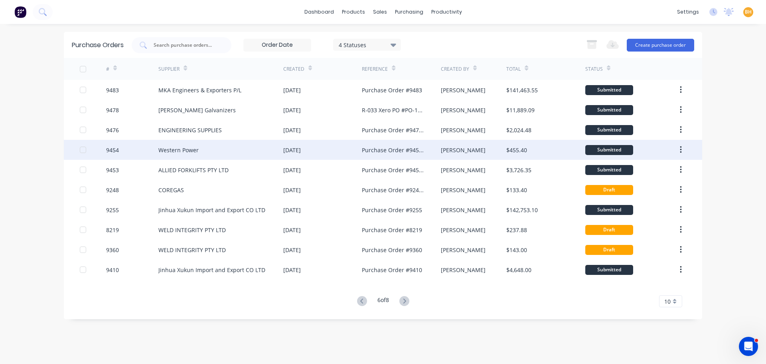
click at [207, 147] on div "Western Power" at bounding box center [220, 150] width 125 height 20
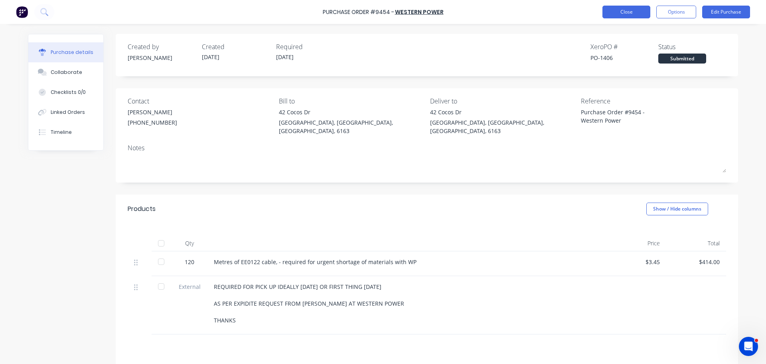
click at [622, 12] on button "Close" at bounding box center [627, 12] width 48 height 13
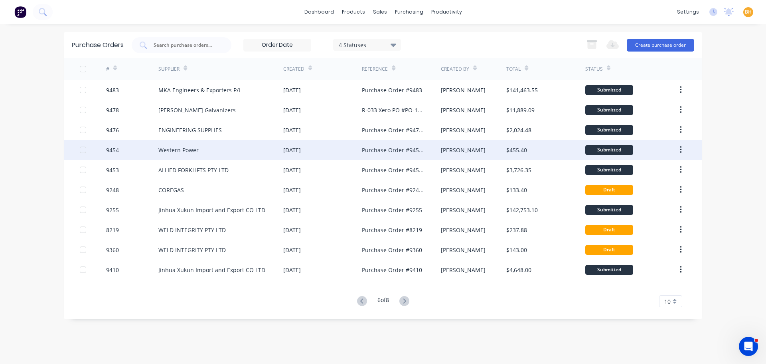
click at [197, 150] on div "Western Power" at bounding box center [178, 150] width 40 height 8
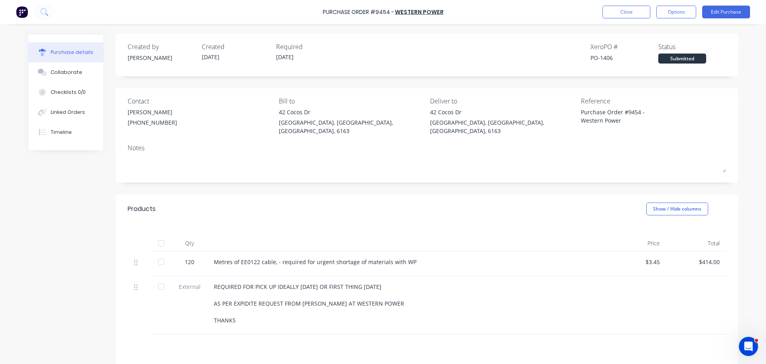
click at [610, 19] on div "Purchase Order #9454 - Western Power Close Options Edit Purchase" at bounding box center [383, 12] width 766 height 24
click at [623, 9] on button "Close" at bounding box center [627, 12] width 48 height 13
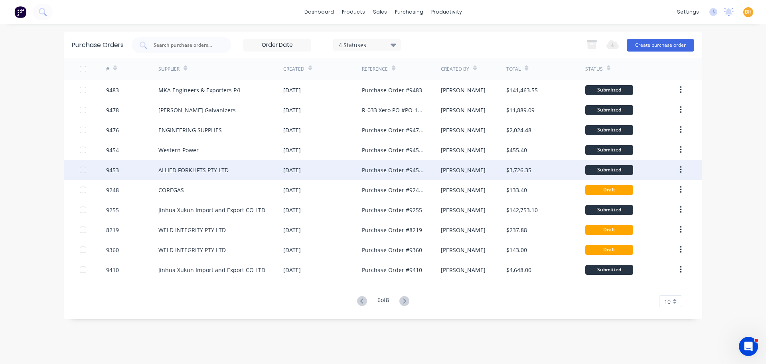
click at [240, 170] on div "ALLIED FORKLIFTS PTY LTD" at bounding box center [220, 170] width 125 height 20
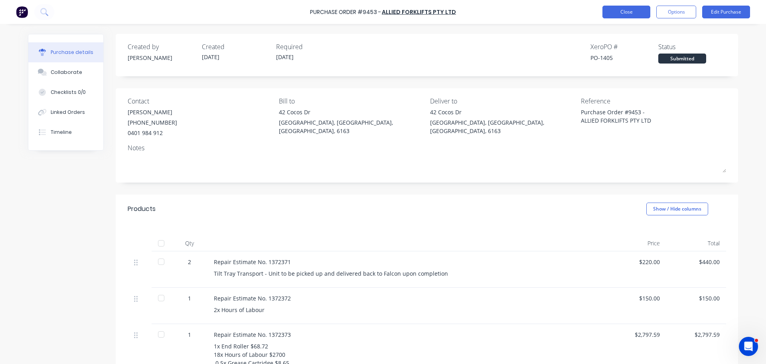
click at [631, 10] on button "Close" at bounding box center [627, 12] width 48 height 13
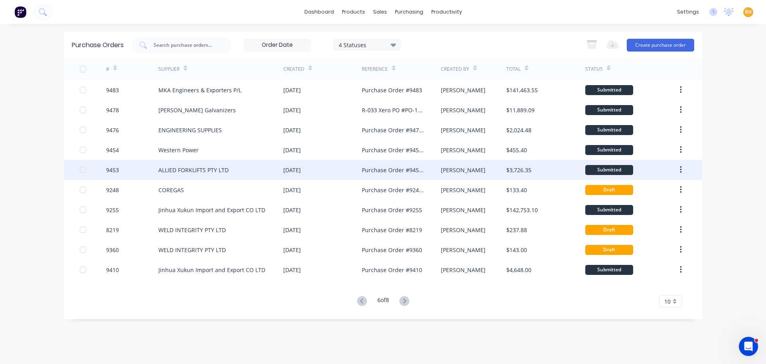
click at [229, 165] on div "ALLIED FORKLIFTS PTY LTD" at bounding box center [220, 170] width 125 height 20
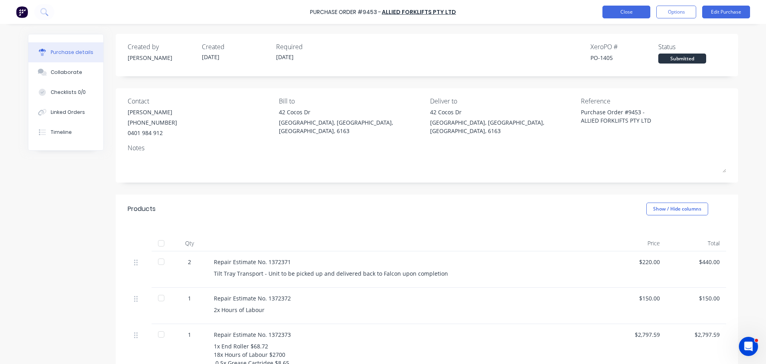
click at [630, 16] on button "Close" at bounding box center [627, 12] width 48 height 13
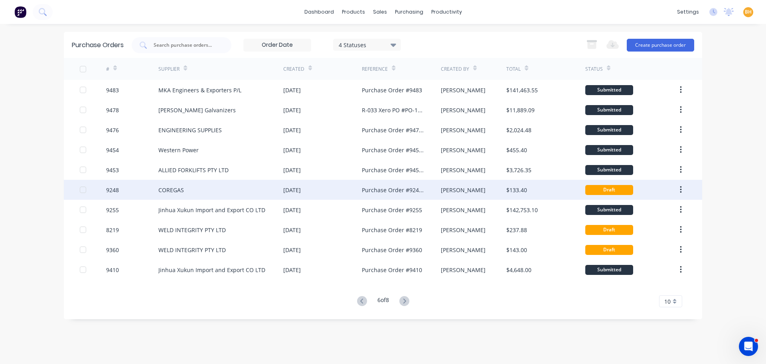
click at [153, 191] on div "9248" at bounding box center [132, 190] width 53 height 20
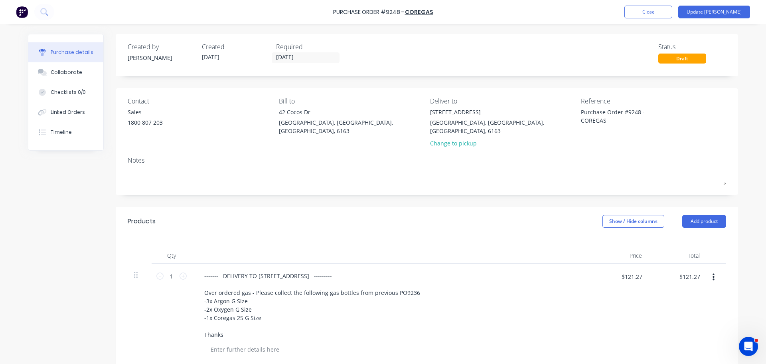
click at [681, 2] on div "Purchase Order #9248 - COREGAS Add product Close Update Bill" at bounding box center [383, 12] width 766 height 24
click at [672, 9] on button "Close" at bounding box center [648, 12] width 48 height 13
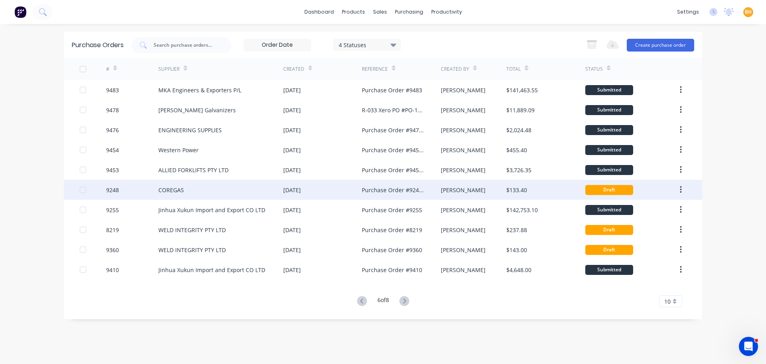
click at [241, 194] on div "COREGAS" at bounding box center [220, 190] width 125 height 20
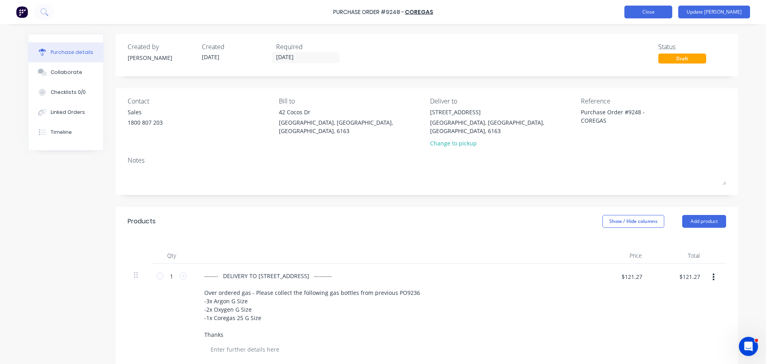
click at [653, 9] on button "Close" at bounding box center [648, 12] width 48 height 13
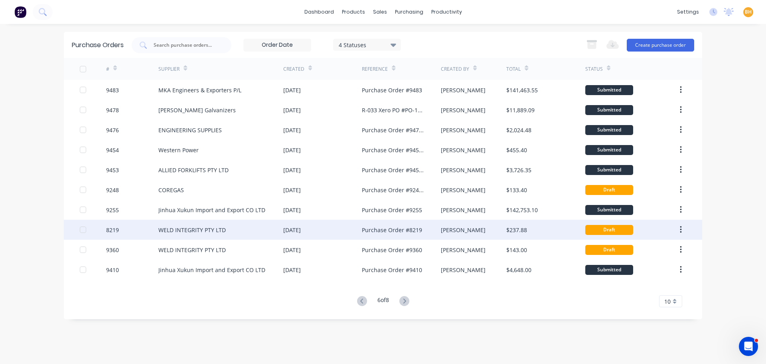
click at [214, 229] on div "WELD INTEGRITY PTY LTD" at bounding box center [191, 229] width 67 height 8
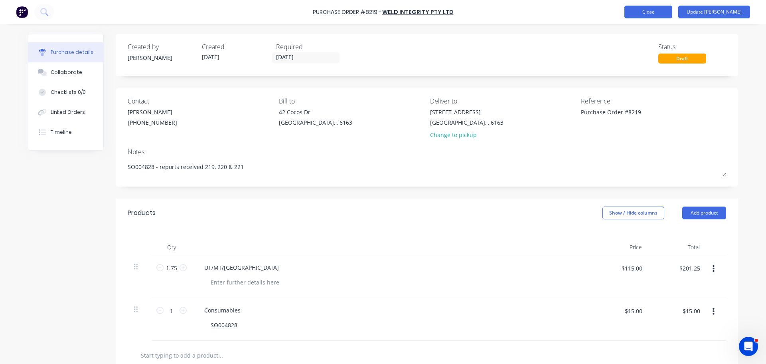
click at [669, 10] on button "Close" at bounding box center [648, 12] width 48 height 13
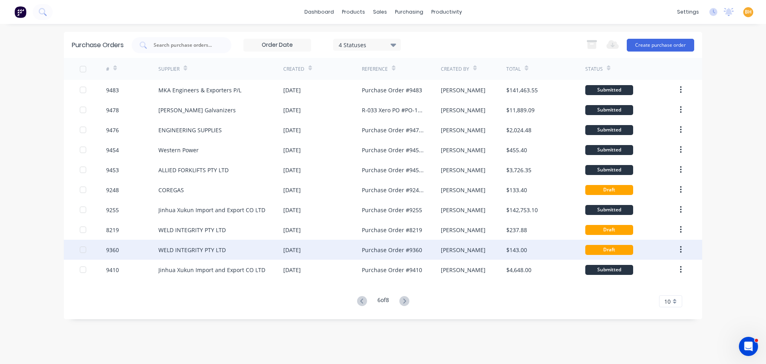
click at [213, 250] on div "WELD INTEGRITY PTY LTD" at bounding box center [191, 249] width 67 height 8
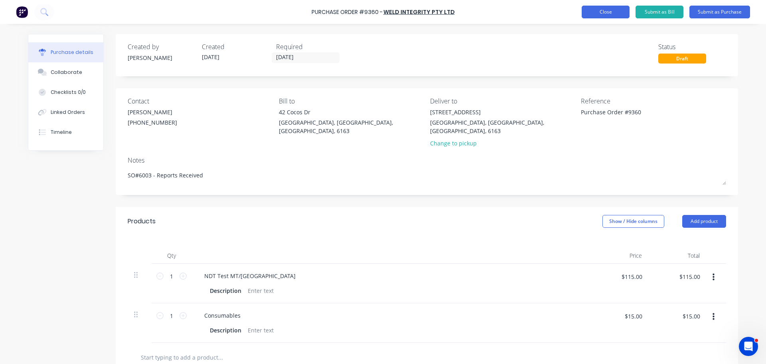
click at [601, 8] on button "Close" at bounding box center [606, 12] width 48 height 13
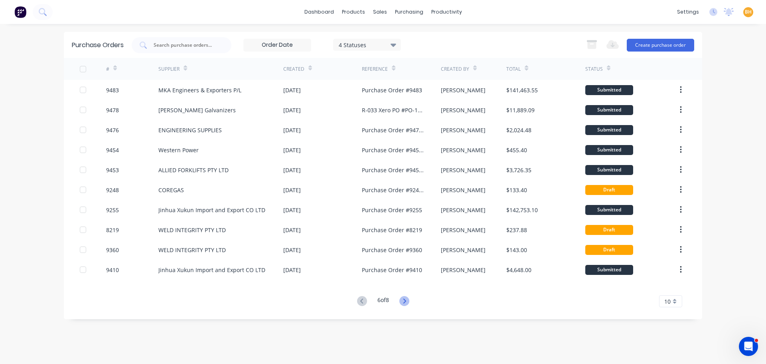
click at [406, 300] on icon at bounding box center [404, 300] width 3 height 5
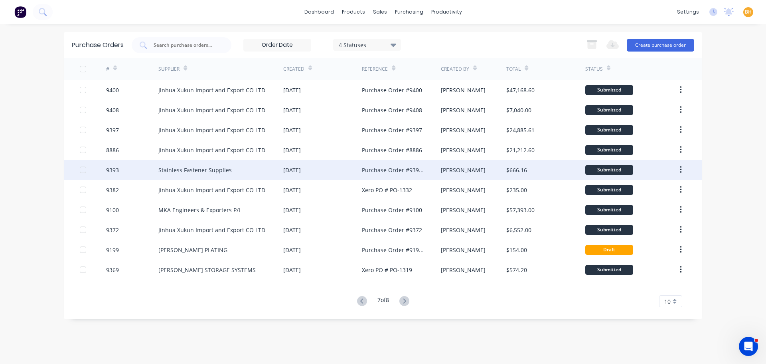
click at [225, 171] on div "Stainless Fastener Supplies" at bounding box center [194, 170] width 73 height 8
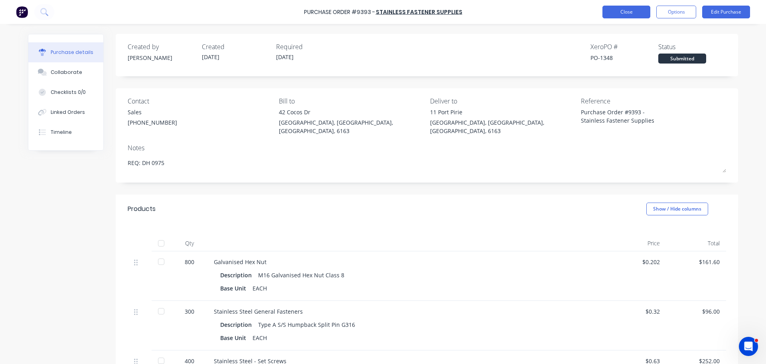
click at [647, 9] on button "Close" at bounding box center [627, 12] width 48 height 13
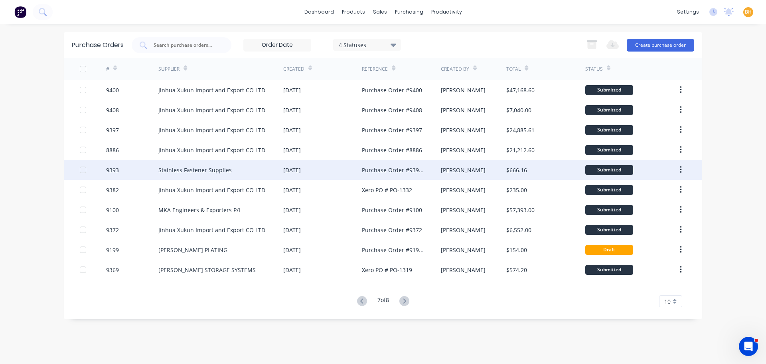
click at [254, 174] on div "Stainless Fastener Supplies" at bounding box center [220, 170] width 125 height 20
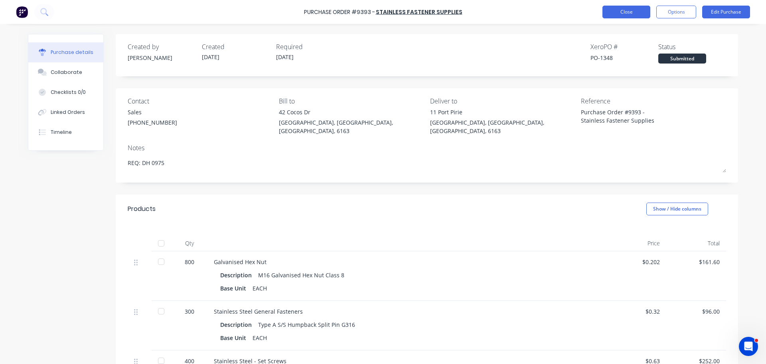
click at [617, 7] on button "Close" at bounding box center [627, 12] width 48 height 13
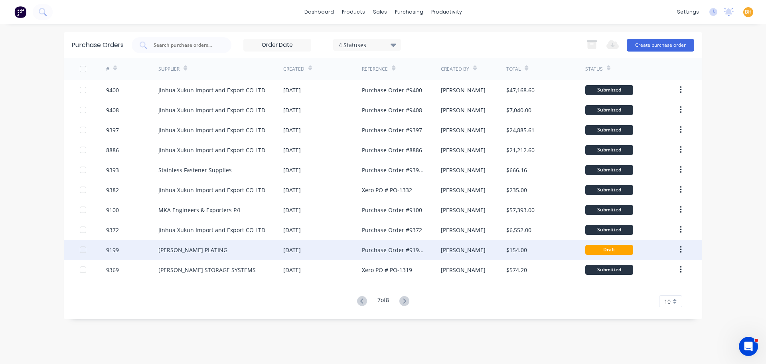
click at [221, 245] on div "[PERSON_NAME] PLATING" at bounding box center [220, 249] width 125 height 20
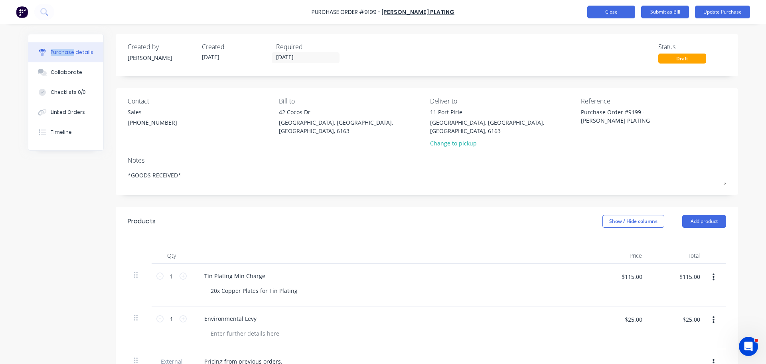
click at [588, 7] on div "Add product Close Submit as Bill Update Purchase" at bounding box center [668, 12] width 163 height 13
click at [610, 10] on button "Close" at bounding box center [611, 12] width 48 height 13
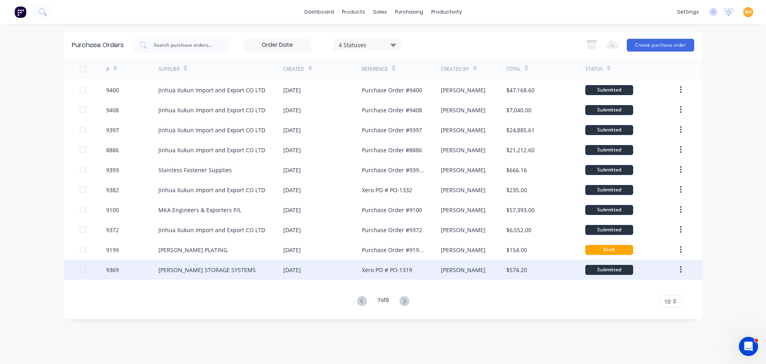
click at [202, 265] on div "[PERSON_NAME] STORAGE SYSTEMS" at bounding box center [220, 269] width 125 height 20
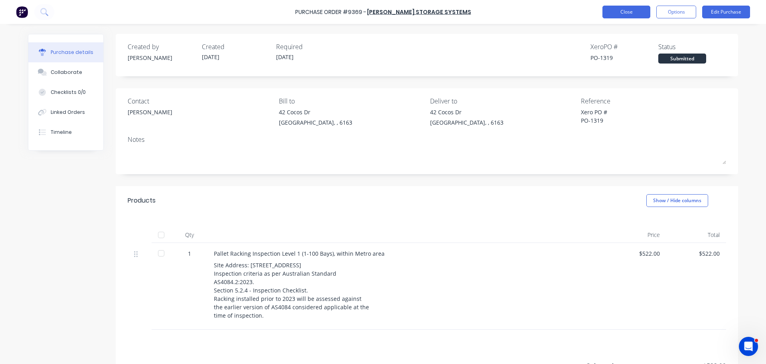
click at [637, 8] on button "Close" at bounding box center [627, 12] width 48 height 13
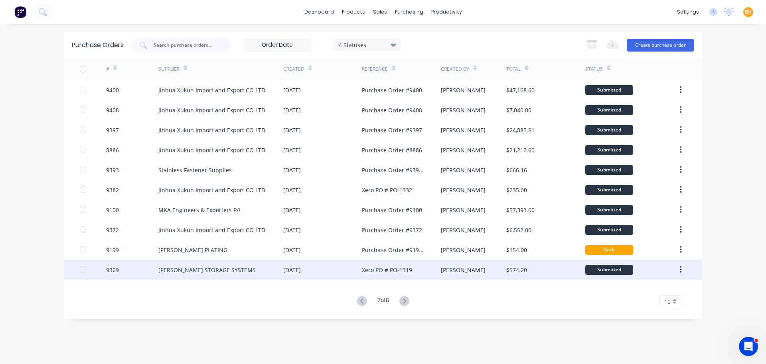
click at [334, 273] on div "[DATE]" at bounding box center [322, 269] width 79 height 20
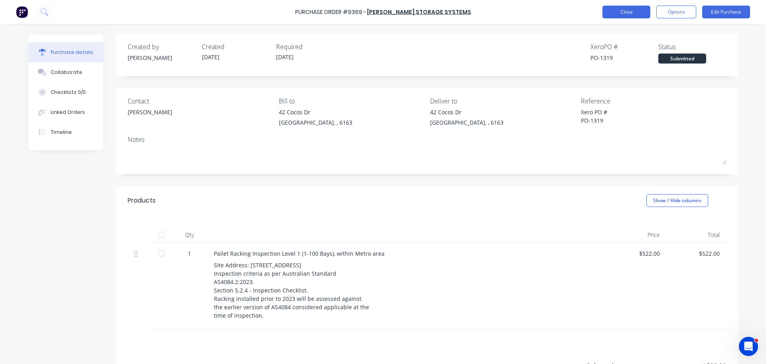
click at [621, 13] on button "Close" at bounding box center [627, 12] width 48 height 13
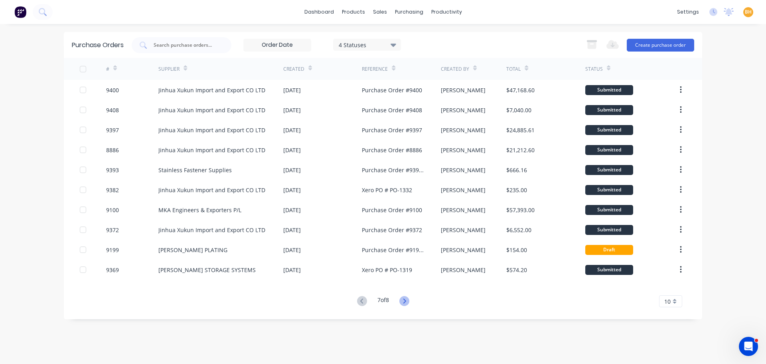
click at [405, 299] on icon at bounding box center [404, 301] width 10 height 10
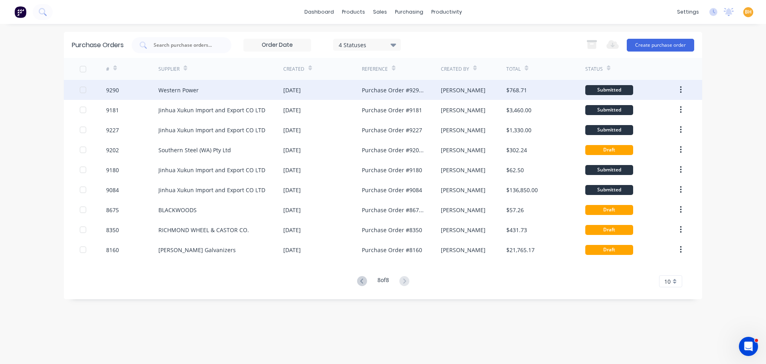
click at [301, 90] on div "[DATE]" at bounding box center [292, 90] width 18 height 8
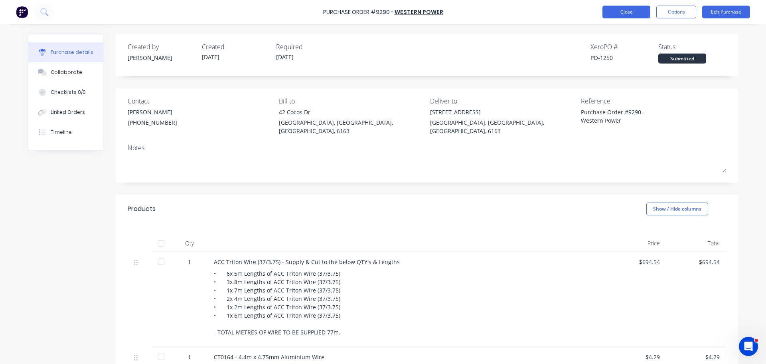
click at [630, 17] on button "Close" at bounding box center [627, 12] width 48 height 13
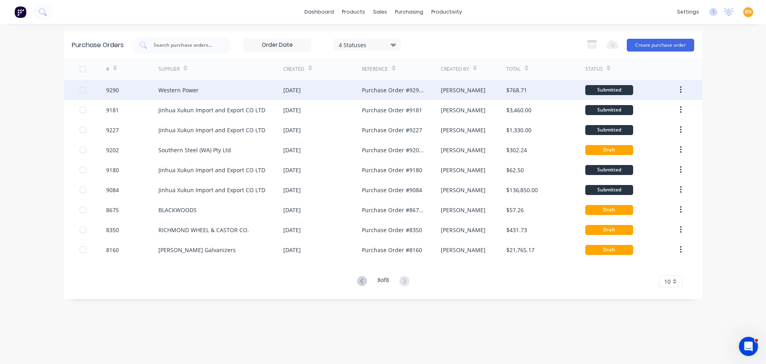
click at [283, 91] on div "9290 Western Power [DATE] Purchase Order #9290 - Western Power [PERSON_NAME] $7…" at bounding box center [383, 90] width 638 height 20
click at [284, 91] on div "[DATE]" at bounding box center [292, 90] width 18 height 8
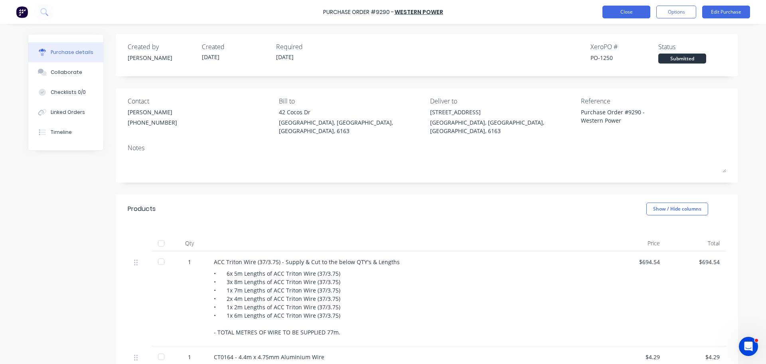
click at [621, 16] on button "Close" at bounding box center [627, 12] width 48 height 13
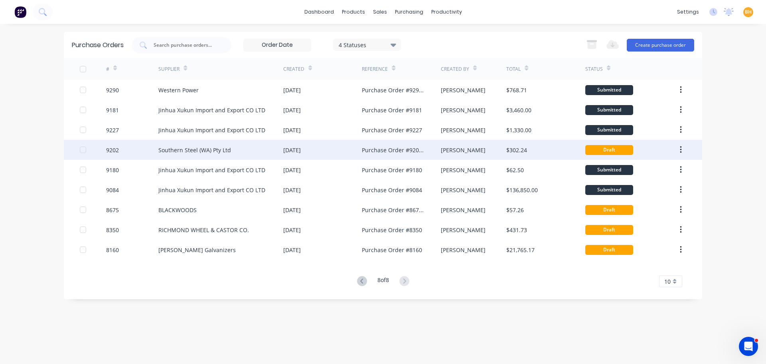
click at [190, 143] on div "Southern Steel (WA) Pty Ltd" at bounding box center [220, 150] width 125 height 20
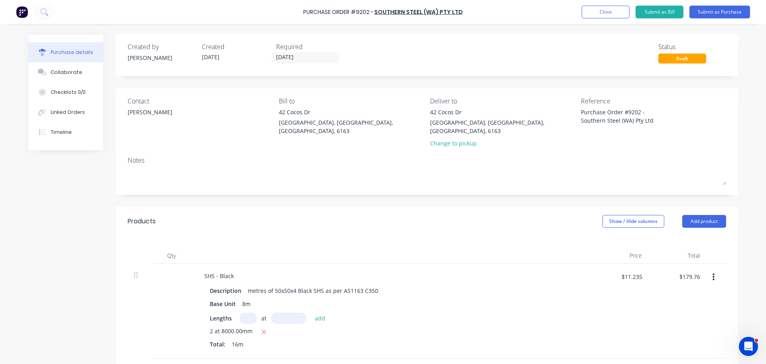
click at [607, 5] on div "Purchase Order #9202 - Southern Steel (WA) Pty Ltd Add product Close Submit as …" at bounding box center [383, 12] width 766 height 24
click at [605, 6] on button "Close" at bounding box center [606, 12] width 48 height 13
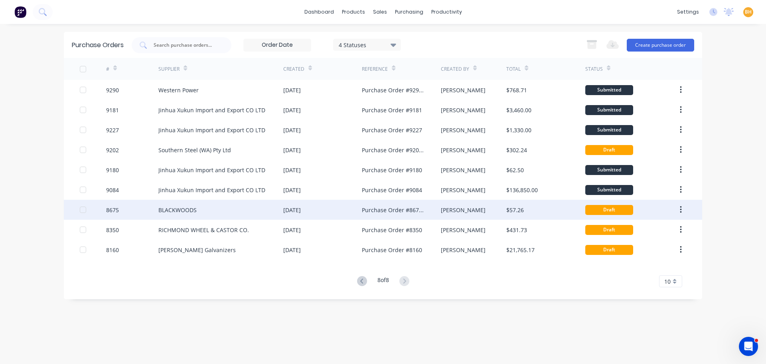
click at [209, 215] on div "BLACKWOODS" at bounding box center [220, 210] width 125 height 20
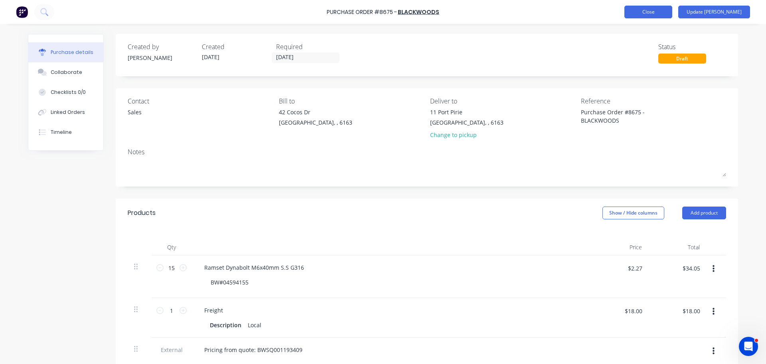
click at [665, 6] on button "Close" at bounding box center [648, 12] width 48 height 13
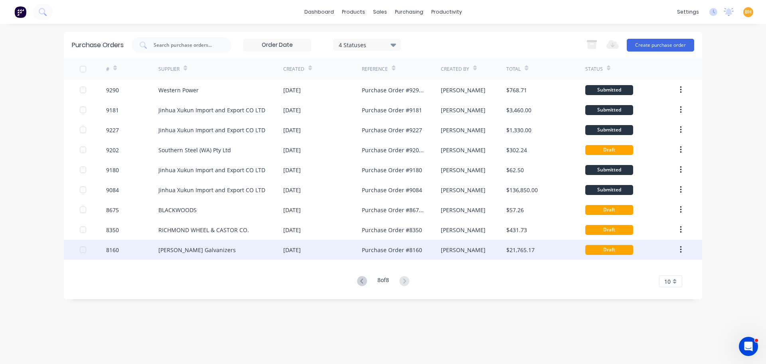
click at [226, 241] on div "[PERSON_NAME] Galvanizers" at bounding box center [220, 249] width 125 height 20
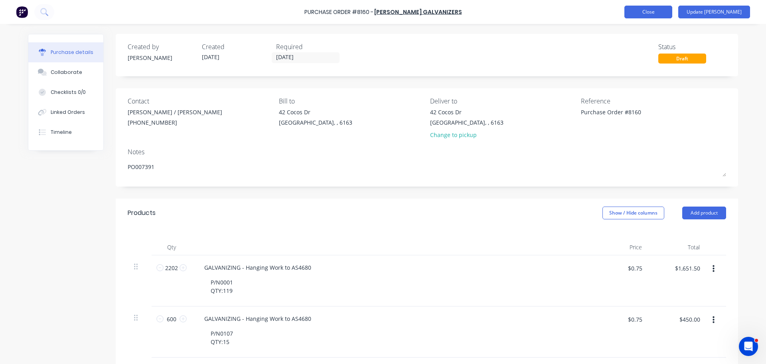
click at [672, 11] on button "Close" at bounding box center [648, 12] width 48 height 13
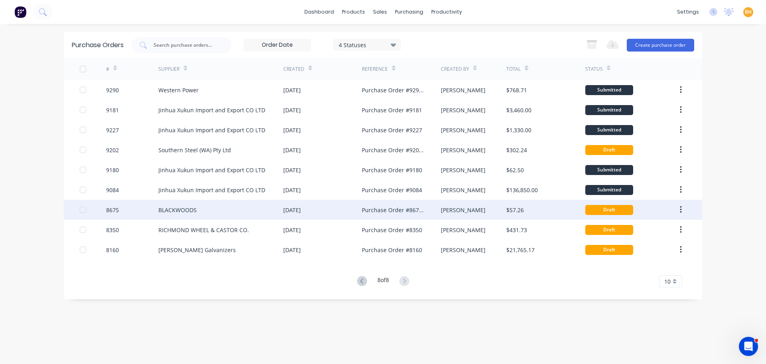
click at [188, 219] on div "BLACKWOODS" at bounding box center [220, 210] width 125 height 20
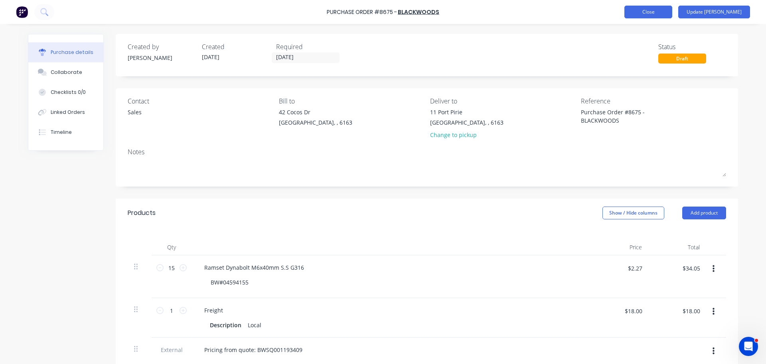
click at [662, 8] on button "Close" at bounding box center [648, 12] width 48 height 13
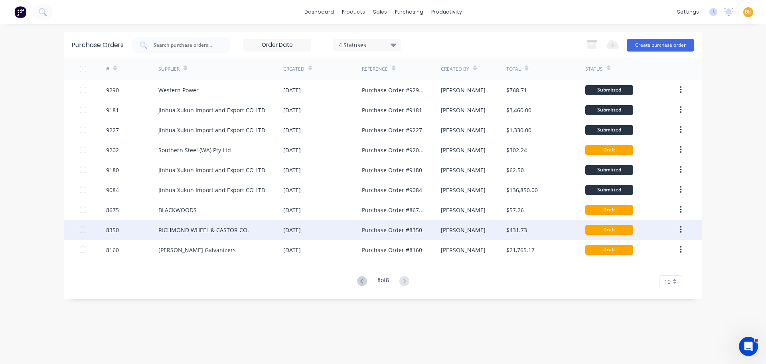
click at [220, 232] on div "RICHMOND WHEEL & CASTOR CO." at bounding box center [203, 229] width 91 height 8
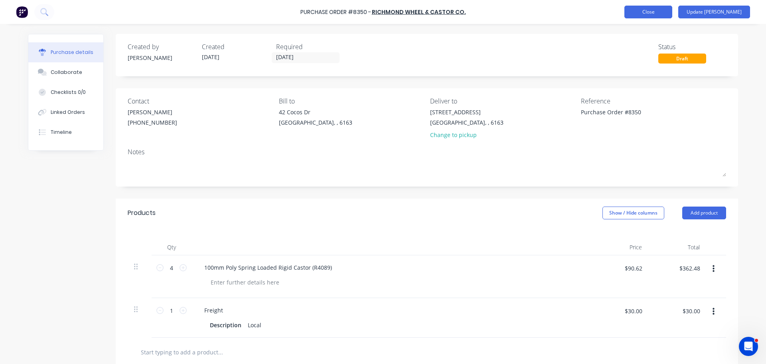
type textarea "x"
click at [656, 16] on button "Close" at bounding box center [648, 12] width 48 height 13
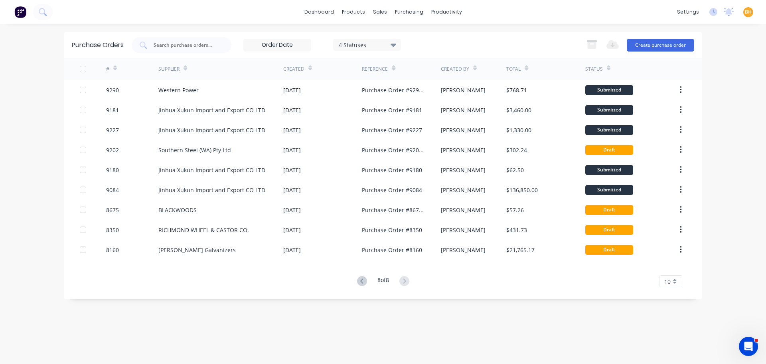
click at [396, 42] on icon at bounding box center [394, 44] width 6 height 9
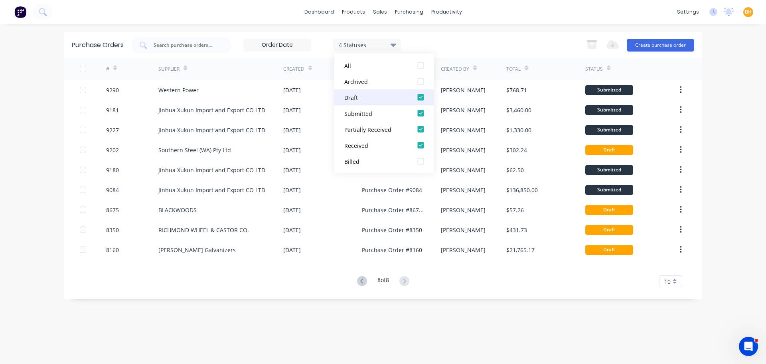
click at [423, 96] on div at bounding box center [421, 97] width 16 height 16
click at [230, 330] on div "Purchase Orders 3 Statuses 3 Statuses Export to Excel (XLSX) Create purchase or…" at bounding box center [383, 194] width 638 height 324
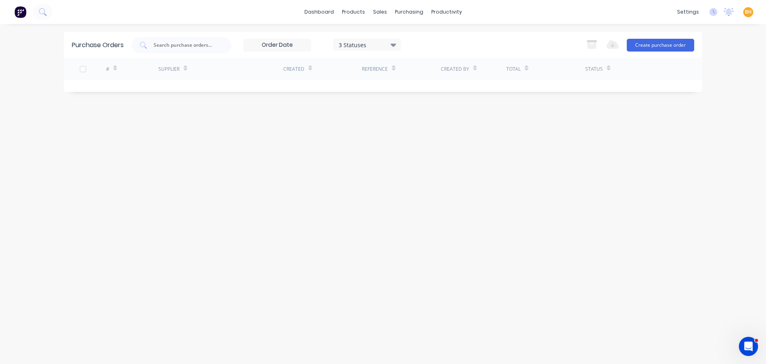
click at [246, 168] on div "Purchase Orders 3 Statuses 3 Statuses Export to Excel (XLSX) Create purchase or…" at bounding box center [383, 194] width 638 height 324
